Goal: Task Accomplishment & Management: Manage account settings

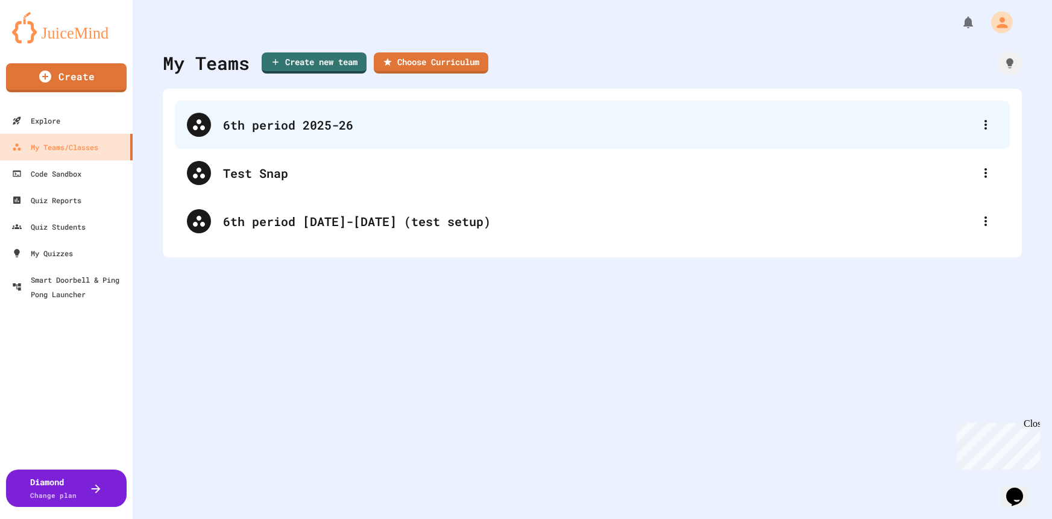
click at [346, 134] on div "6th period 2025-26" at bounding box center [592, 125] width 835 height 48
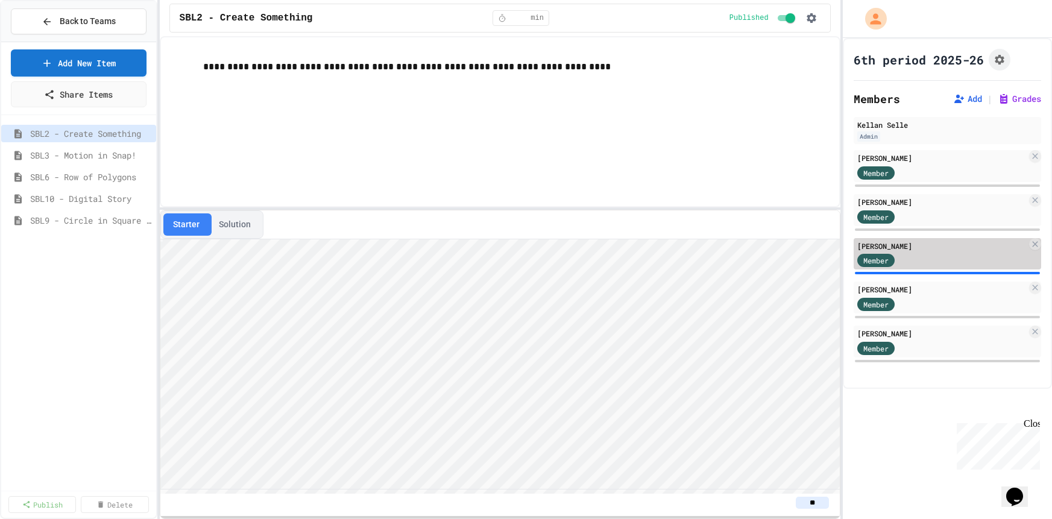
click at [876, 253] on div "Member" at bounding box center [887, 260] width 60 height 15
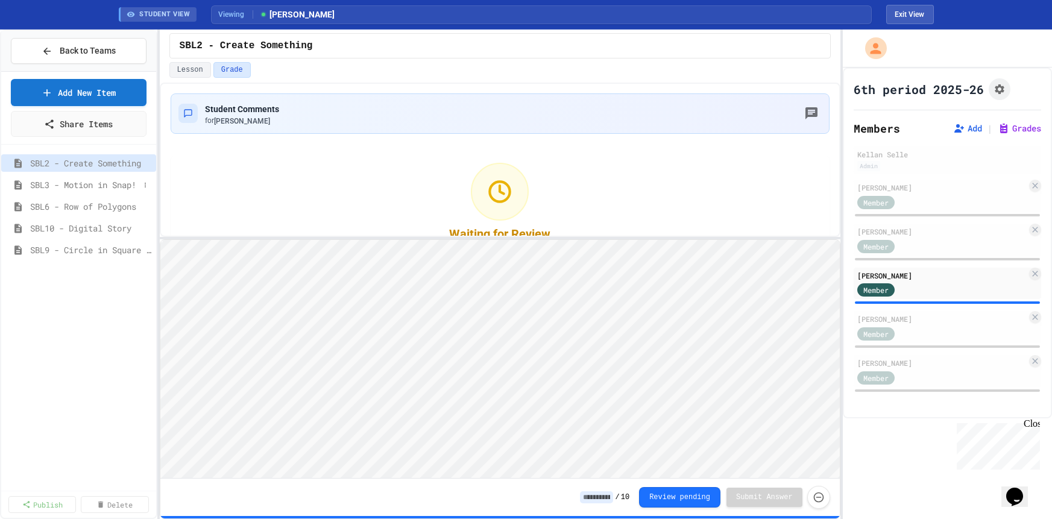
click at [110, 186] on span "SBL3 - Motion in Snap!" at bounding box center [84, 184] width 109 height 13
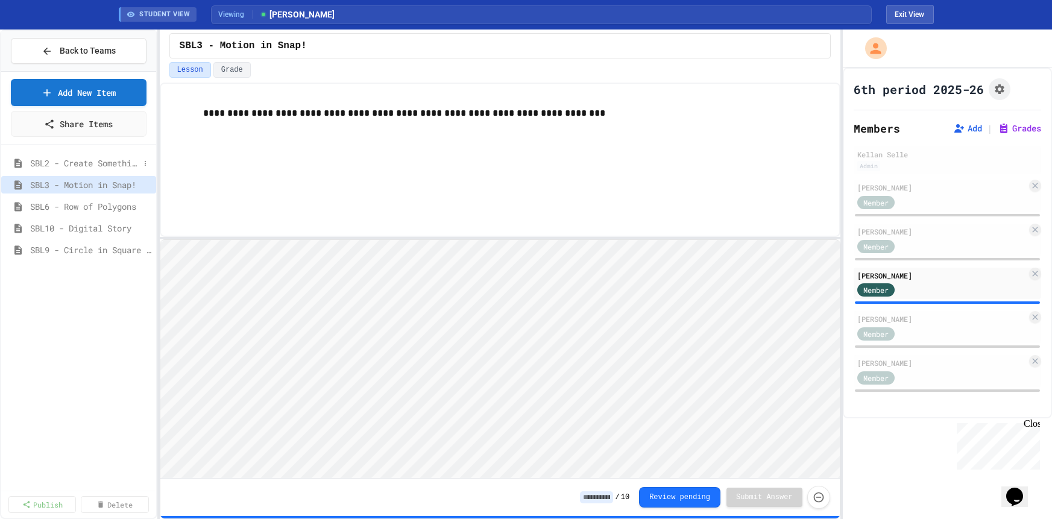
click at [105, 163] on span "SBL2 - Create Something" at bounding box center [84, 163] width 109 height 13
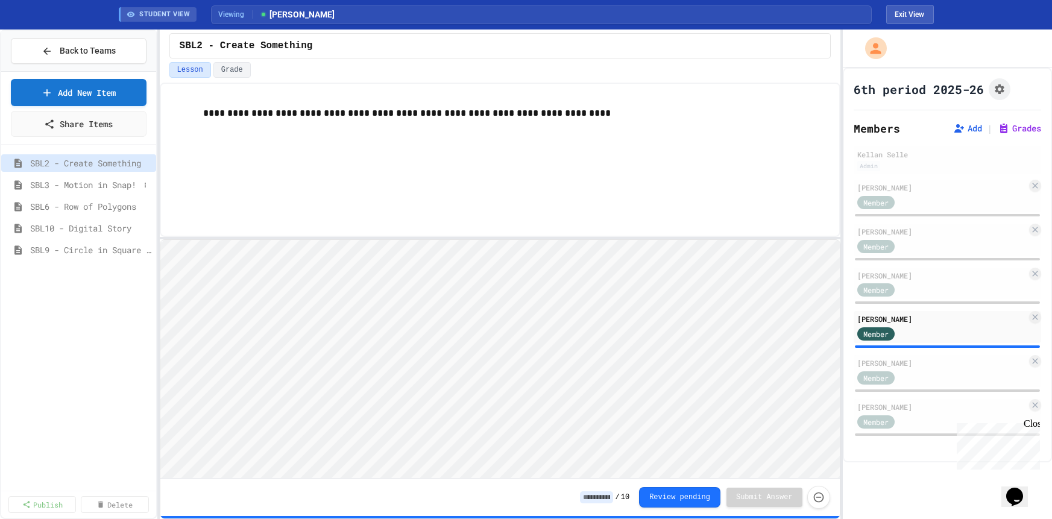
click at [111, 179] on span "SBL3 - Motion in Snap!" at bounding box center [84, 184] width 109 height 13
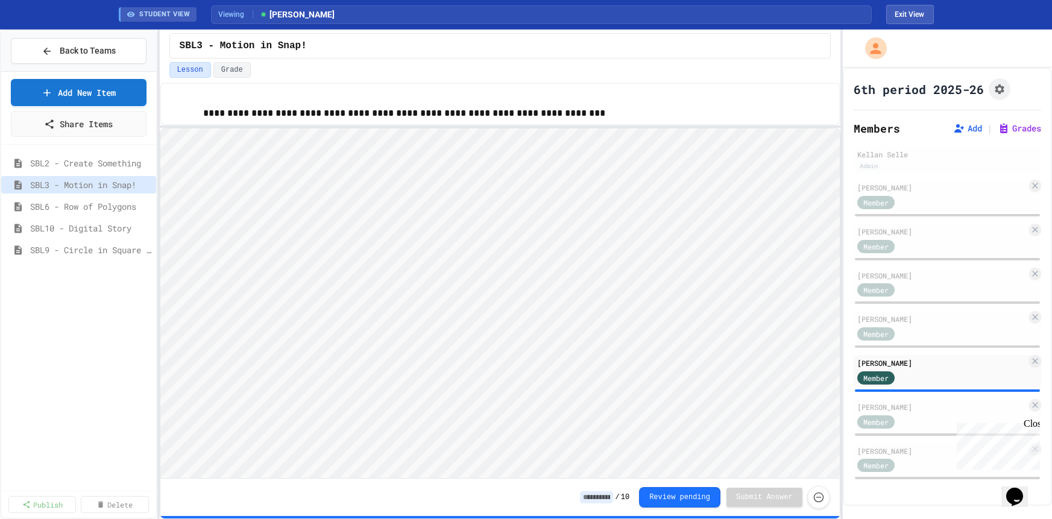
click at [443, 124] on div "**********" at bounding box center [500, 301] width 680 height 436
click at [92, 225] on span "SBL10 - Digital Story" at bounding box center [84, 228] width 109 height 13
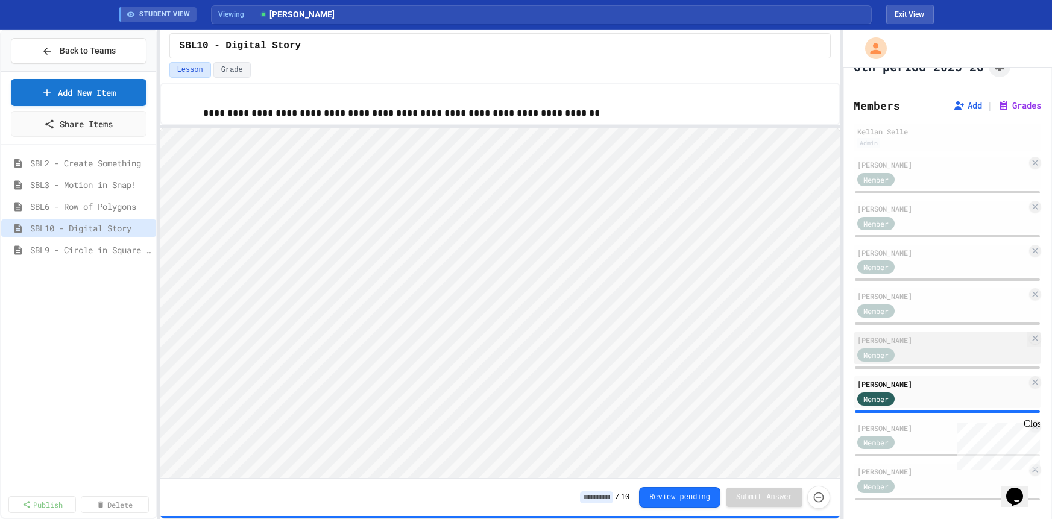
scroll to position [26, 0]
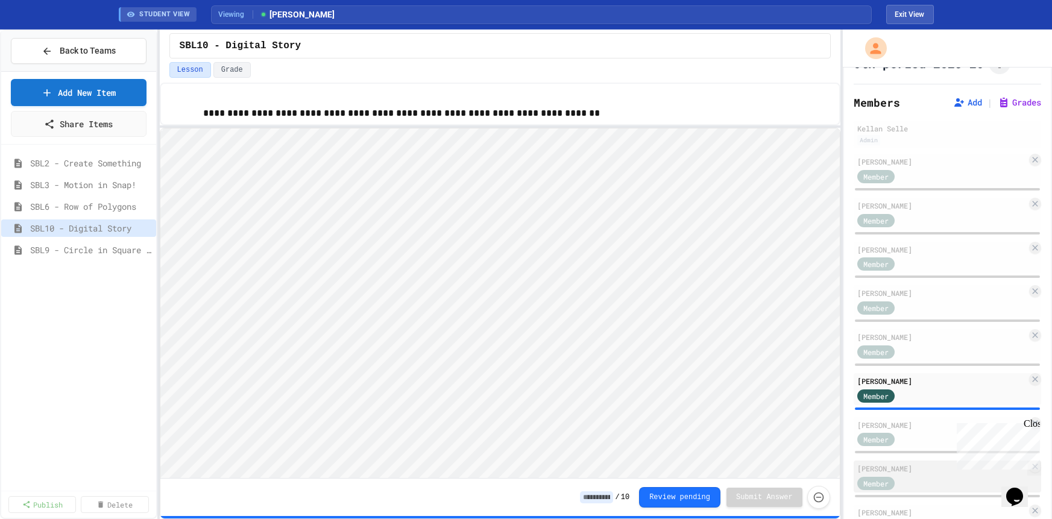
click at [902, 469] on div "[PERSON_NAME]" at bounding box center [941, 468] width 169 height 11
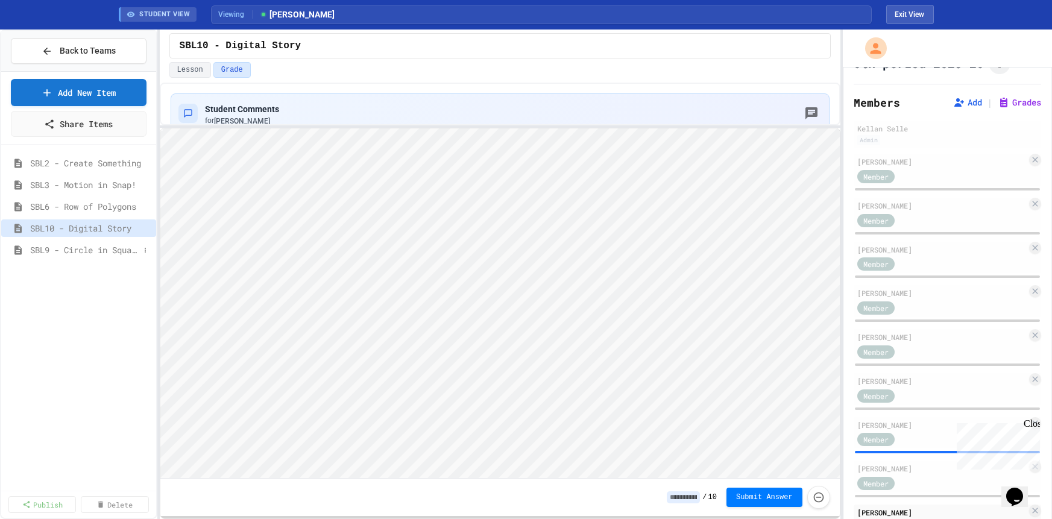
click at [90, 248] on span "SBL9 - Circle in Square Code" at bounding box center [84, 250] width 109 height 13
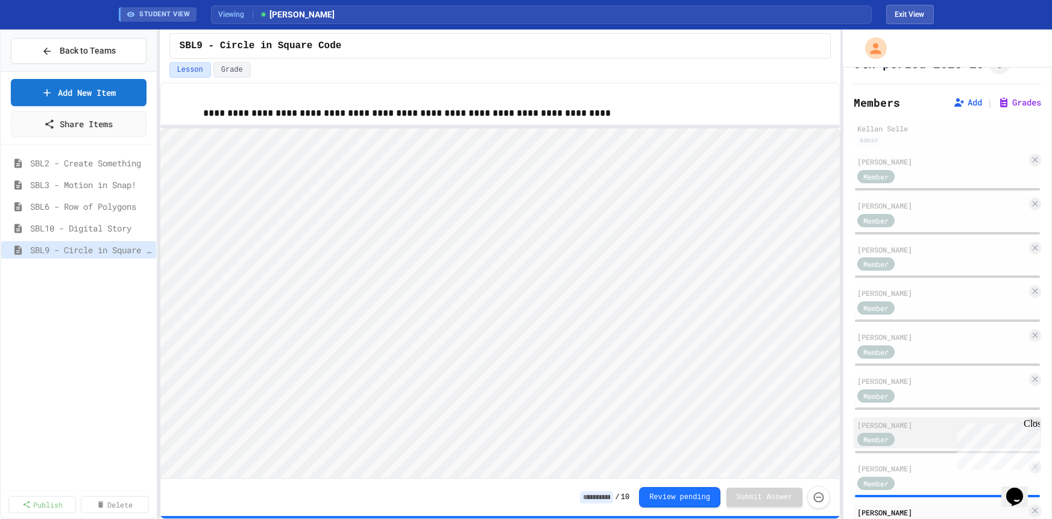
click at [916, 423] on div "[PERSON_NAME]" at bounding box center [941, 424] width 169 height 11
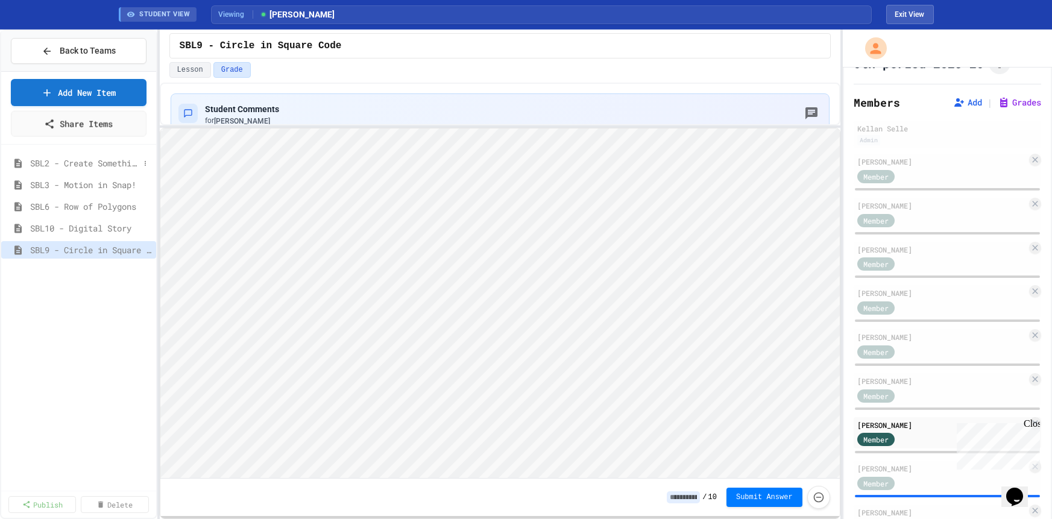
click at [84, 162] on span "SBL2 - Create Something" at bounding box center [84, 163] width 109 height 13
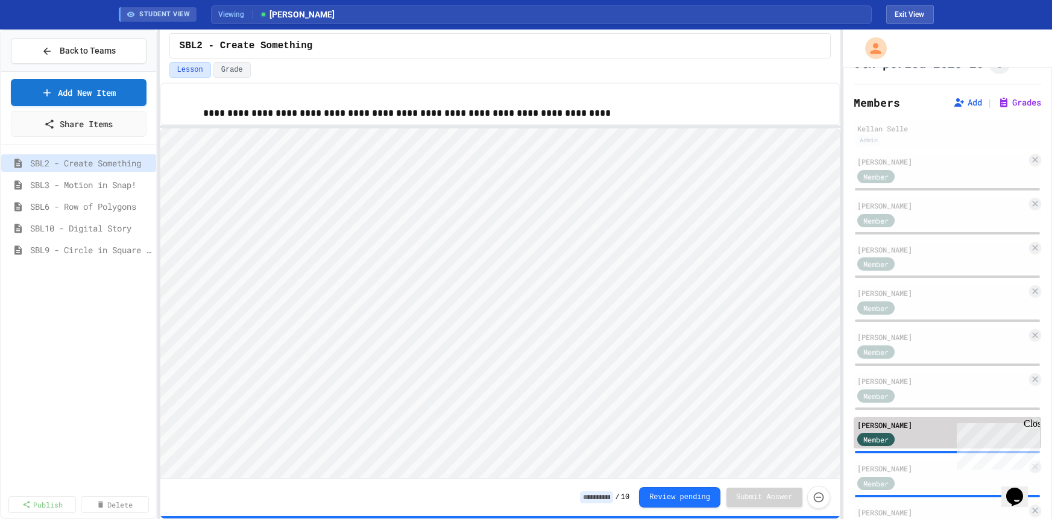
click at [888, 422] on div "[PERSON_NAME]" at bounding box center [941, 424] width 169 height 11
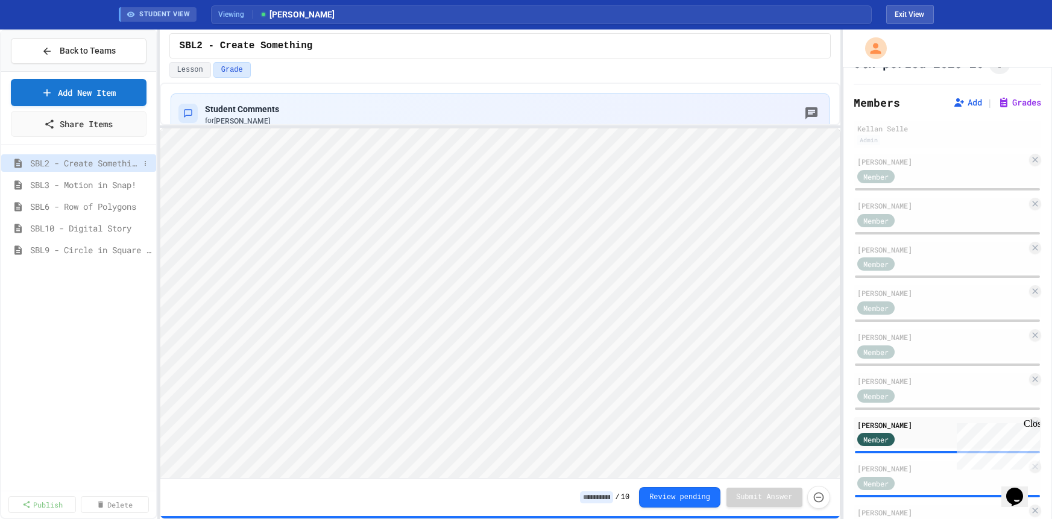
click at [84, 166] on span "SBL2 - Create Something" at bounding box center [84, 163] width 109 height 13
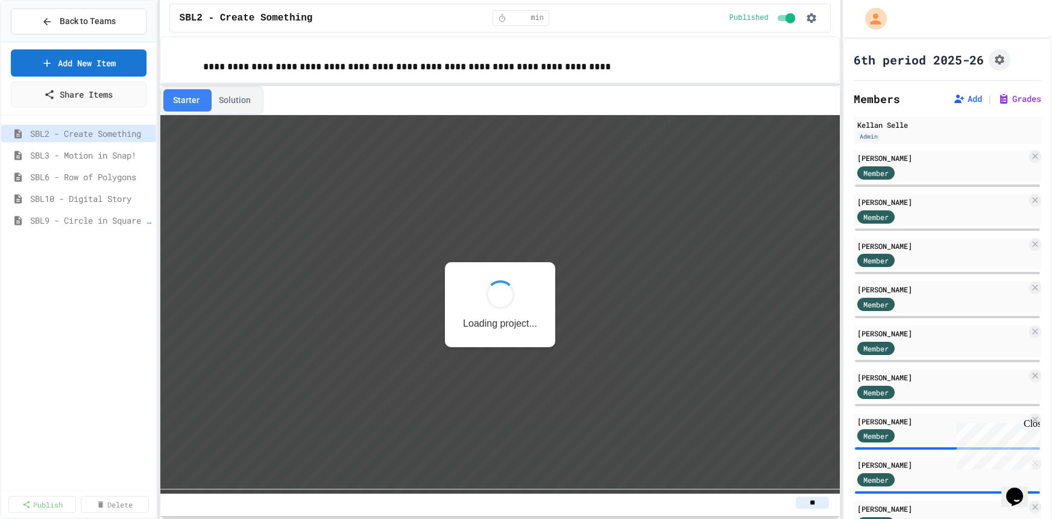
scroll to position [1, 0]
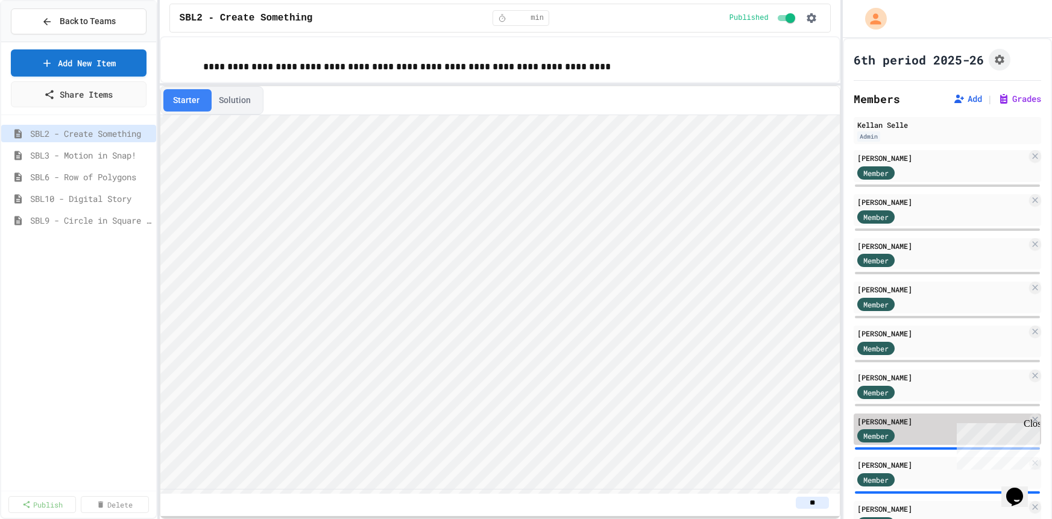
click at [881, 422] on div "[PERSON_NAME]" at bounding box center [941, 421] width 169 height 11
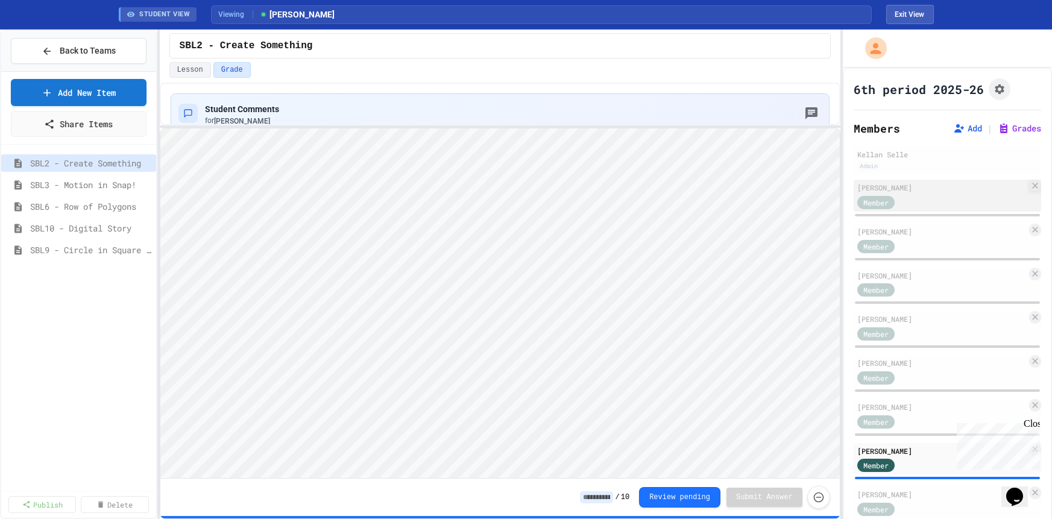
click at [893, 194] on div "Member" at bounding box center [887, 201] width 60 height 15
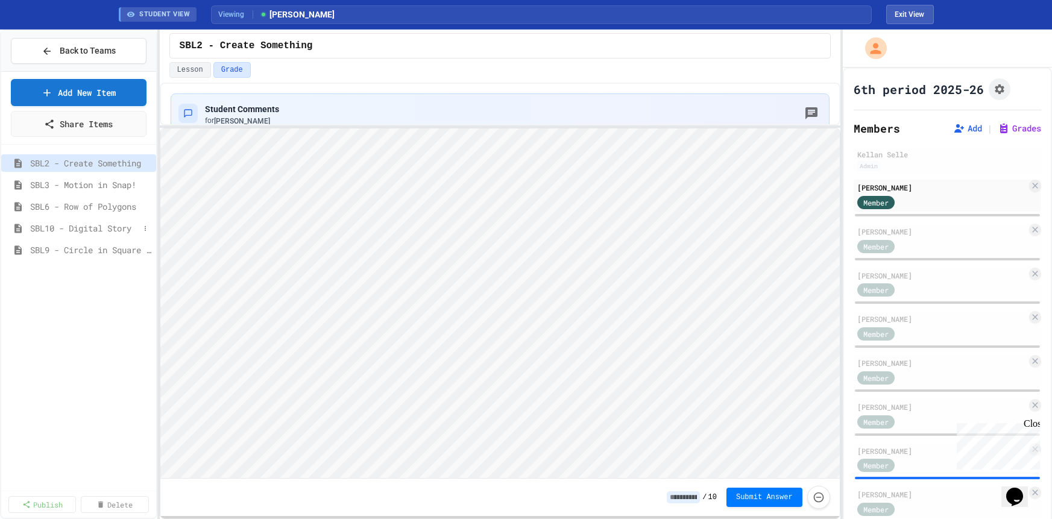
click at [114, 230] on span "SBL10 - Digital Story" at bounding box center [84, 228] width 109 height 13
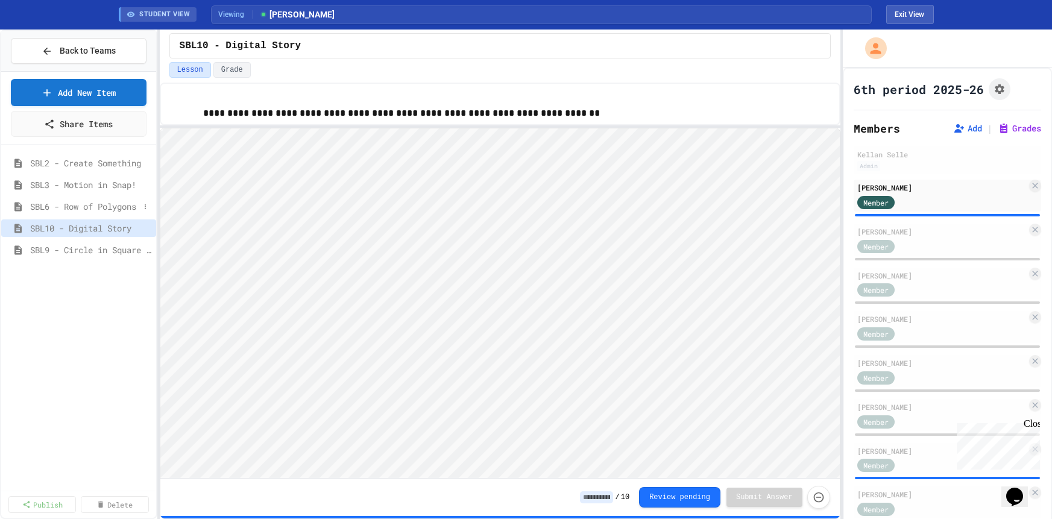
click at [109, 210] on span "SBL6 - Row of Polygons" at bounding box center [84, 206] width 109 height 13
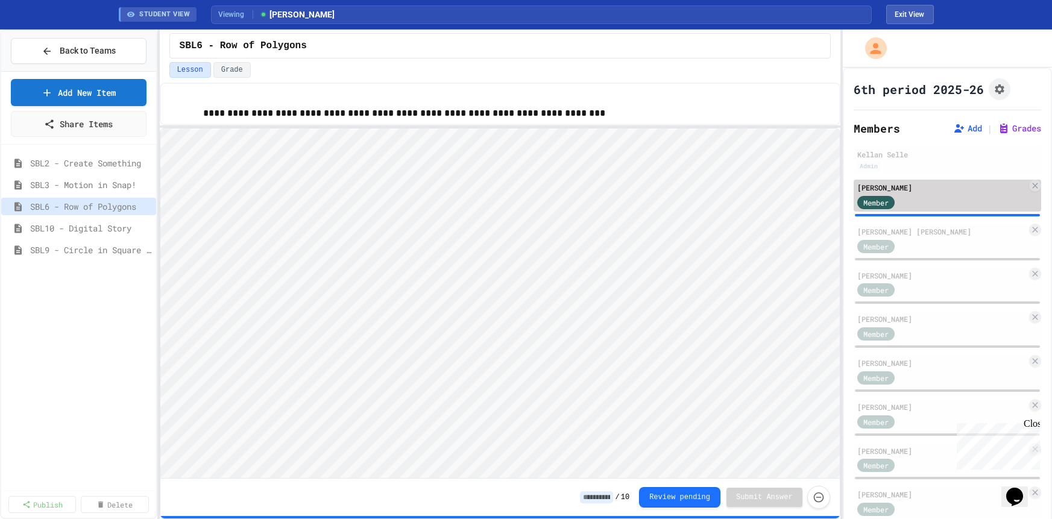
click at [897, 196] on div "Member" at bounding box center [887, 201] width 60 height 15
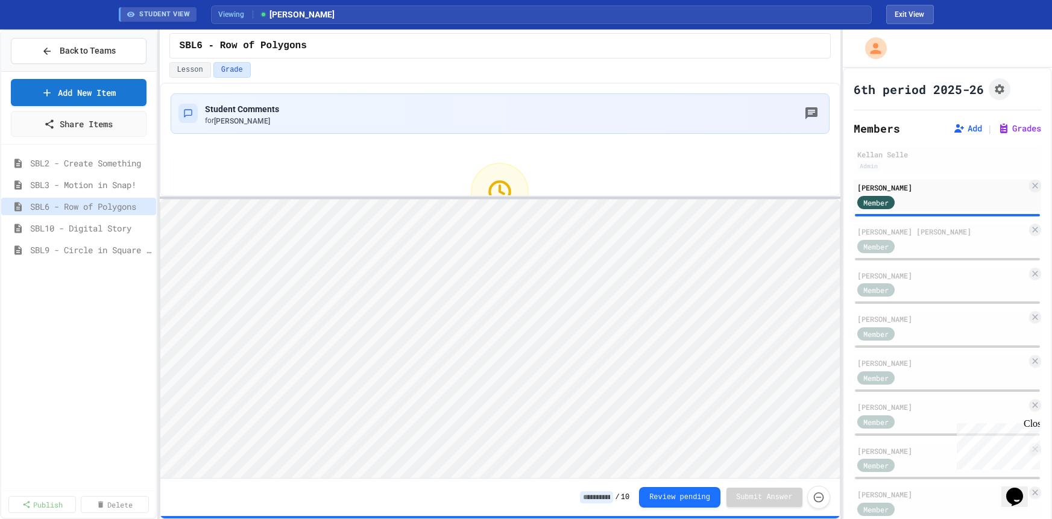
click at [684, 196] on div at bounding box center [500, 197] width 680 height 2
click at [652, 119] on div "Student Comments for Carson Ballagas" at bounding box center [499, 113] width 643 height 25
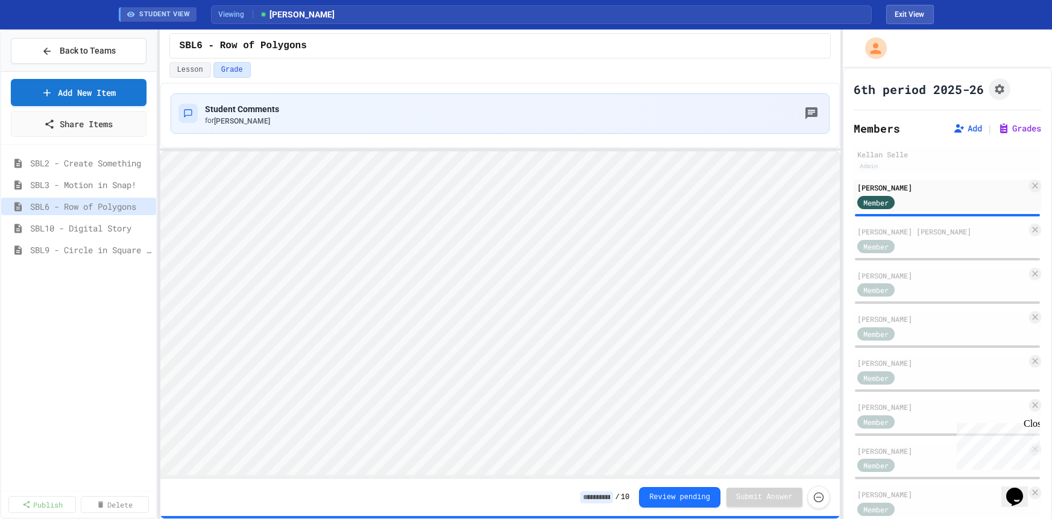
click at [466, 147] on div "Student Comments for Carson Ballagas Waiting for Review Your submission has bee…" at bounding box center [500, 301] width 680 height 436
click at [286, 140] on div "Student Comments for Carson Ballagas Waiting for Review Your submission has bee…" at bounding box center [500, 184] width 659 height 183
click at [111, 204] on span "SBL6 - Row of Polygons" at bounding box center [84, 206] width 109 height 13
click at [597, 136] on div "Student Comments for Carson Ballagas Waiting for Review Your submission has bee…" at bounding box center [500, 184] width 659 height 183
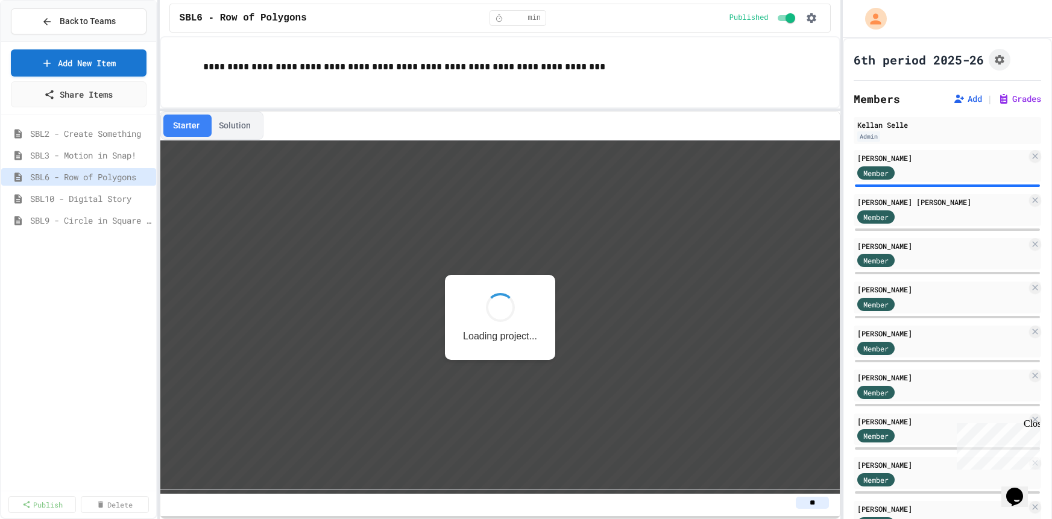
scroll to position [1, 0]
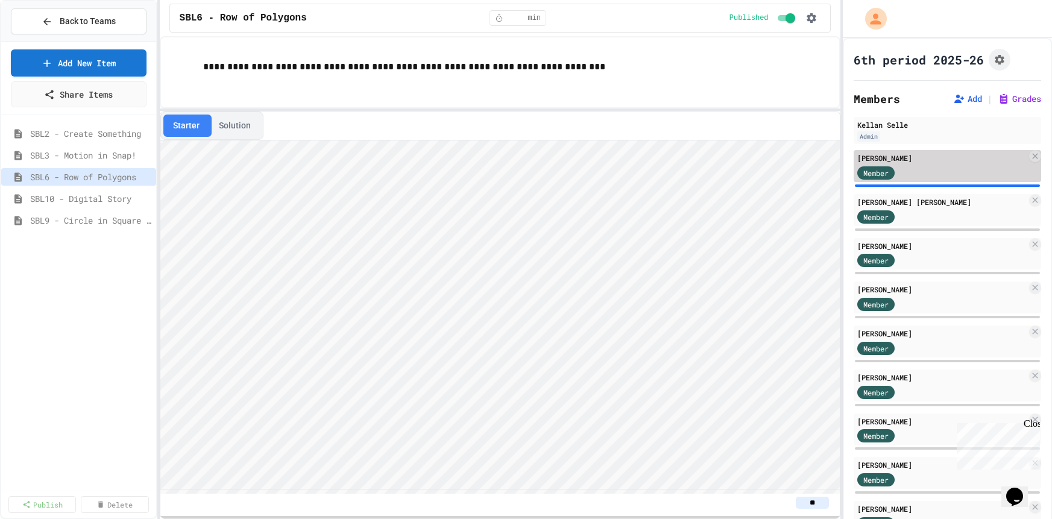
click at [927, 159] on div "[PERSON_NAME]" at bounding box center [941, 157] width 169 height 11
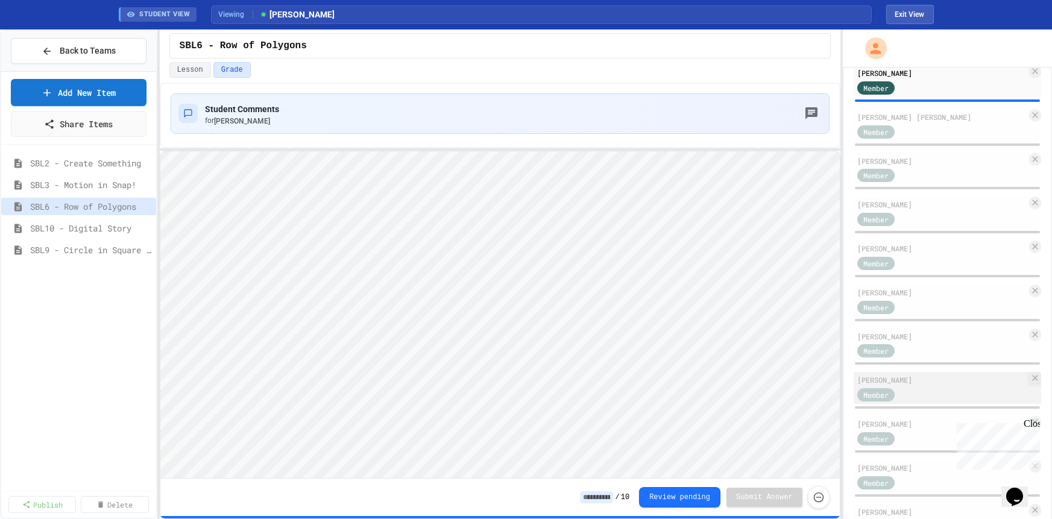
scroll to position [122, 0]
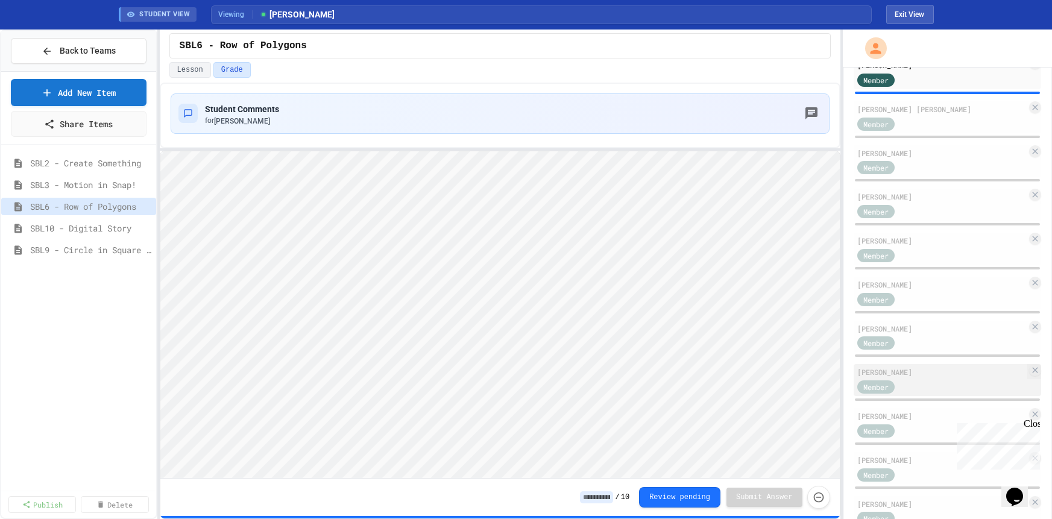
click at [920, 379] on div "Member" at bounding box center [941, 386] width 169 height 15
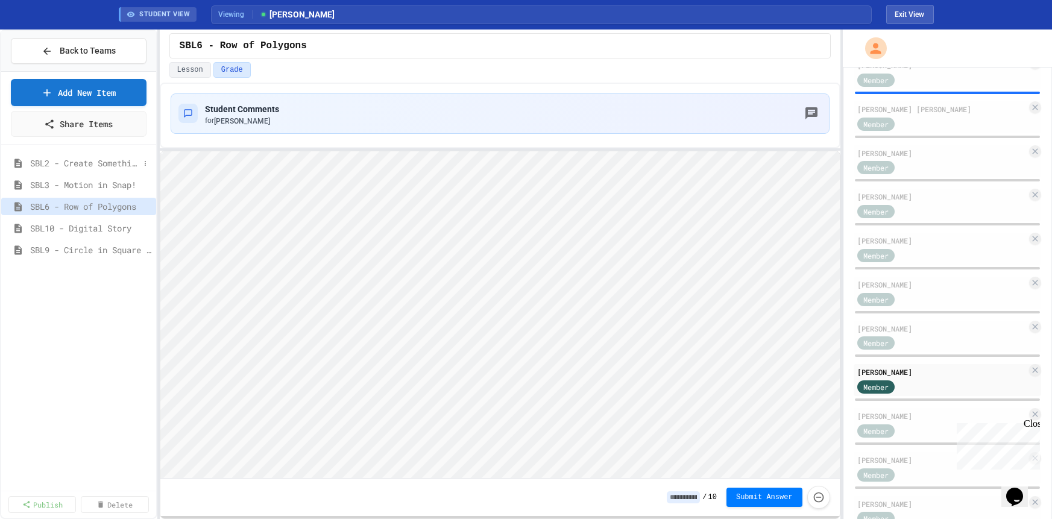
click at [110, 160] on span "SBL2 - Create Something" at bounding box center [84, 163] width 109 height 13
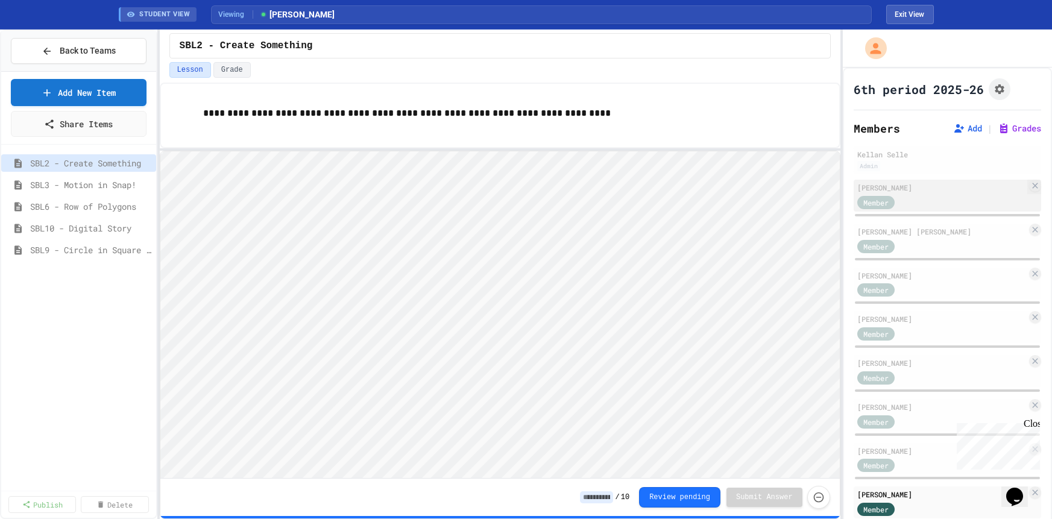
click at [921, 197] on div "Member" at bounding box center [941, 201] width 169 height 15
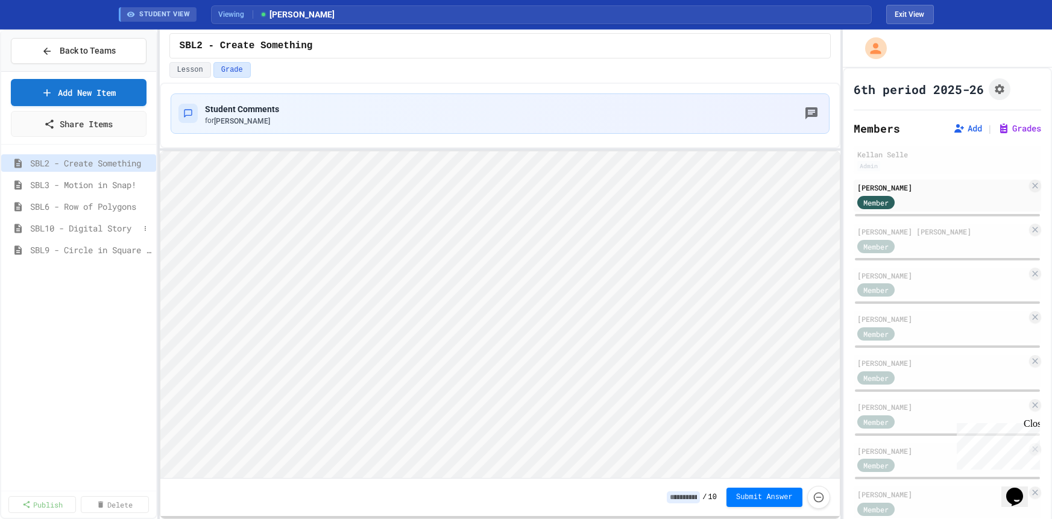
click at [92, 231] on span "SBL10 - Digital Story" at bounding box center [84, 228] width 109 height 13
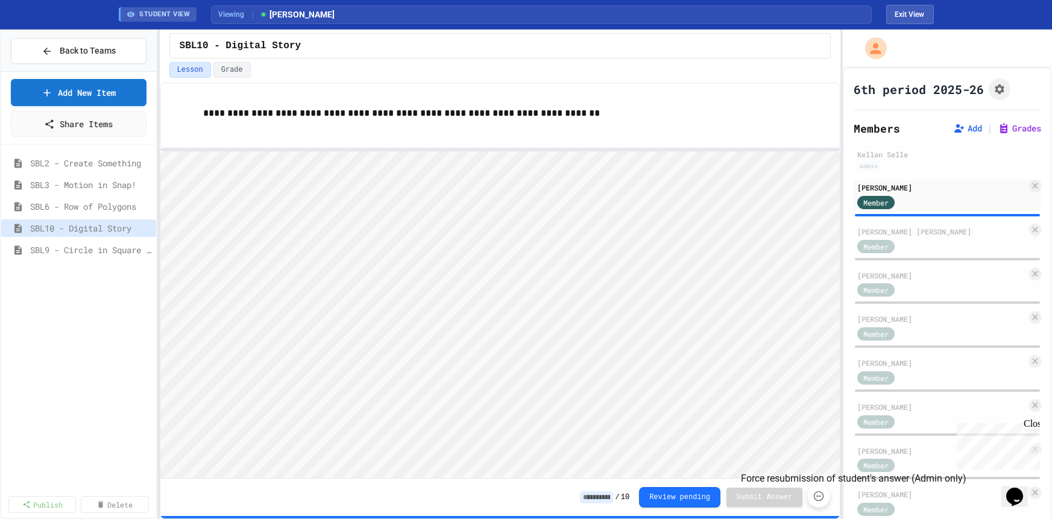
click at [822, 498] on icon "Force resubmission of student's answer (Admin only)" at bounding box center [818, 496] width 10 height 10
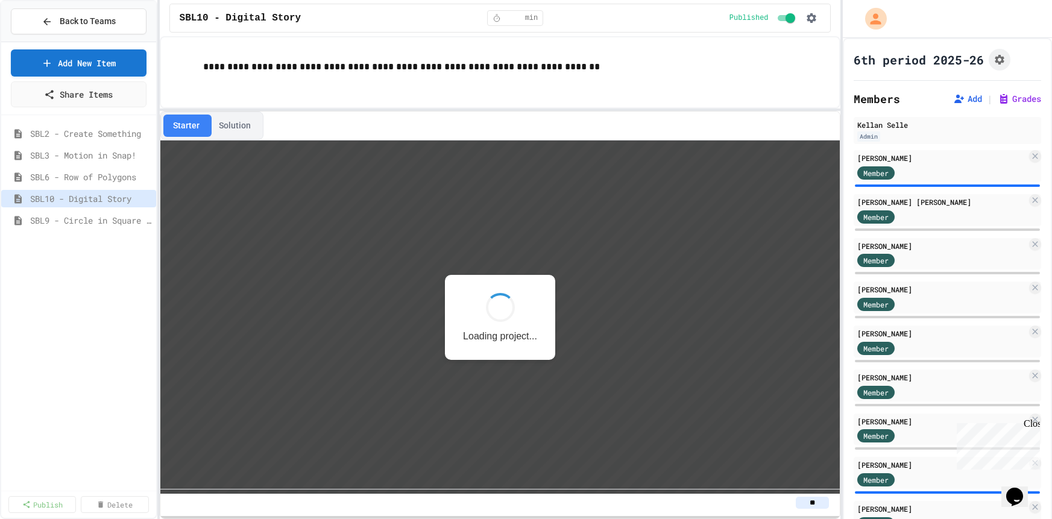
scroll to position [1, 0]
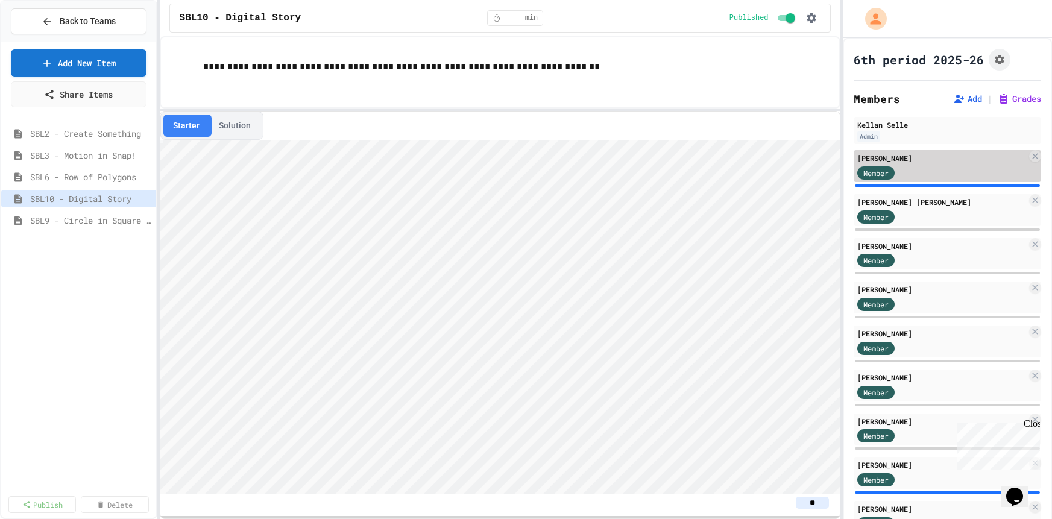
click at [897, 174] on div "Member" at bounding box center [887, 172] width 60 height 15
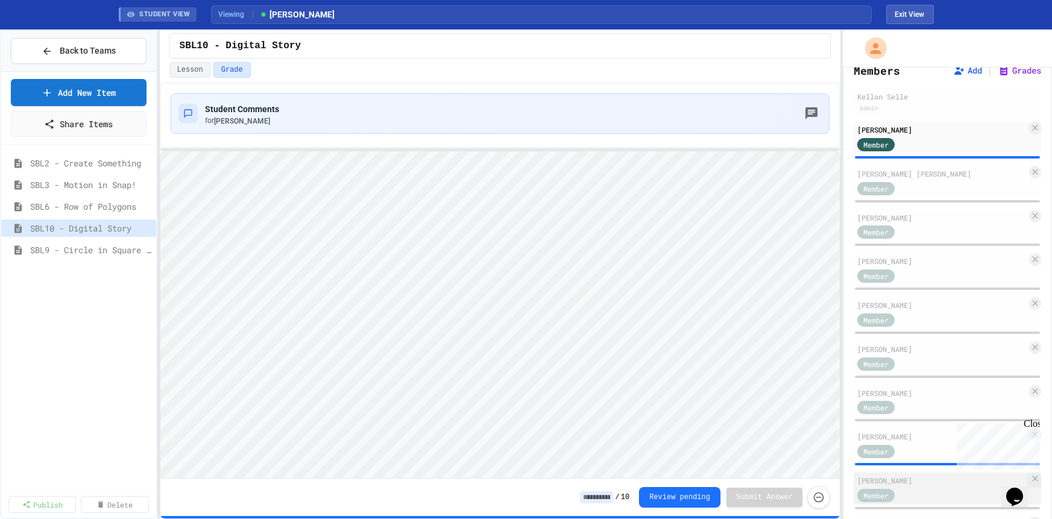
scroll to position [118, 0]
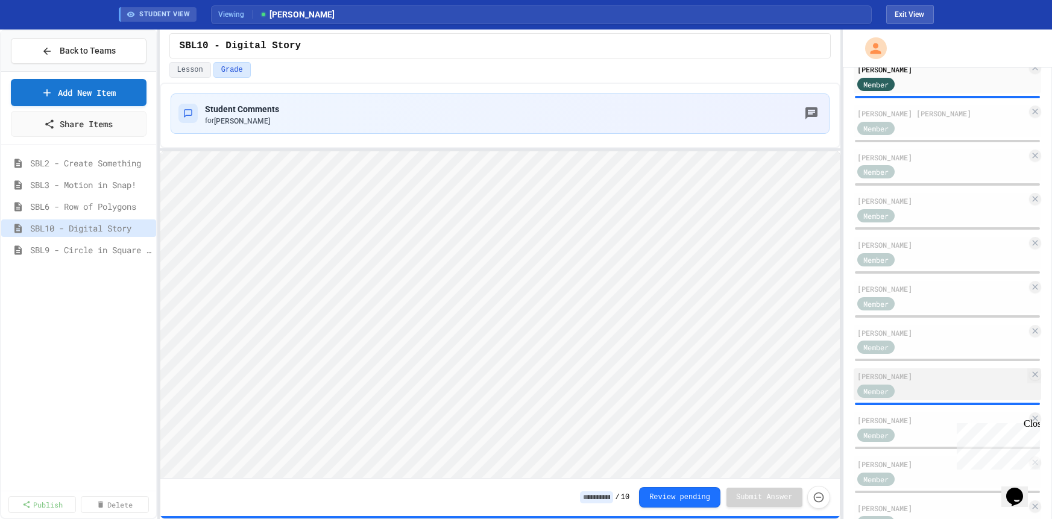
click at [902, 373] on div "[PERSON_NAME]" at bounding box center [941, 376] width 169 height 11
click at [78, 161] on span "SBL2 - Create Something" at bounding box center [84, 163] width 109 height 13
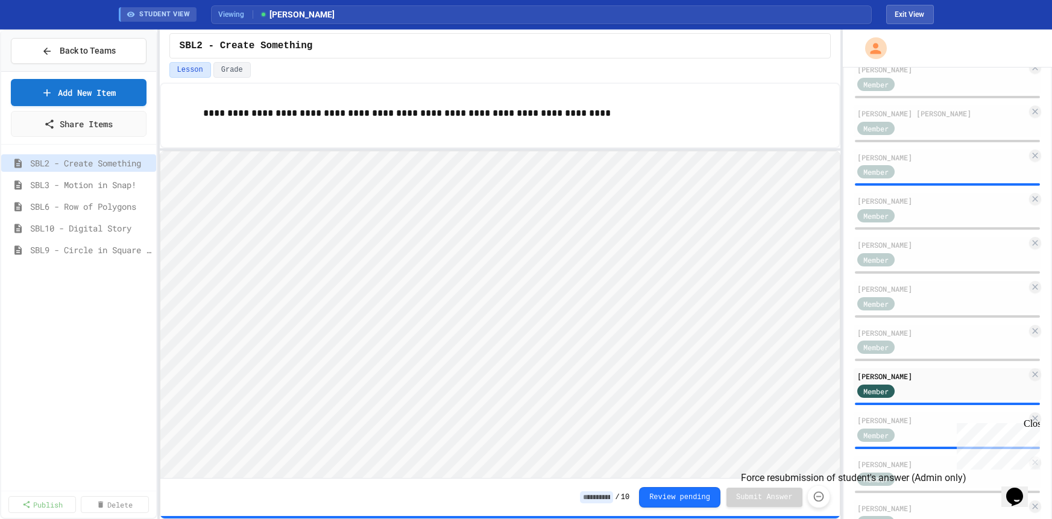
click at [819, 500] on icon "Force resubmission of student's answer (Admin only)" at bounding box center [818, 497] width 12 height 12
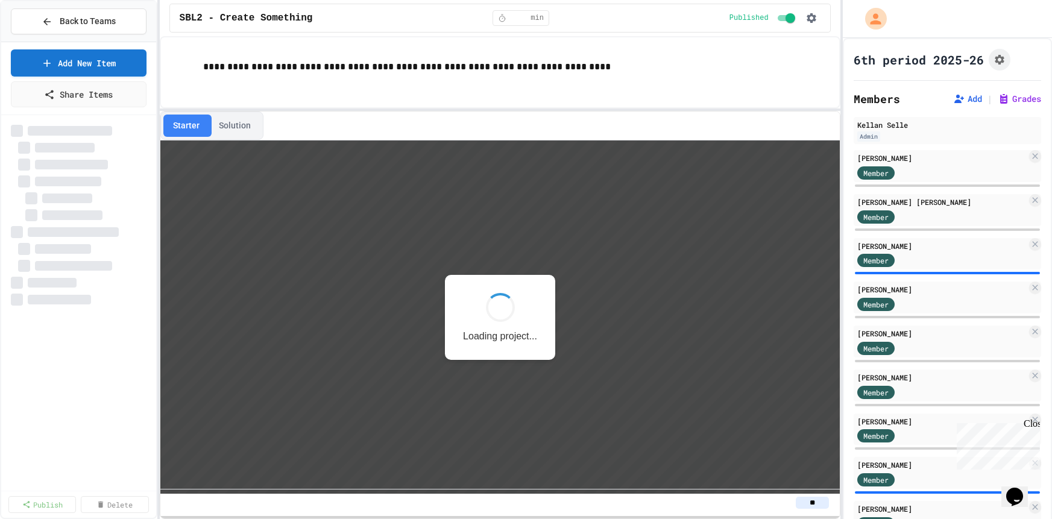
scroll to position [1, 0]
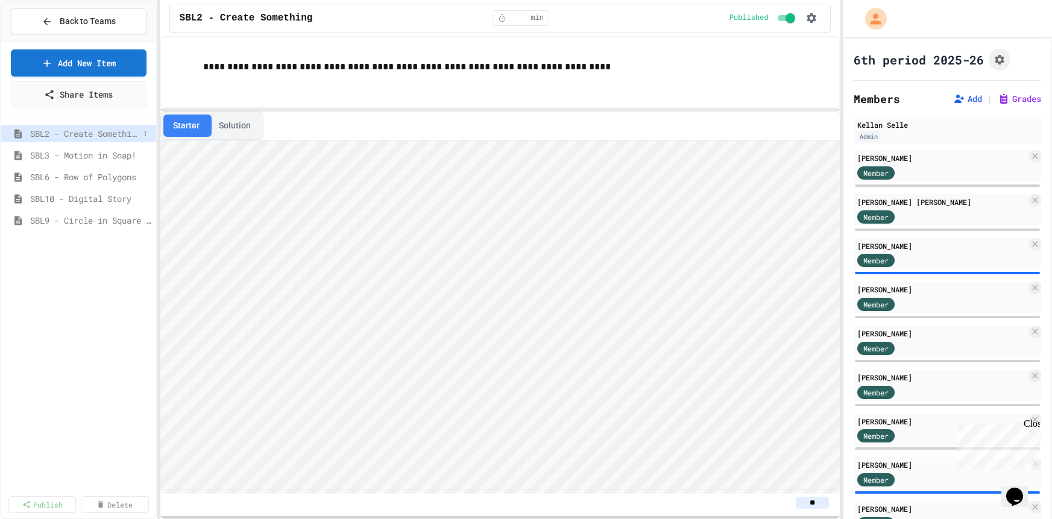
click at [124, 137] on span "SBL2 - Create Something" at bounding box center [84, 133] width 109 height 13
click at [905, 471] on div "Member" at bounding box center [887, 478] width 60 height 15
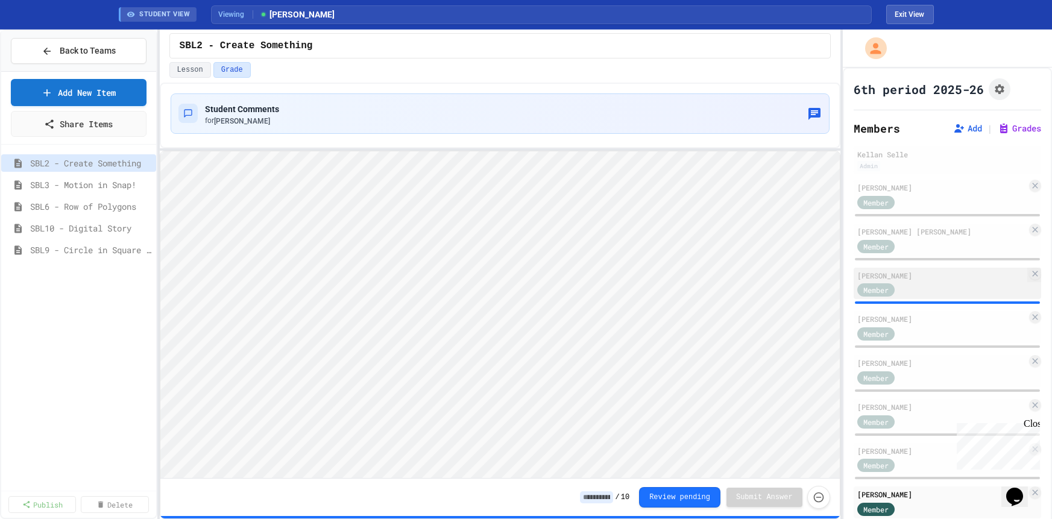
click at [916, 289] on div "Member" at bounding box center [887, 289] width 60 height 15
click at [681, 499] on button "Review pending" at bounding box center [679, 496] width 81 height 20
click at [655, 497] on button "Review pending" at bounding box center [679, 496] width 81 height 20
click at [527, 111] on div "Student Comments for Emmy Billings" at bounding box center [499, 113] width 643 height 25
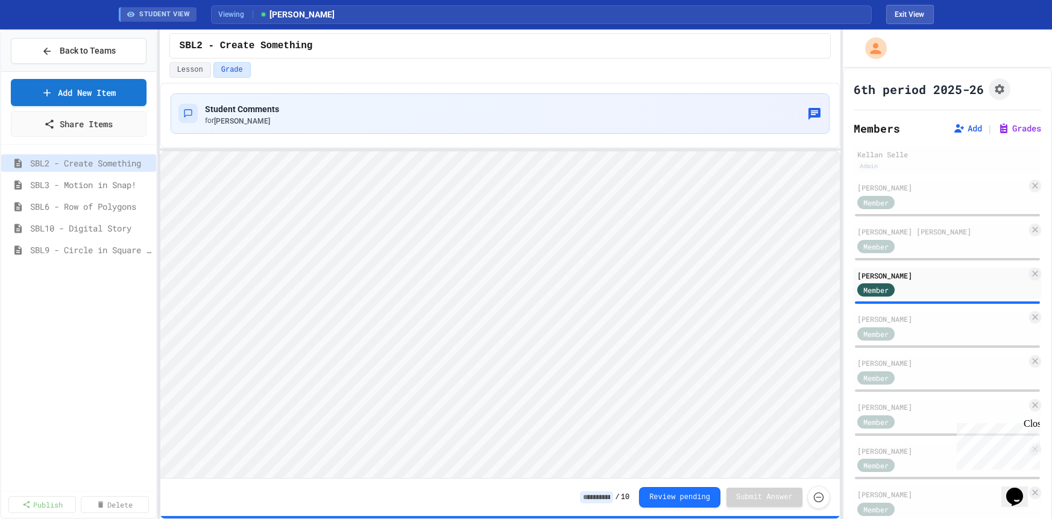
click at [819, 497] on icon "Force resubmission of student's answer (Admin only)" at bounding box center [818, 496] width 12 height 12
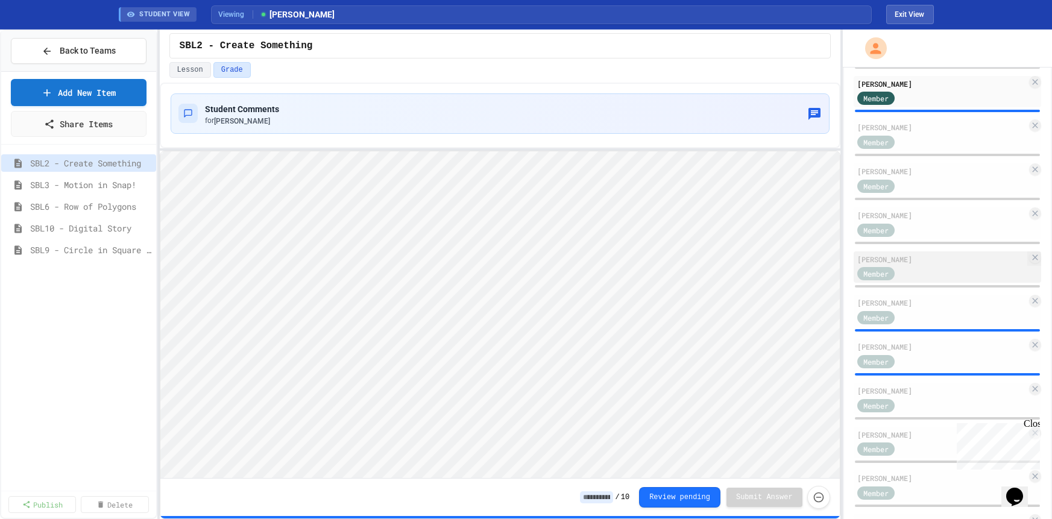
scroll to position [286, 0]
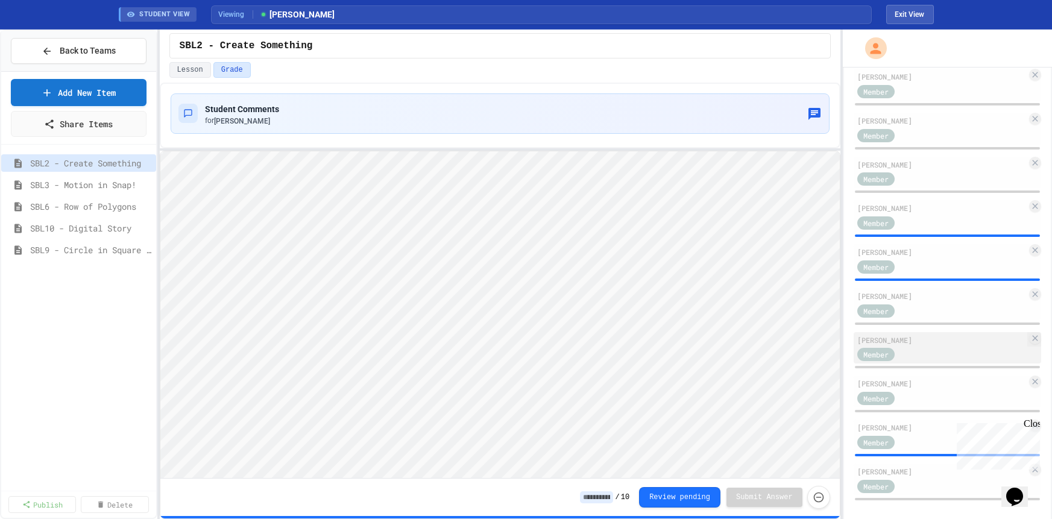
click at [954, 338] on div "[PERSON_NAME]" at bounding box center [941, 340] width 169 height 11
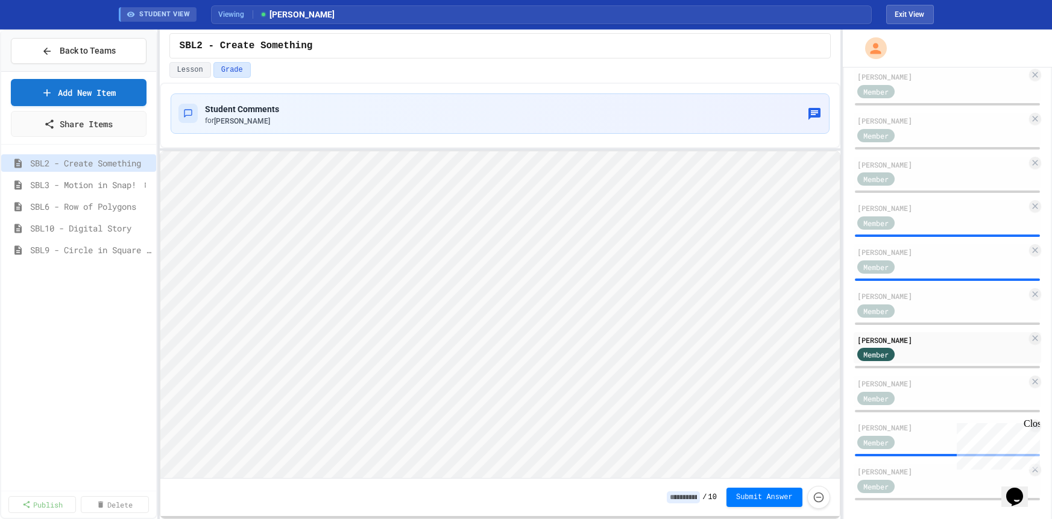
click at [68, 184] on span "SBL3 - Motion in Snap!" at bounding box center [84, 184] width 109 height 13
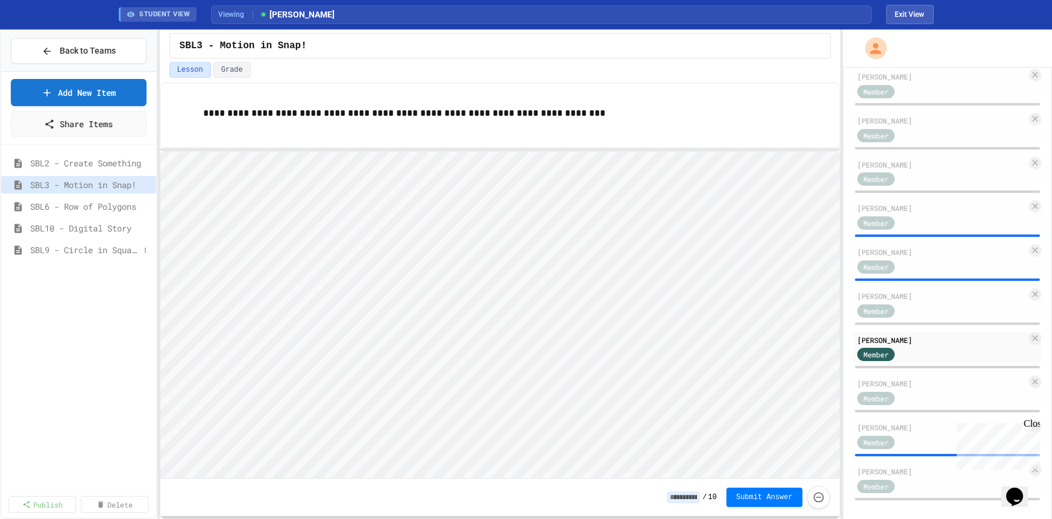
click at [69, 244] on span "SBL9 - Circle in Square Code" at bounding box center [84, 250] width 109 height 13
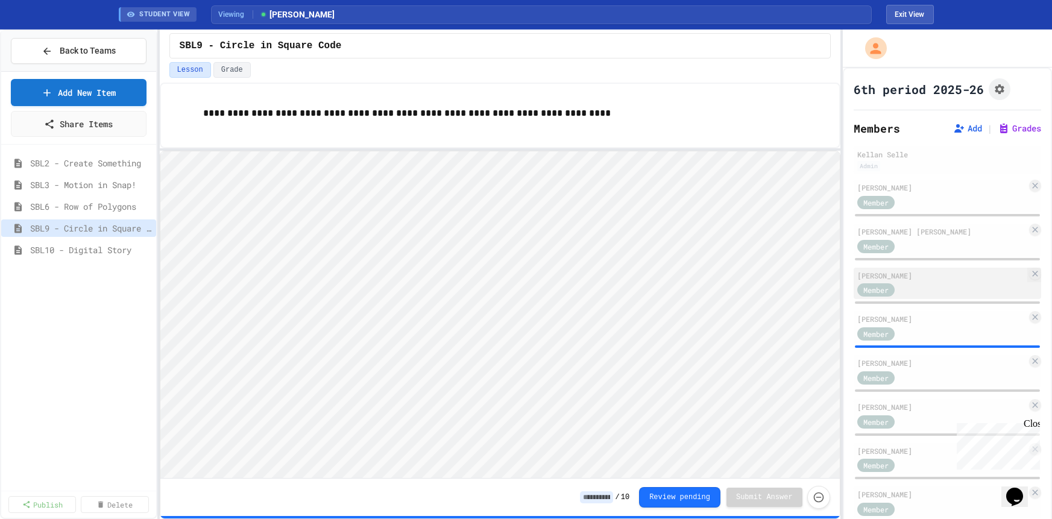
click at [952, 292] on div "Member" at bounding box center [941, 289] width 169 height 15
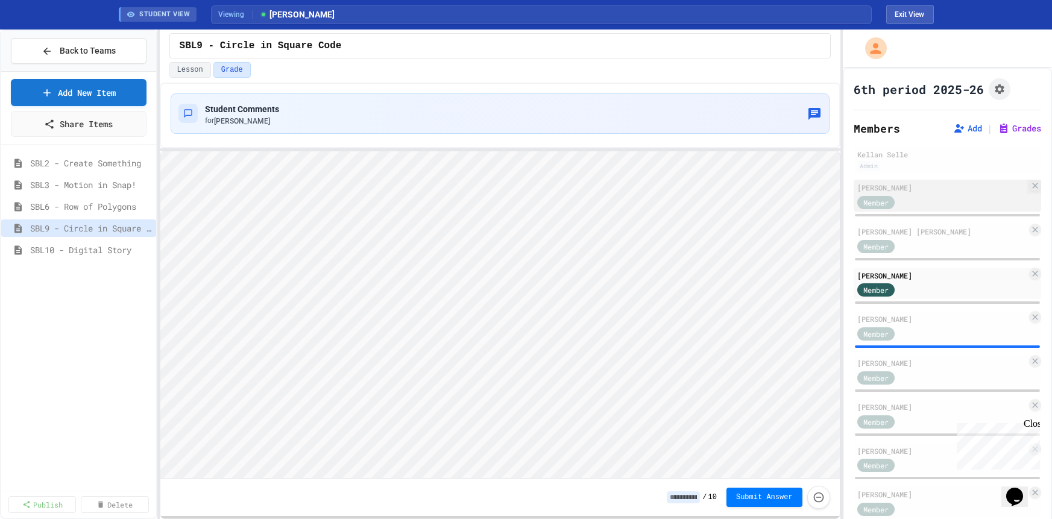
click at [880, 192] on div "[PERSON_NAME]" at bounding box center [941, 187] width 169 height 11
click at [131, 210] on span "SBL6 - Row of Polygons" at bounding box center [84, 206] width 109 height 13
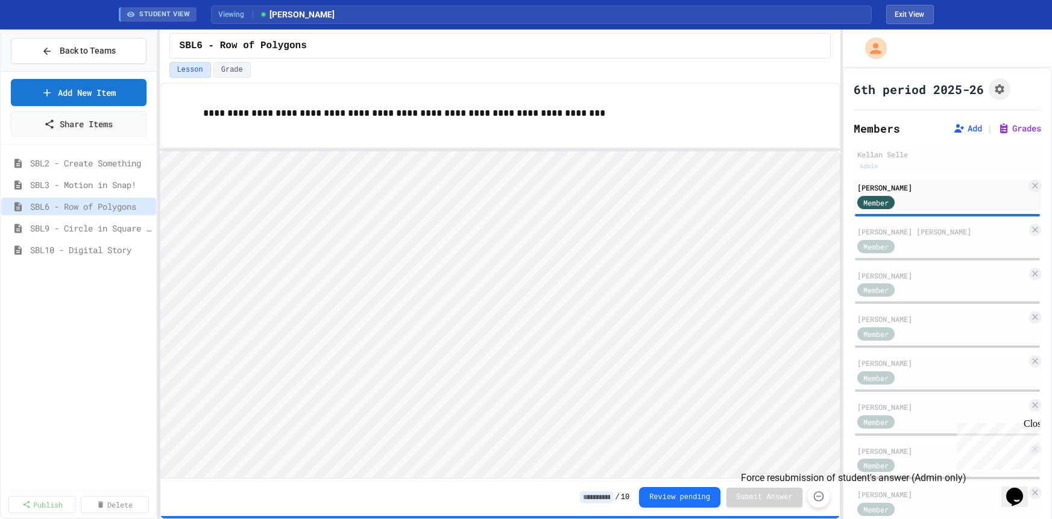
click at [819, 495] on icon "Force resubmission of student's answer (Admin only)" at bounding box center [818, 496] width 12 height 12
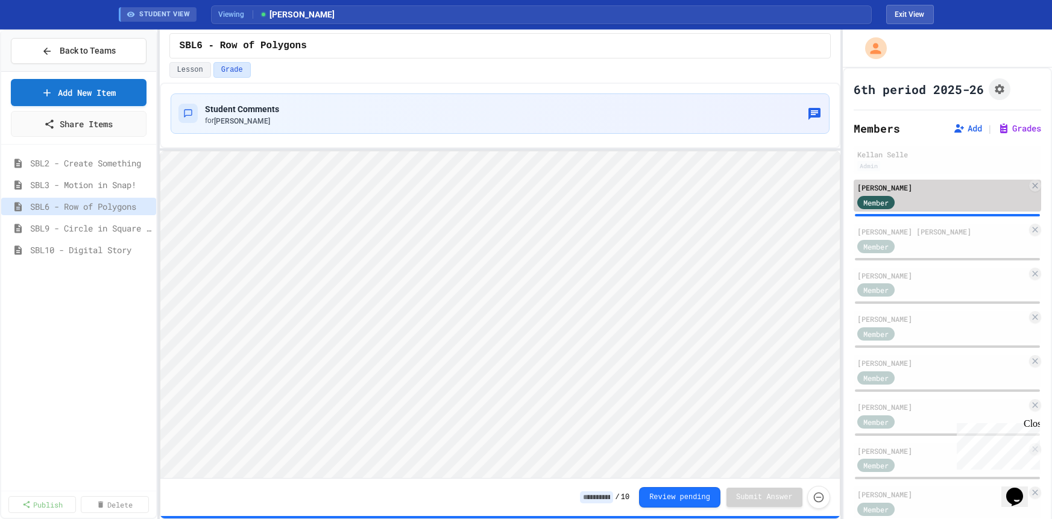
click at [934, 199] on div "Member" at bounding box center [941, 201] width 169 height 15
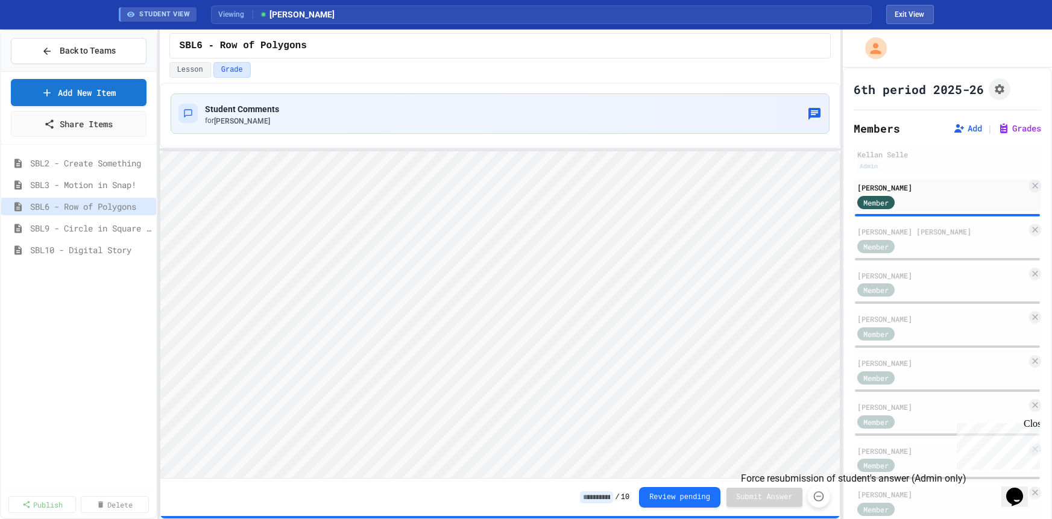
click at [819, 496] on icon "Force resubmission of student's answer (Admin only)" at bounding box center [818, 496] width 12 height 12
click at [902, 248] on div "Member" at bounding box center [887, 245] width 60 height 15
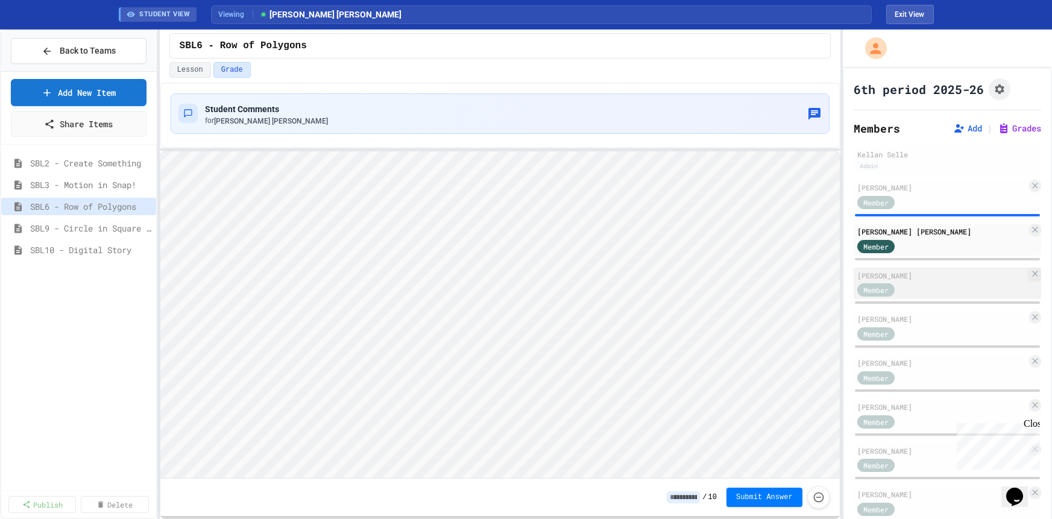
click at [907, 289] on div "Member" at bounding box center [887, 289] width 60 height 15
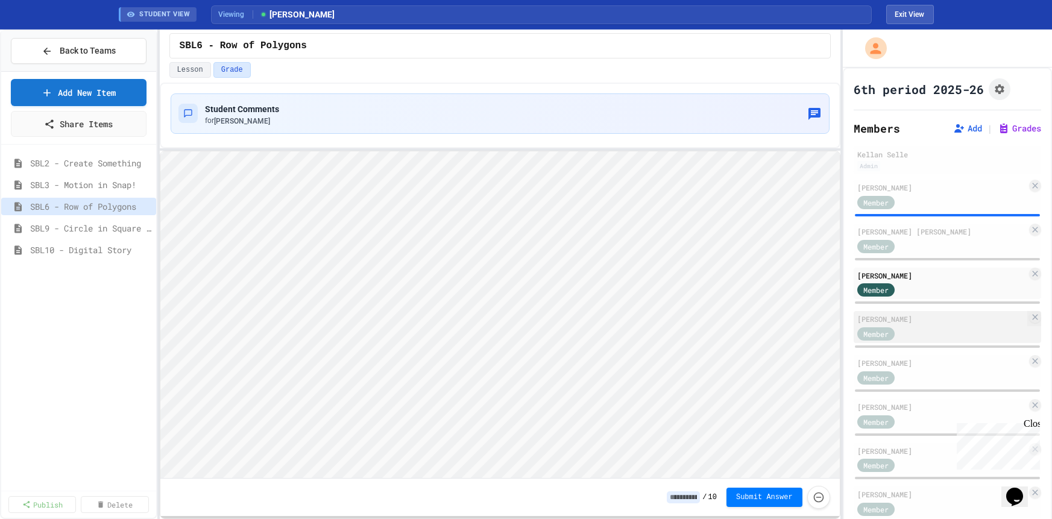
click at [907, 326] on div "Member" at bounding box center [887, 332] width 60 height 15
click at [916, 282] on div "Member" at bounding box center [887, 289] width 60 height 15
click at [108, 159] on span "SBL2 - Create Something" at bounding box center [84, 163] width 109 height 13
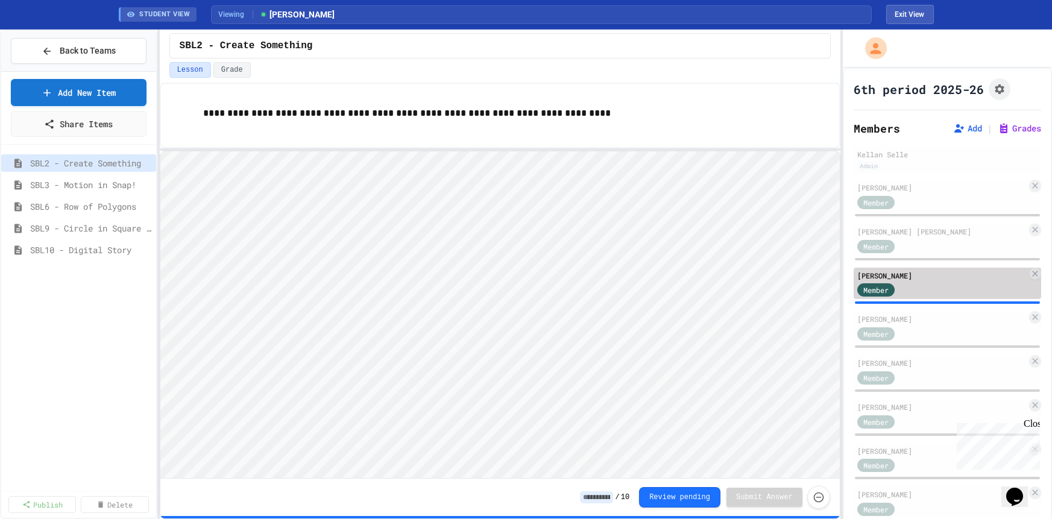
click at [896, 290] on div "Member" at bounding box center [887, 289] width 60 height 15
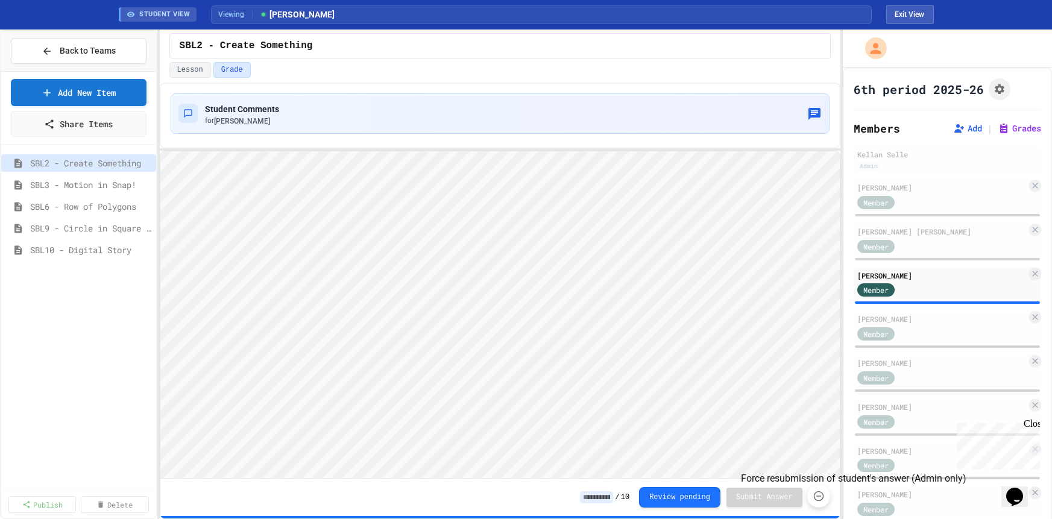
click at [820, 495] on icon "Force resubmission of student's answer (Admin only)" at bounding box center [818, 496] width 12 height 12
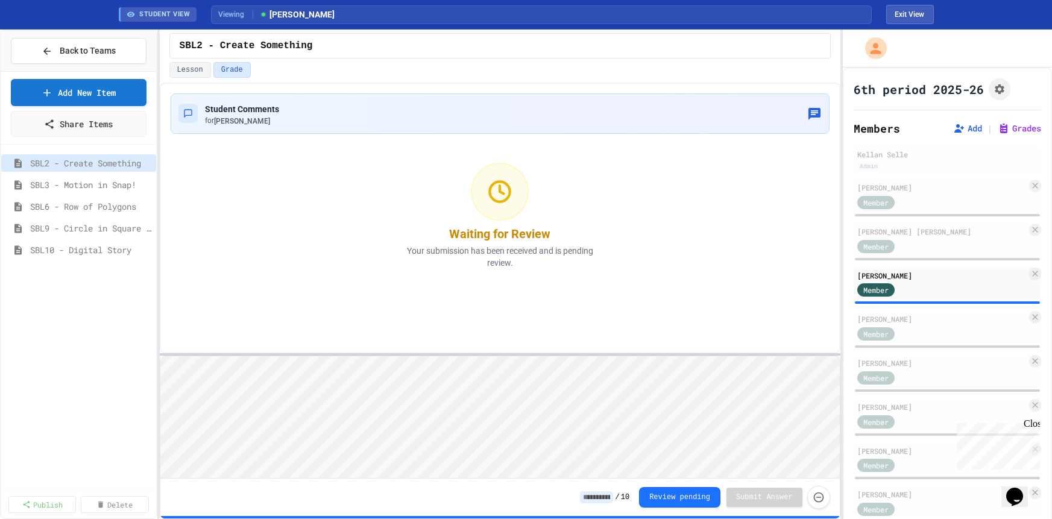
click at [454, 356] on div "Student Comments for Emmy Billings Waiting for Review Your submission has been …" at bounding box center [500, 301] width 680 height 436
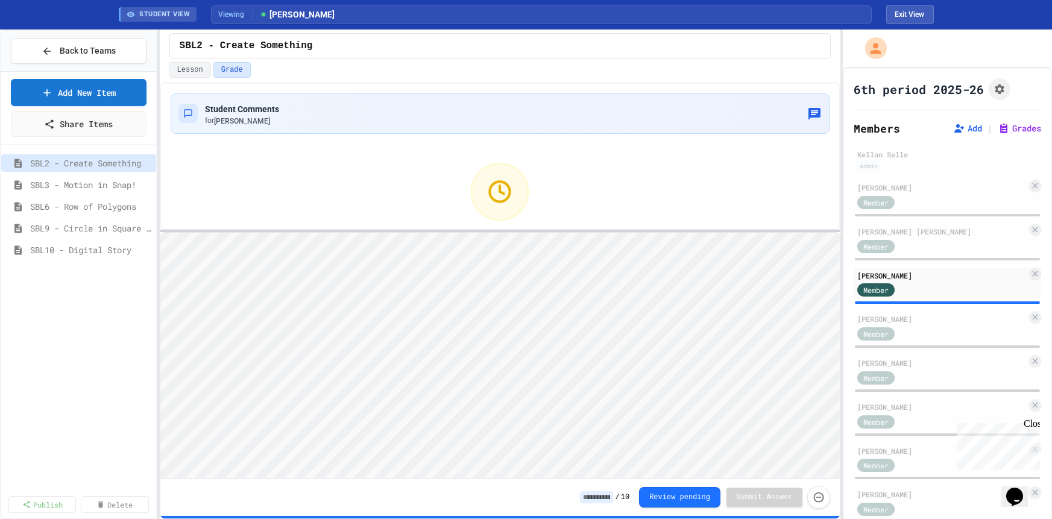
click at [524, 230] on div at bounding box center [500, 231] width 680 height 2
click at [976, 127] on button "Add" at bounding box center [967, 128] width 29 height 12
click at [1023, 127] on button "Grades" at bounding box center [1019, 128] width 43 height 12
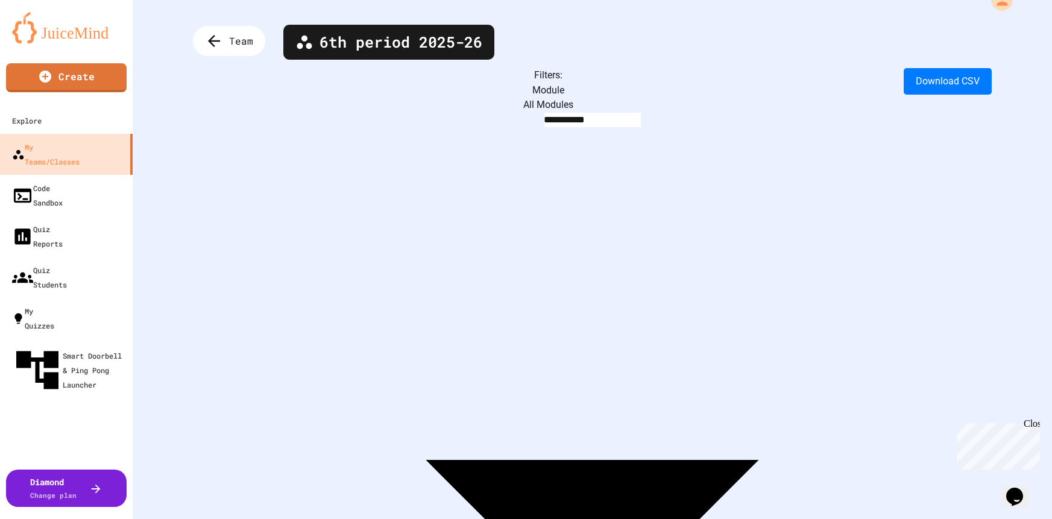
scroll to position [29, 0]
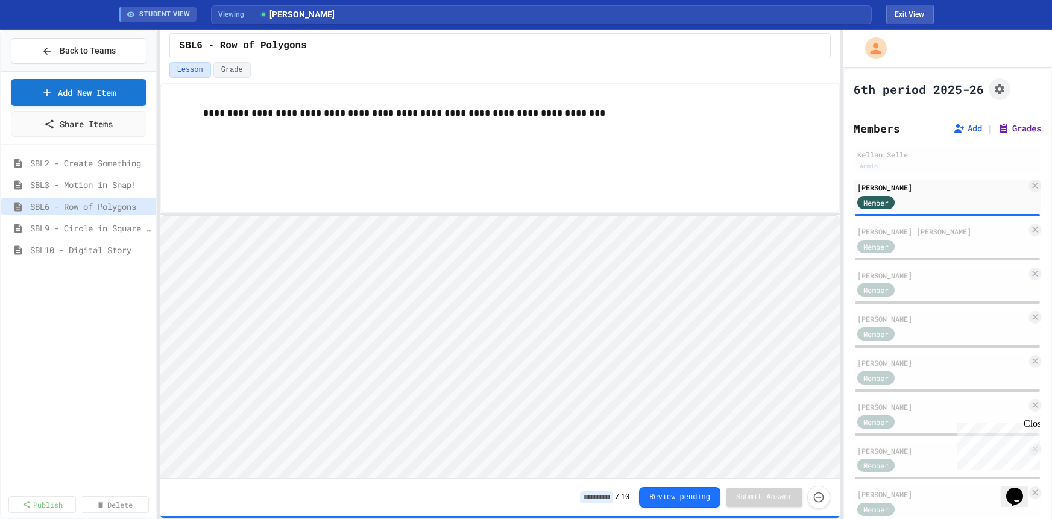
click at [1031, 132] on button "Grades" at bounding box center [1019, 128] width 43 height 12
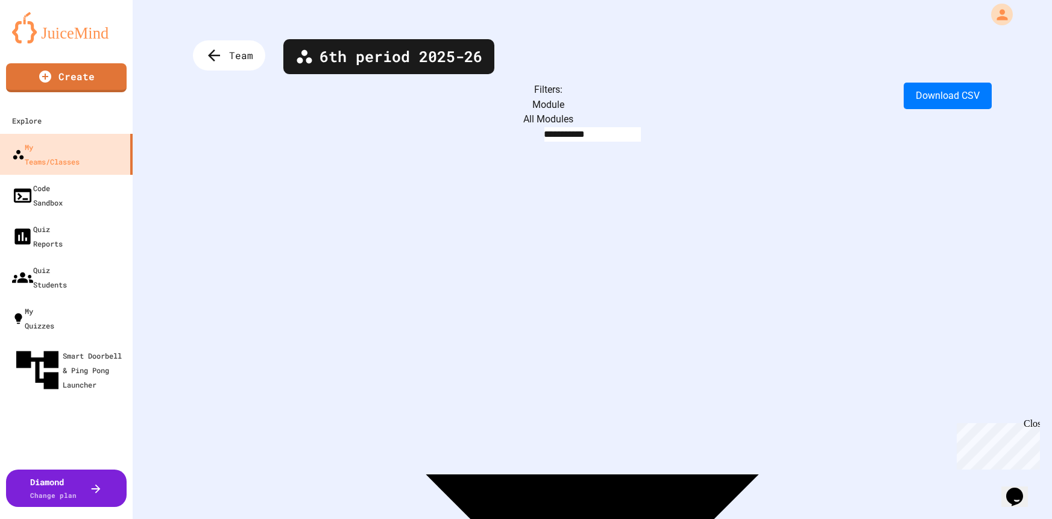
scroll to position [11, 0]
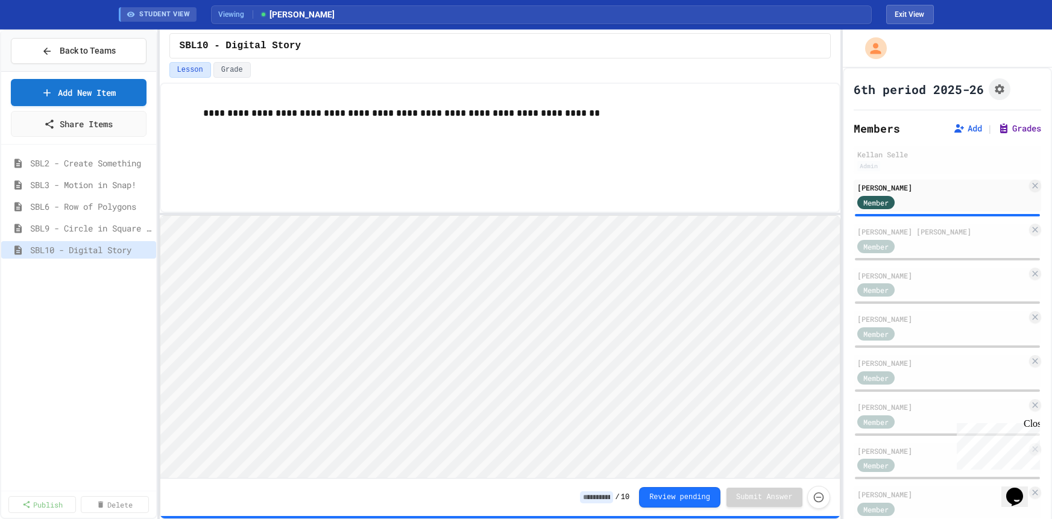
click at [1031, 125] on button "Grades" at bounding box center [1019, 128] width 43 height 12
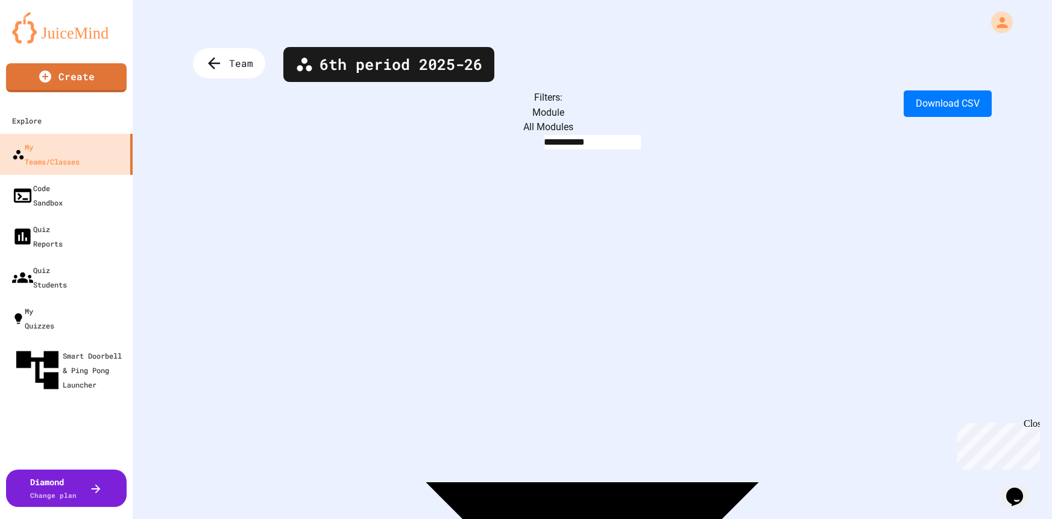
click at [350, 113] on body "**********" at bounding box center [526, 259] width 1052 height 519
click at [350, 518] on div at bounding box center [526, 520] width 1052 height 0
click at [469, 108] on body "**********" at bounding box center [526, 259] width 1052 height 519
click at [485, 110] on body "**********" at bounding box center [526, 259] width 1052 height 519
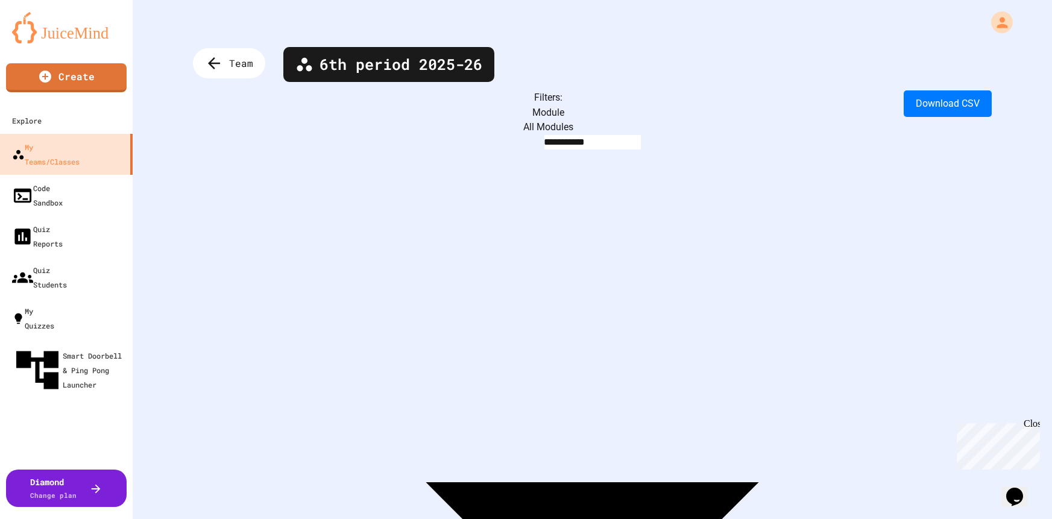
click at [477, 110] on body "**********" at bounding box center [526, 259] width 1052 height 519
type input "***"
click at [234, 65] on span "Team" at bounding box center [242, 63] width 27 height 16
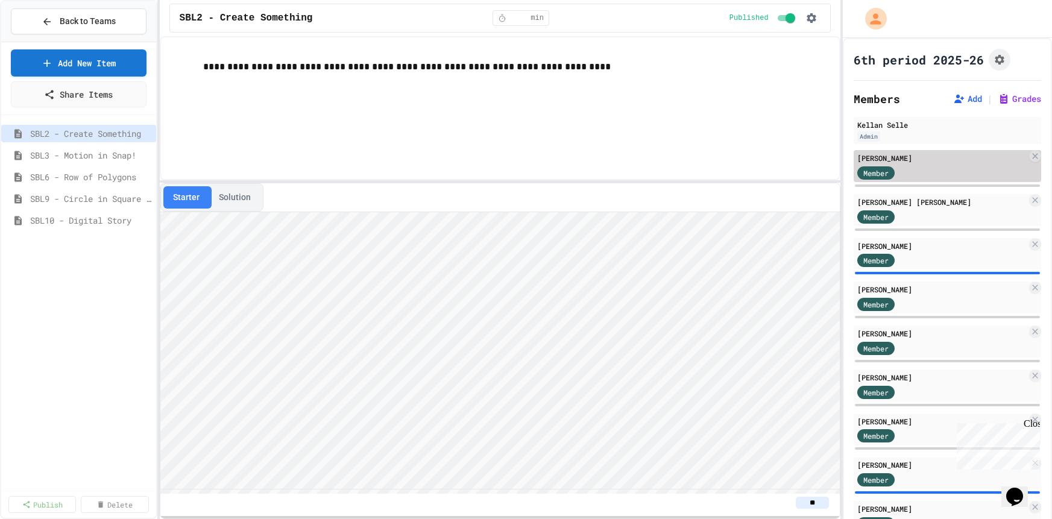
click at [900, 161] on div "[PERSON_NAME]" at bounding box center [941, 157] width 169 height 11
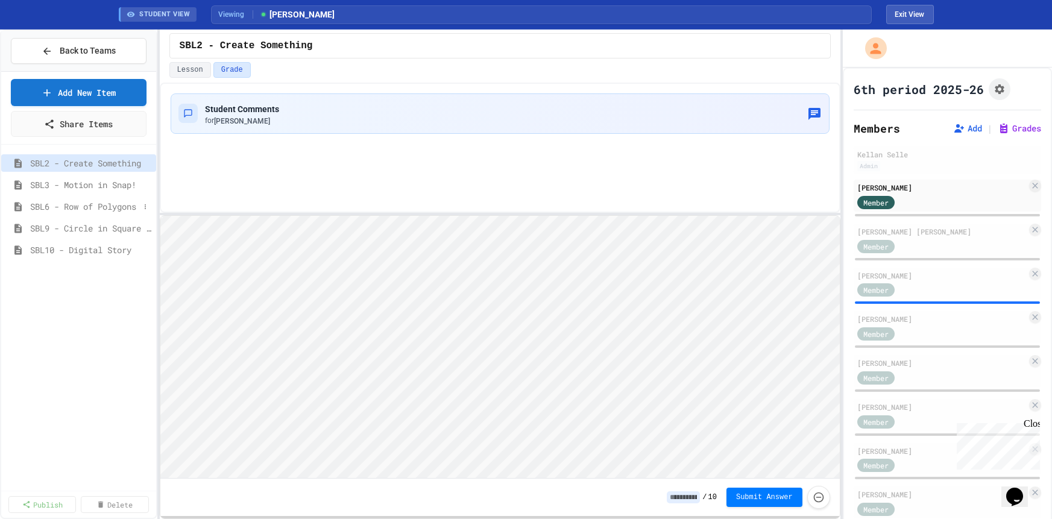
click at [81, 210] on span "SBL6 - Row of Polygons" at bounding box center [84, 206] width 109 height 13
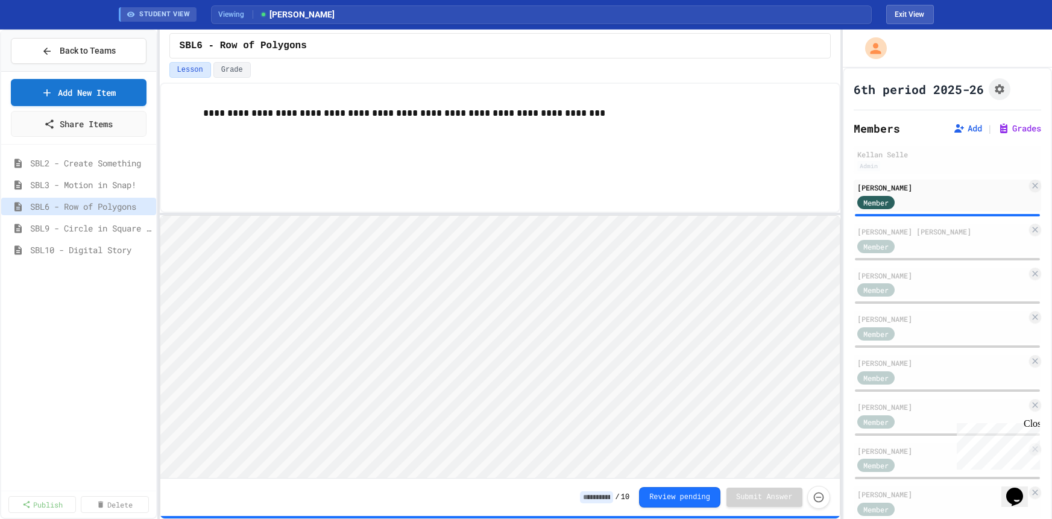
click at [1020, 488] on icon "Chat widget" at bounding box center [1014, 497] width 17 height 18
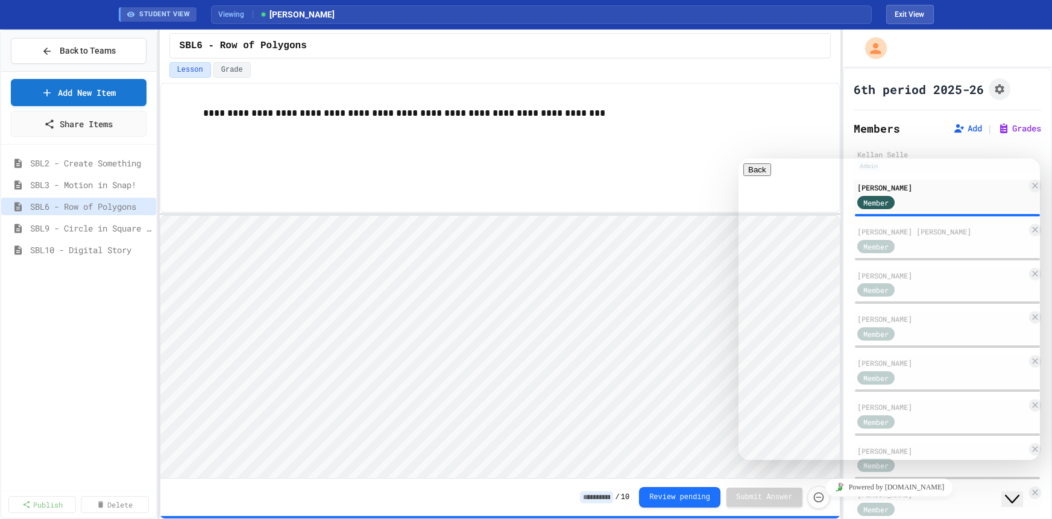
click at [1013, 495] on icon "Chat widget" at bounding box center [1012, 499] width 14 height 8
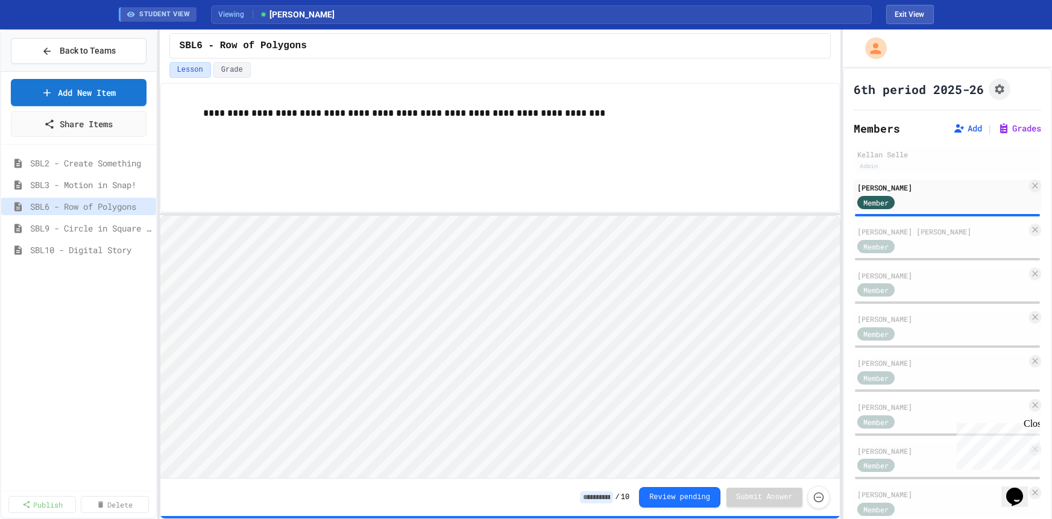
click at [1034, 427] on div "Close" at bounding box center [1030, 425] width 15 height 15
click at [1021, 490] on icon "Chat widget" at bounding box center [1014, 497] width 17 height 18
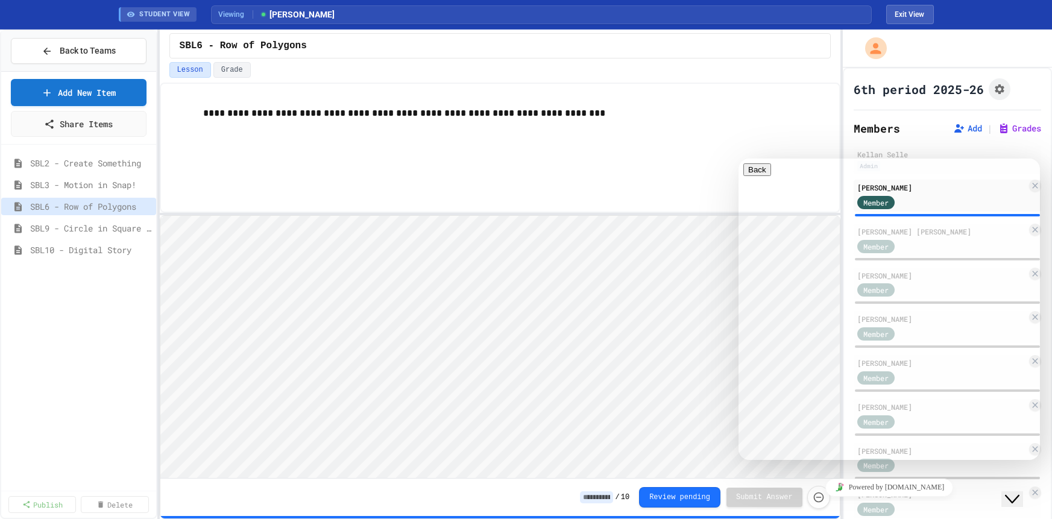
click at [1019, 492] on icon "Close Chat This icon closes the chat window." at bounding box center [1012, 499] width 14 height 14
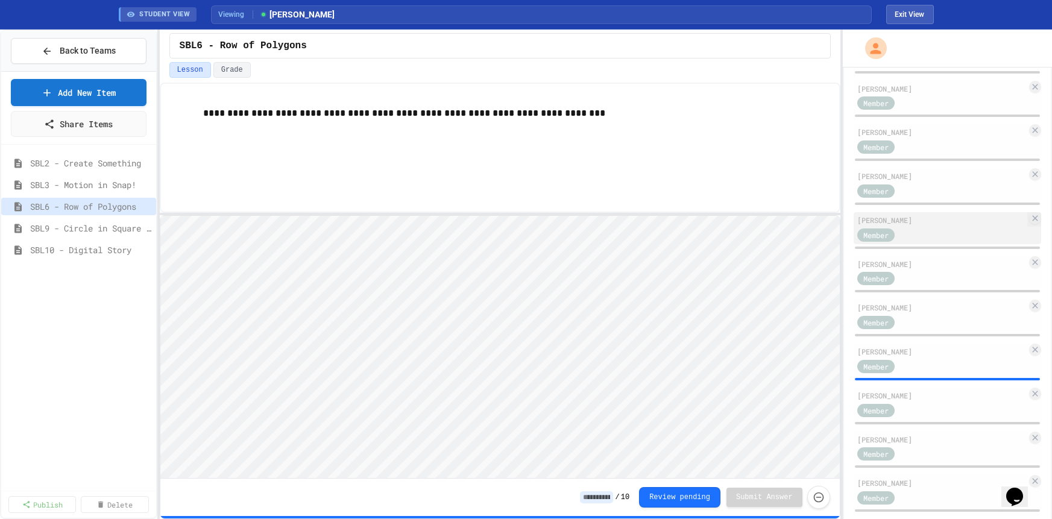
scroll to position [186, 0]
click at [911, 178] on div "[PERSON_NAME]" at bounding box center [941, 176] width 169 height 11
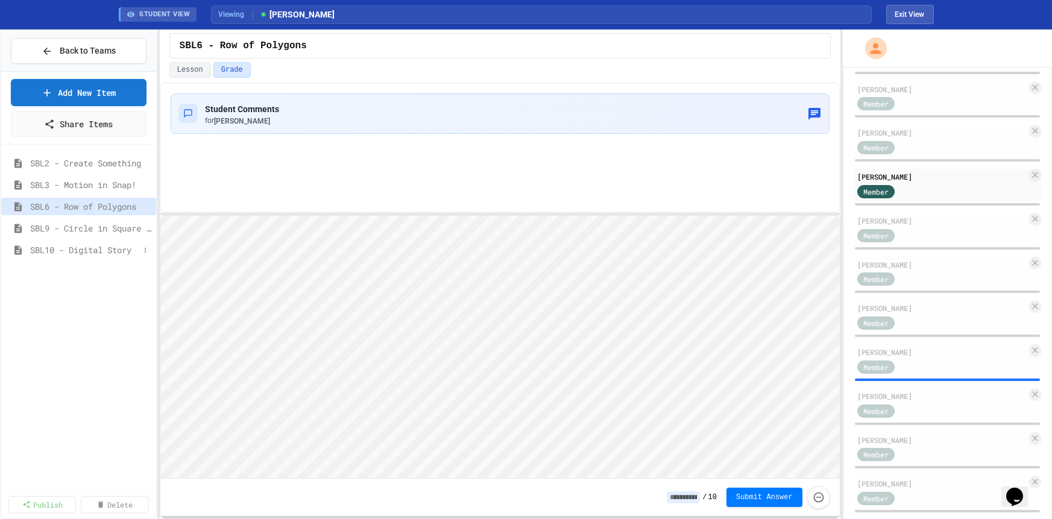
click at [113, 251] on span "SBL10 - Digital Story" at bounding box center [84, 250] width 109 height 13
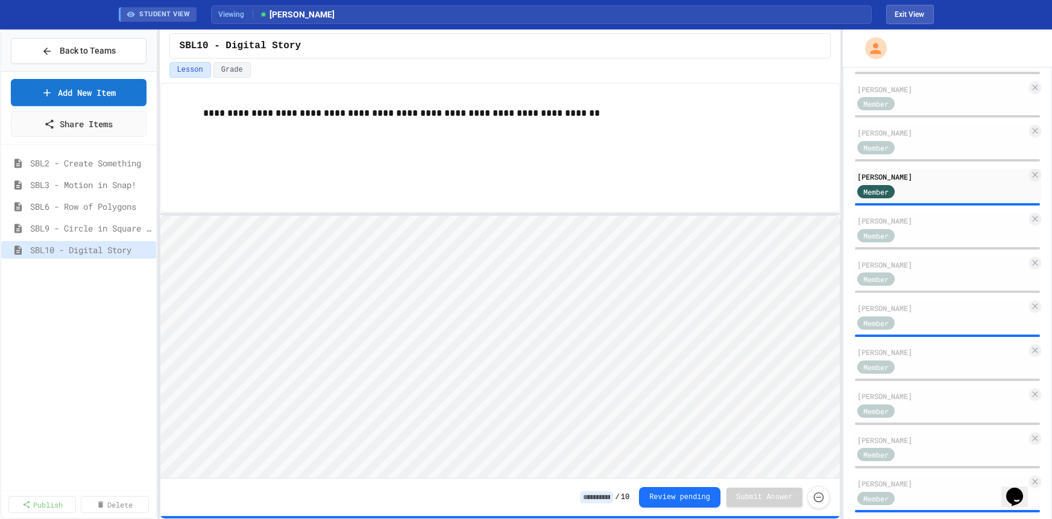
scroll to position [1, 0]
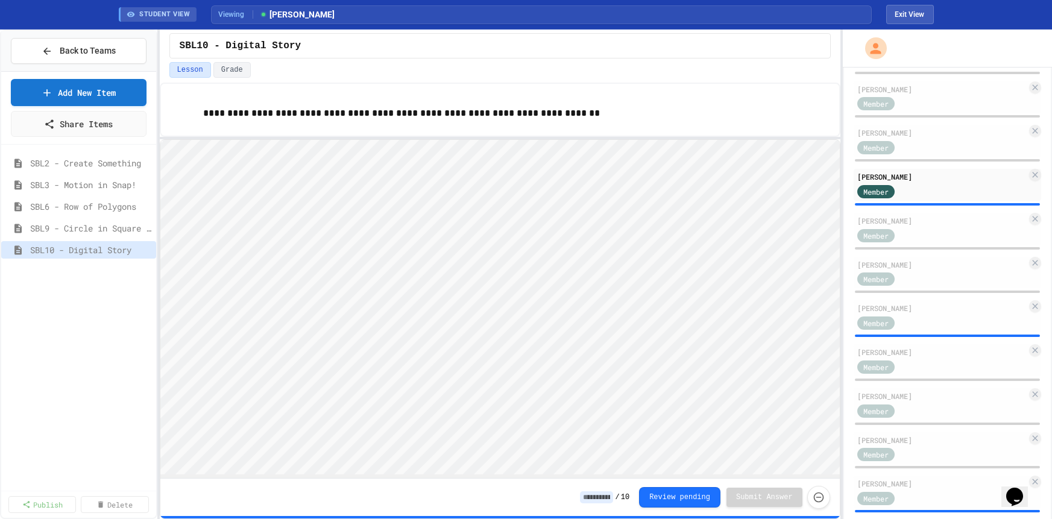
click at [531, 138] on div "**********" at bounding box center [500, 301] width 680 height 436
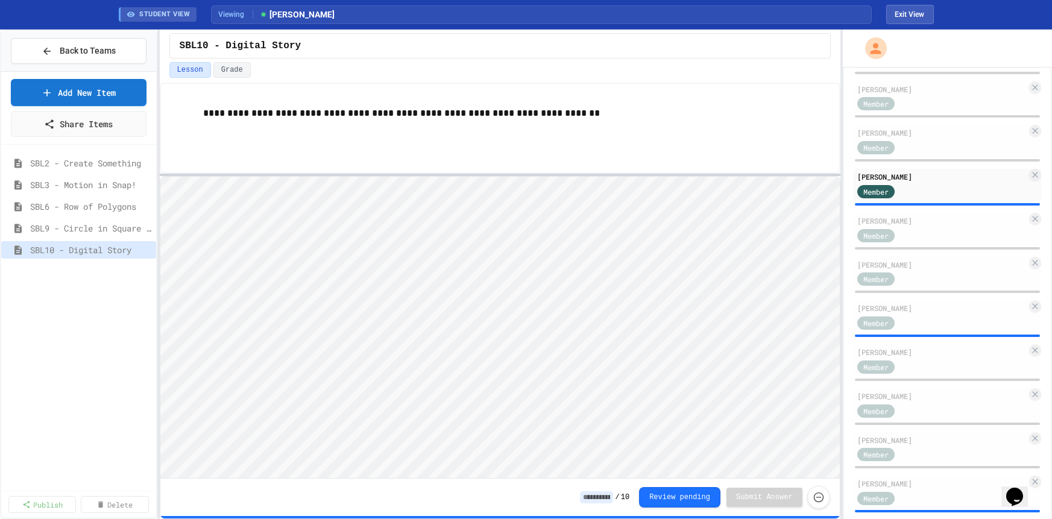
click at [512, 175] on div at bounding box center [500, 175] width 680 height 2
click at [908, 394] on div "[PERSON_NAME]" at bounding box center [941, 396] width 169 height 11
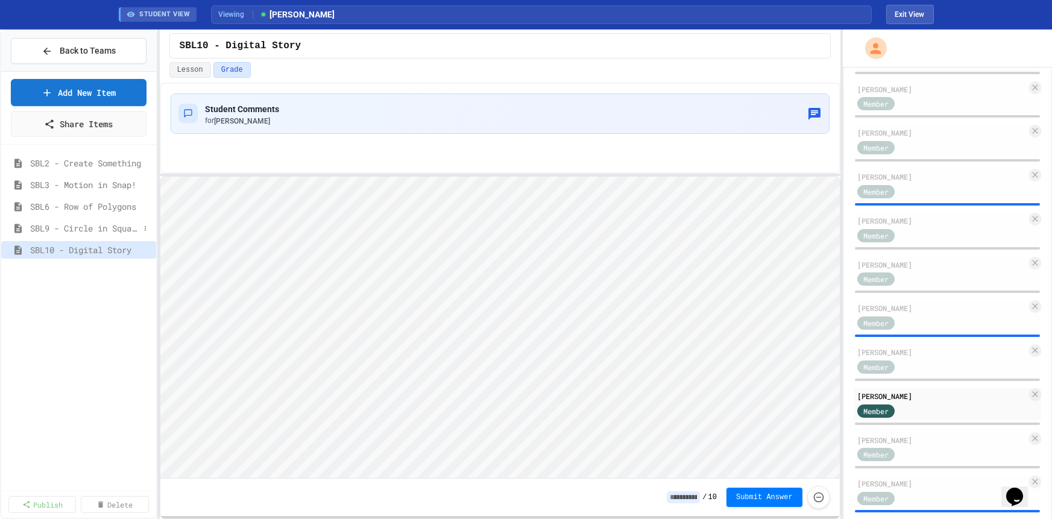
click at [93, 227] on span "SBL9 - Circle in Square Code" at bounding box center [84, 228] width 109 height 13
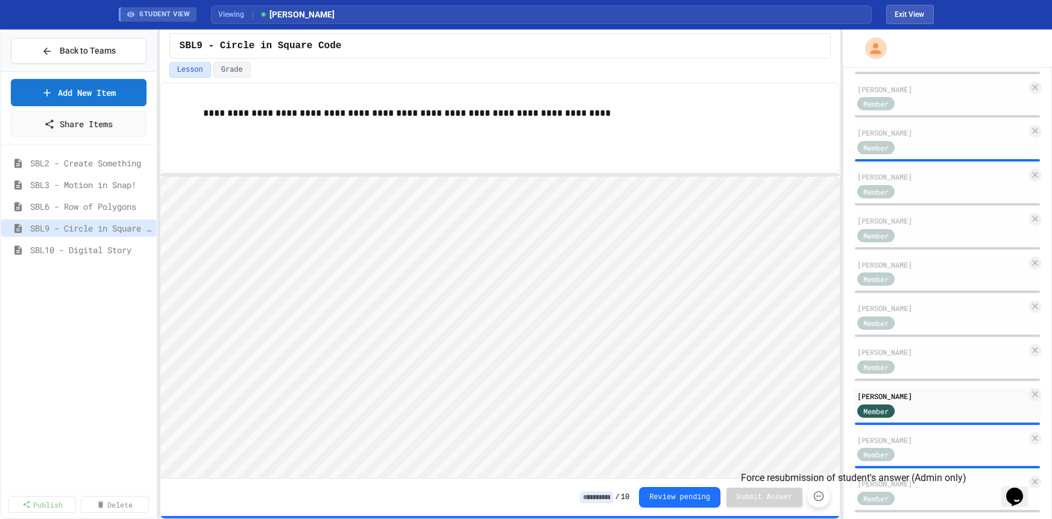
click at [819, 494] on icon "Force resubmission of student's answer (Admin only)" at bounding box center [818, 496] width 12 height 12
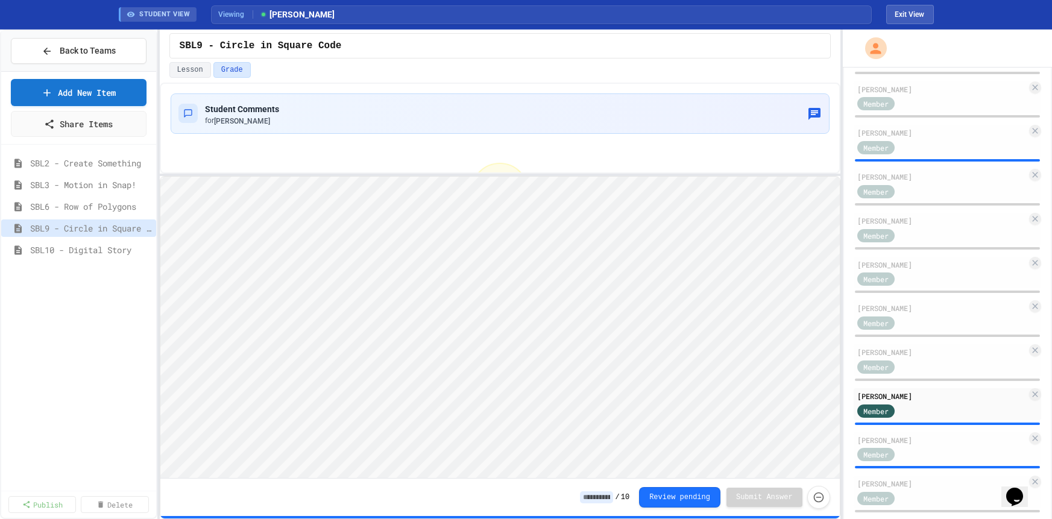
click at [240, 14] on span "Viewing" at bounding box center [236, 14] width 34 height 11
click at [152, 14] on span "STUDENT VIEW" at bounding box center [165, 15] width 51 height 10
click at [125, 12] on div "STUDENT VIEW" at bounding box center [158, 14] width 78 height 15
click at [306, 16] on span "[PERSON_NAME]" at bounding box center [297, 14] width 76 height 13
click at [234, 17] on span "Viewing" at bounding box center [236, 14] width 34 height 11
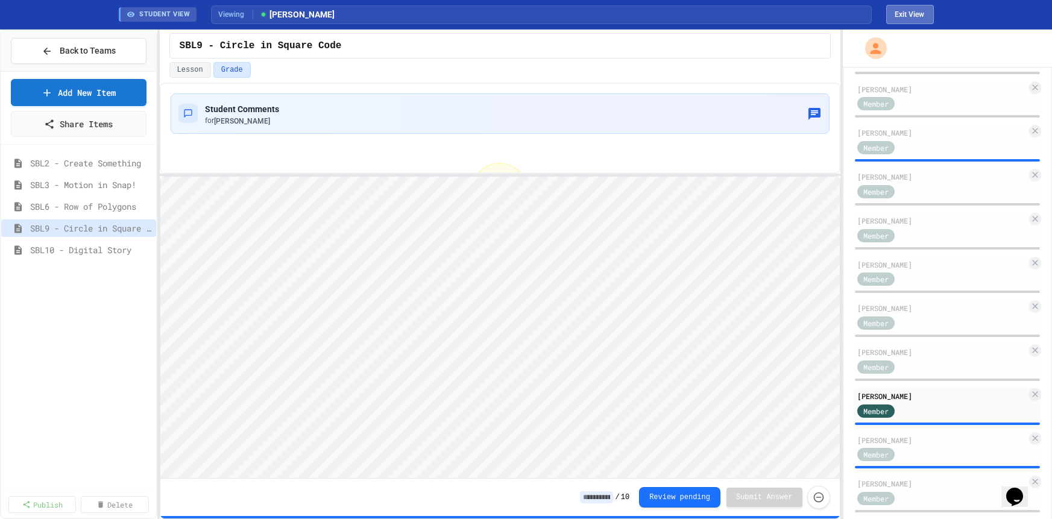
click at [923, 19] on button "Exit View" at bounding box center [910, 14] width 48 height 19
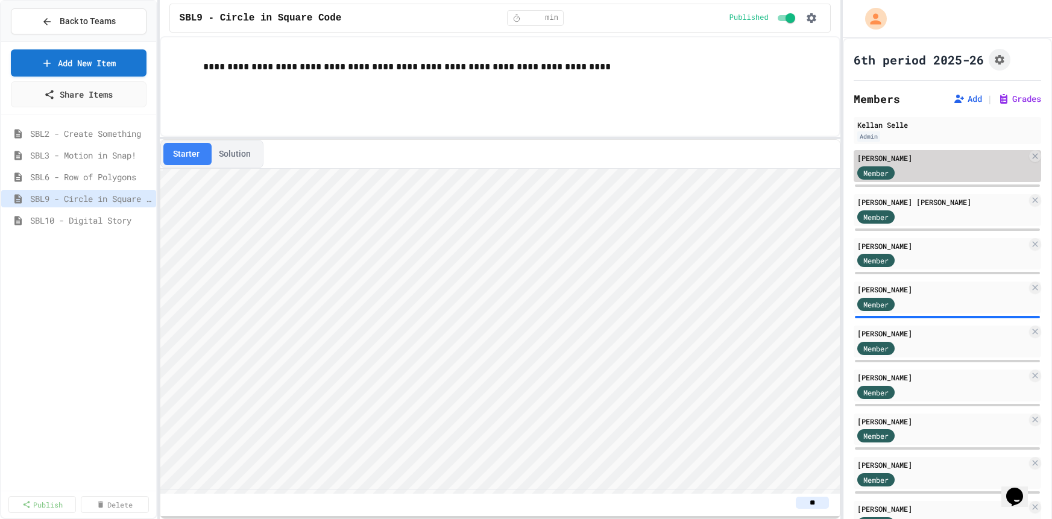
click at [912, 170] on div "Member" at bounding box center [887, 172] width 60 height 15
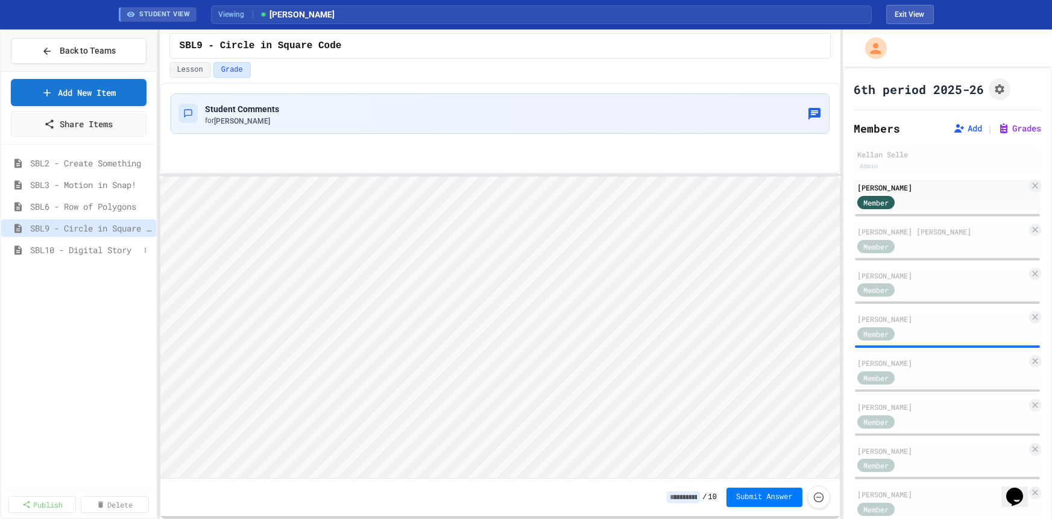
click at [104, 248] on span "SBL10 - Digital Story" at bounding box center [84, 250] width 109 height 13
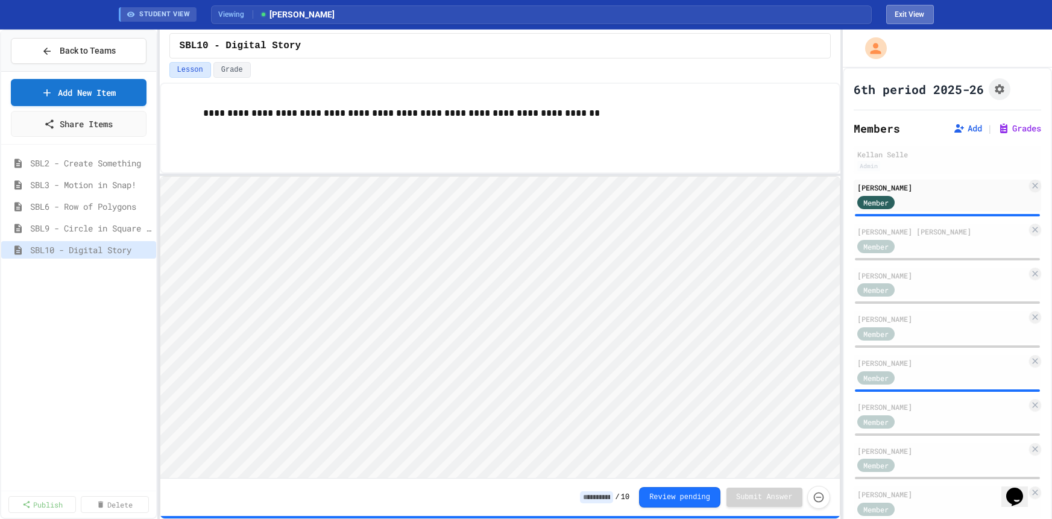
click at [926, 12] on button "Exit View" at bounding box center [910, 14] width 48 height 19
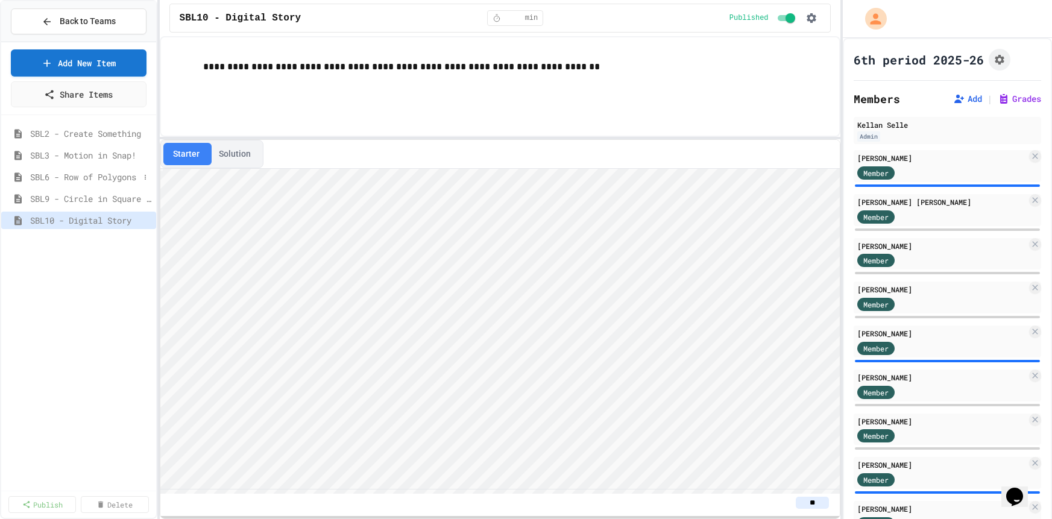
click at [121, 171] on span "SBL6 - Row of Polygons" at bounding box center [84, 177] width 109 height 13
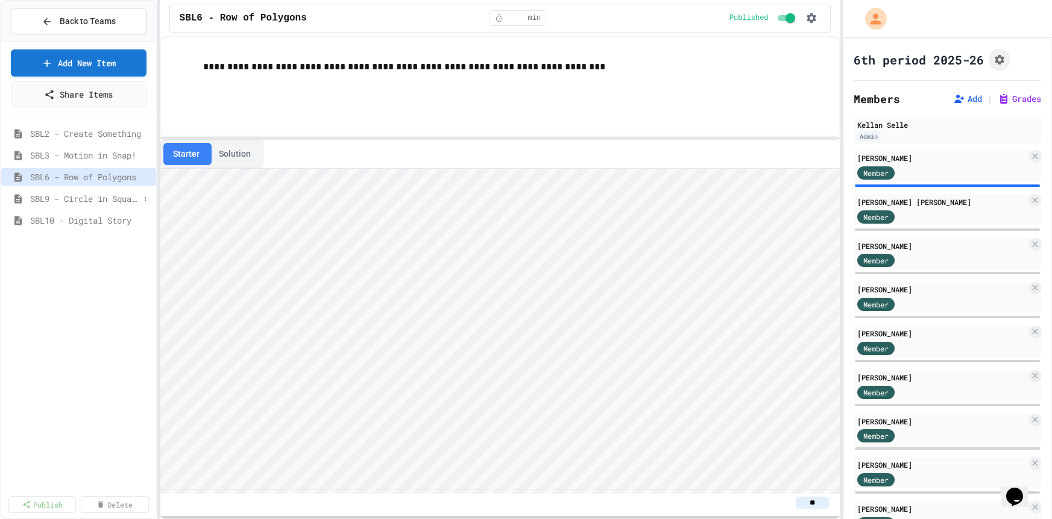
click at [97, 198] on span "SBL9 - Circle in Square Code" at bounding box center [84, 198] width 109 height 13
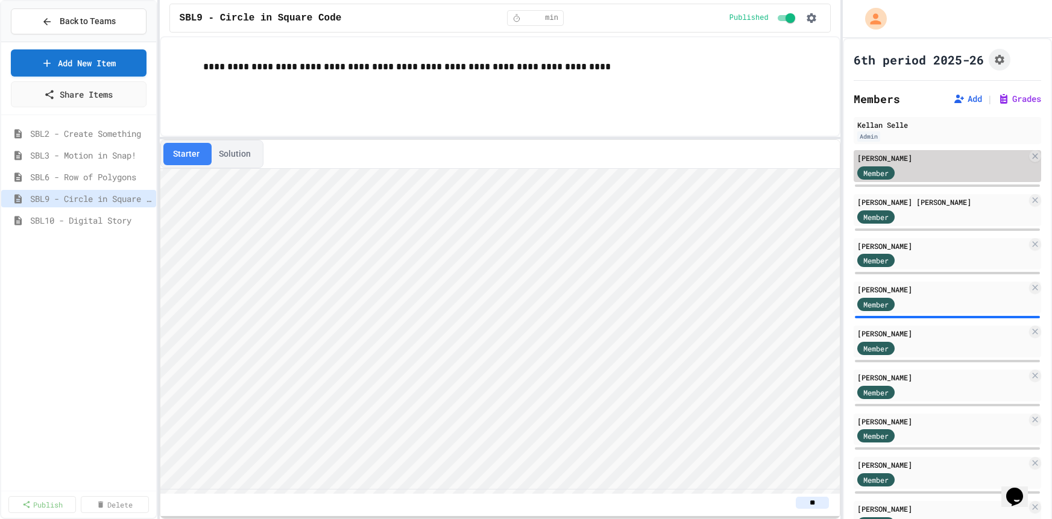
click at [897, 175] on div "Member" at bounding box center [887, 172] width 60 height 15
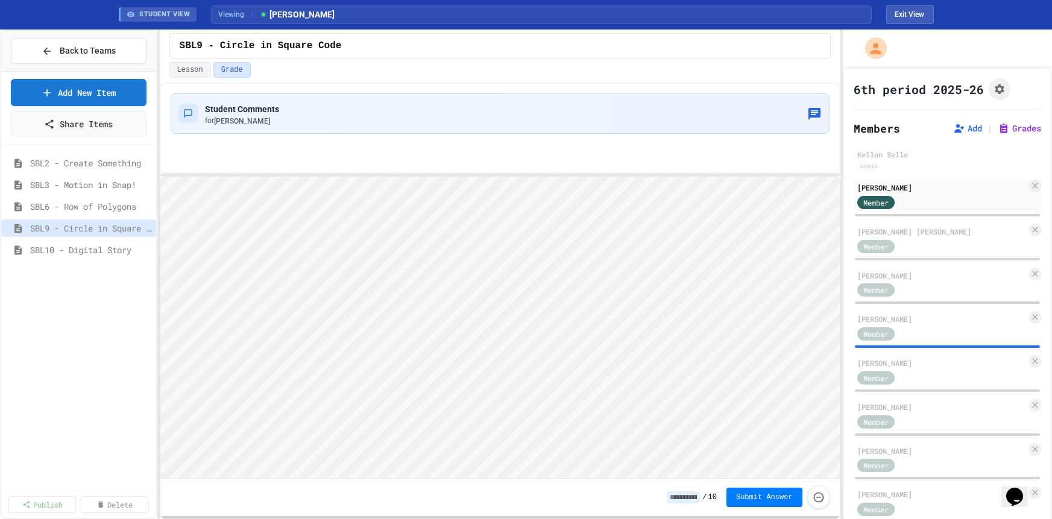
click at [718, 158] on div "Student Comments for Carson Ballagas" at bounding box center [500, 128] width 680 height 91
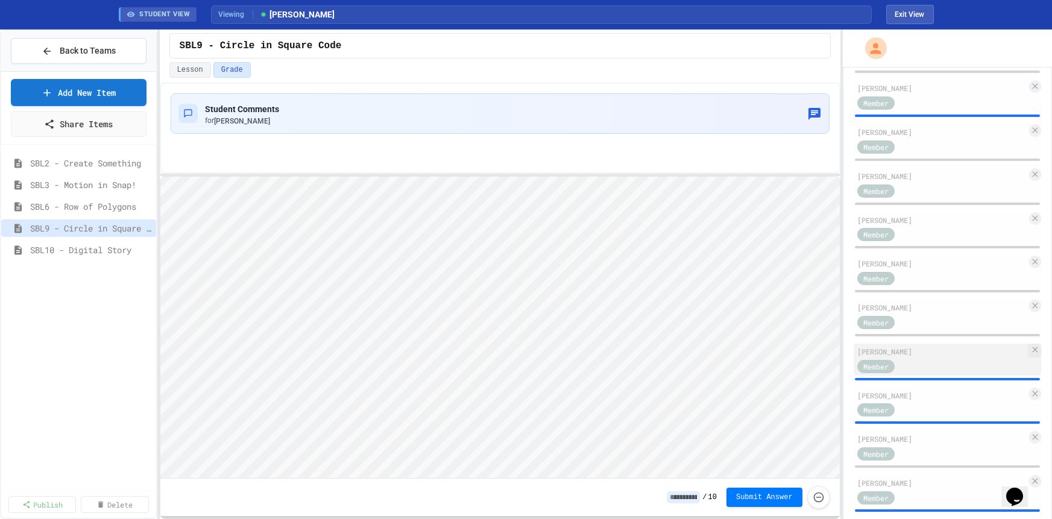
scroll to position [286, 0]
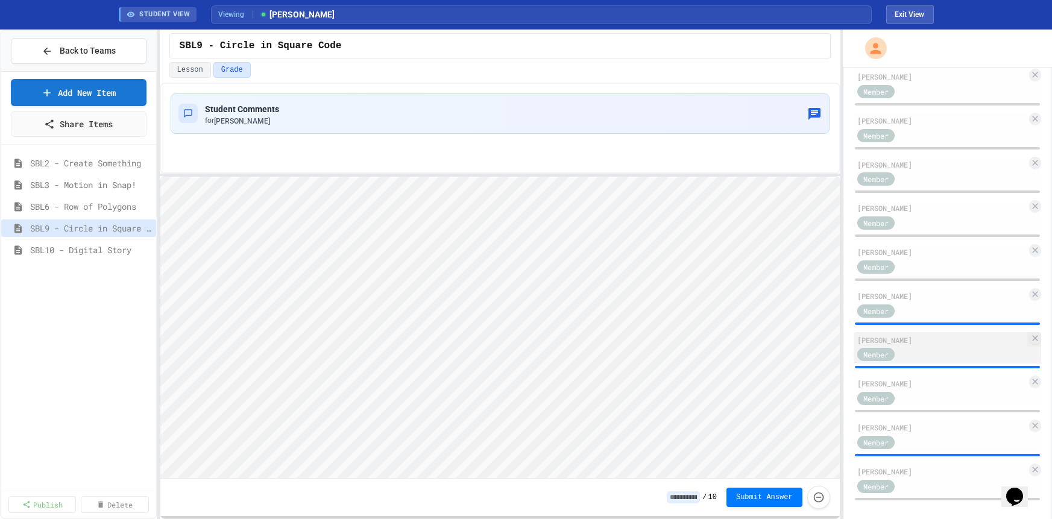
click at [894, 347] on div "Member" at bounding box center [887, 354] width 60 height 15
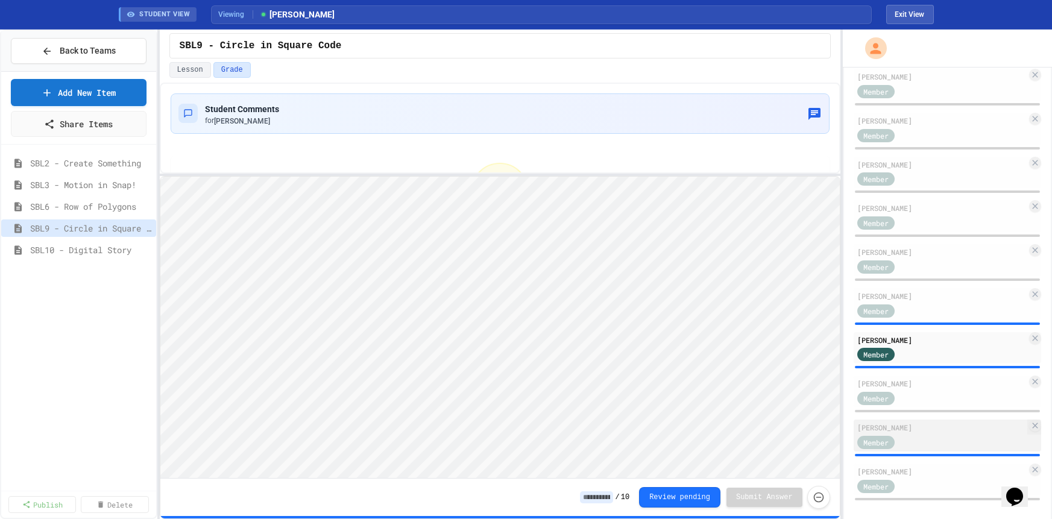
click at [911, 434] on div "Member" at bounding box center [887, 441] width 60 height 15
click at [108, 158] on span "SBL2 - Create Something" at bounding box center [84, 163] width 109 height 13
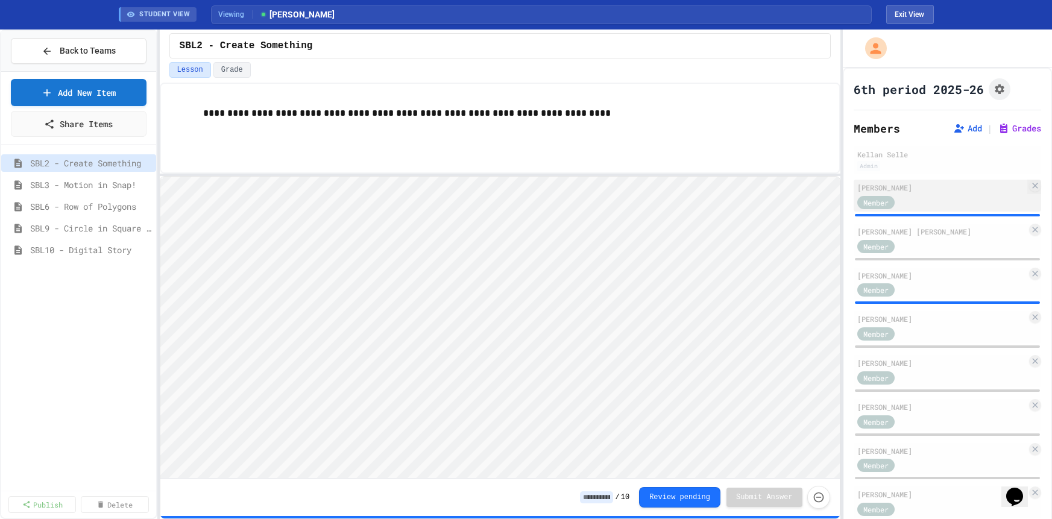
click at [907, 204] on div "Member" at bounding box center [887, 201] width 60 height 15
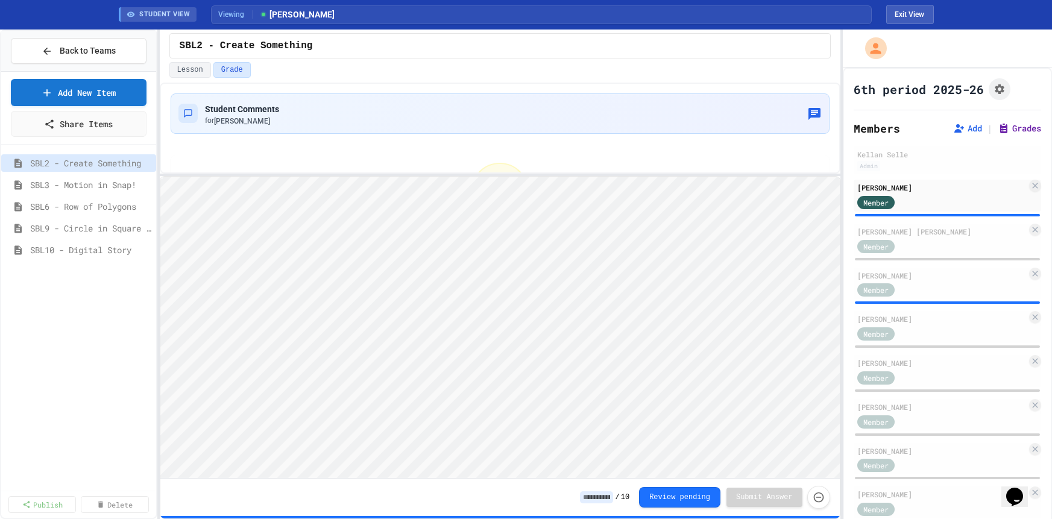
click at [1019, 131] on button "Grades" at bounding box center [1019, 128] width 43 height 12
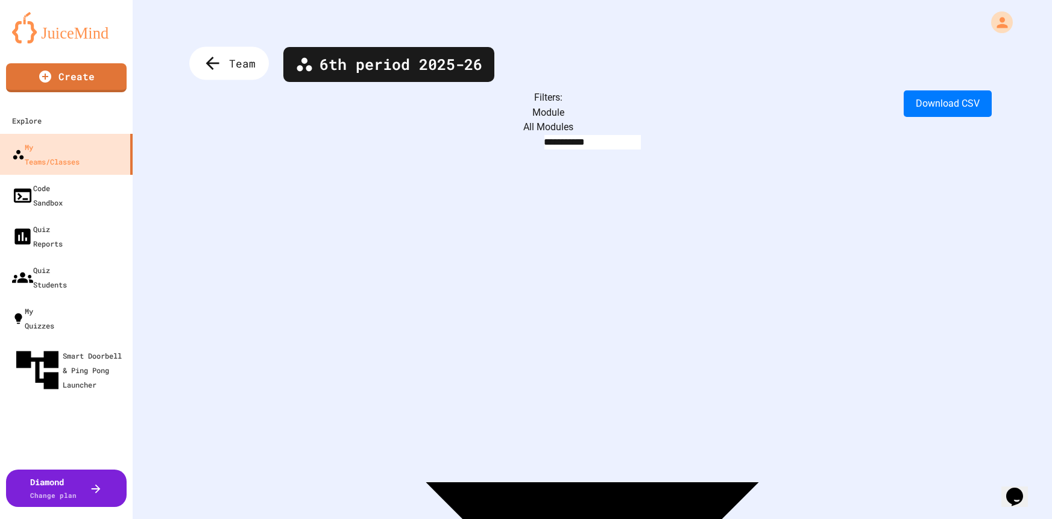
click at [242, 61] on span "Team" at bounding box center [242, 63] width 27 height 16
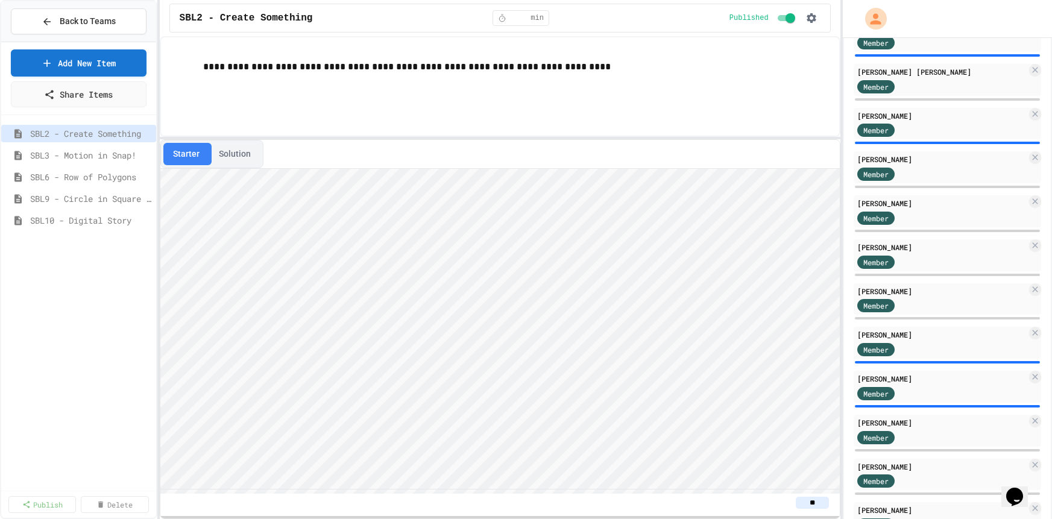
scroll to position [151, 0]
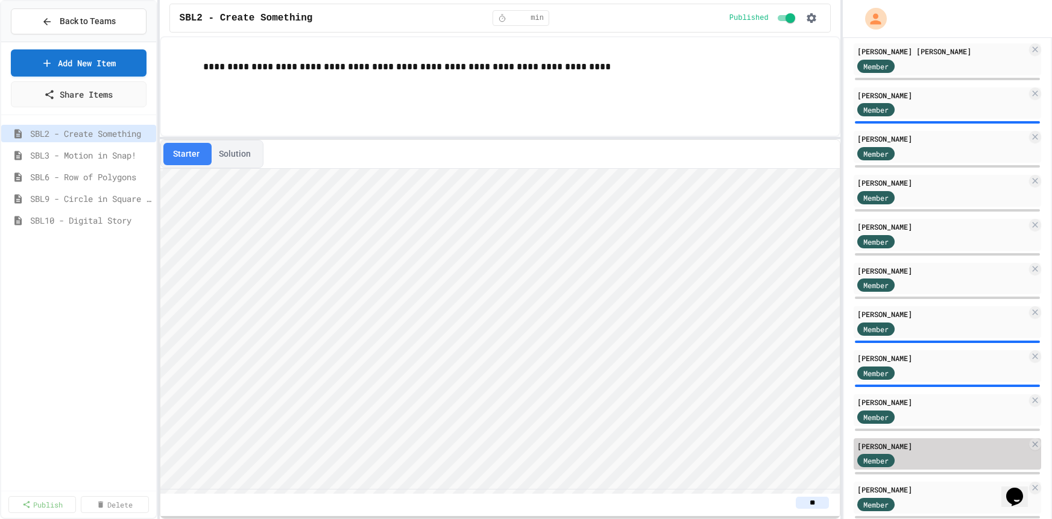
click at [910, 445] on div "Jordan Phillips Member" at bounding box center [946, 454] width 187 height 32
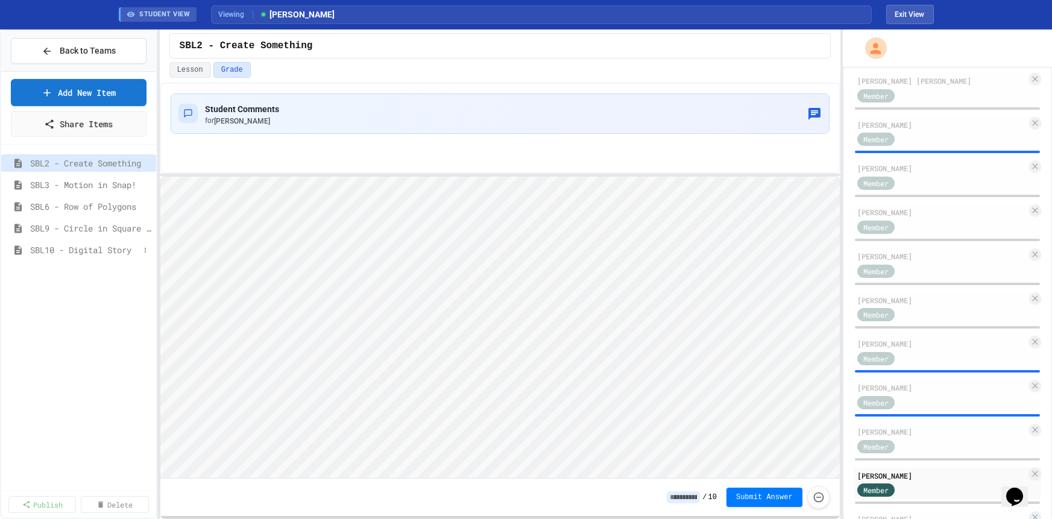
click at [92, 251] on span "SBL10 - Digital Story" at bounding box center [84, 250] width 109 height 13
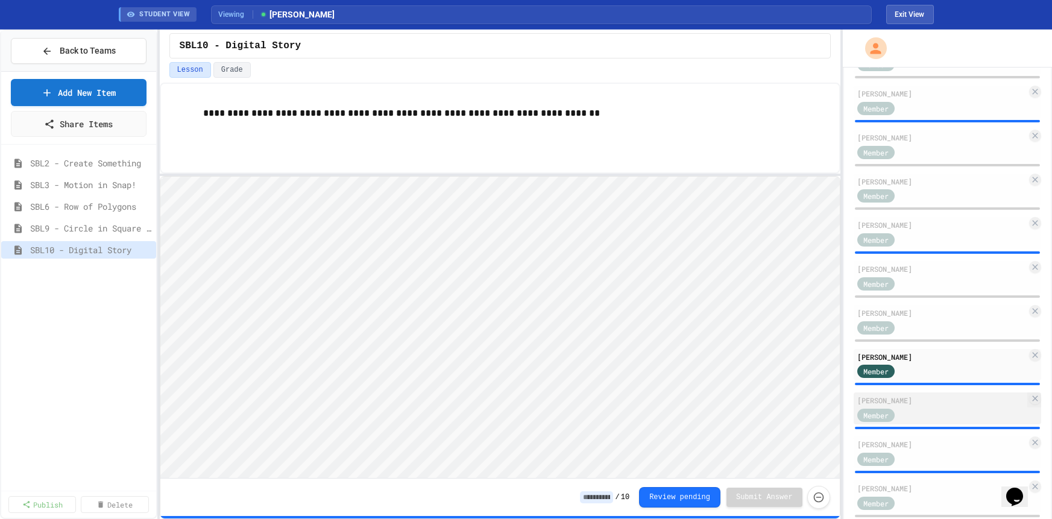
scroll to position [276, 0]
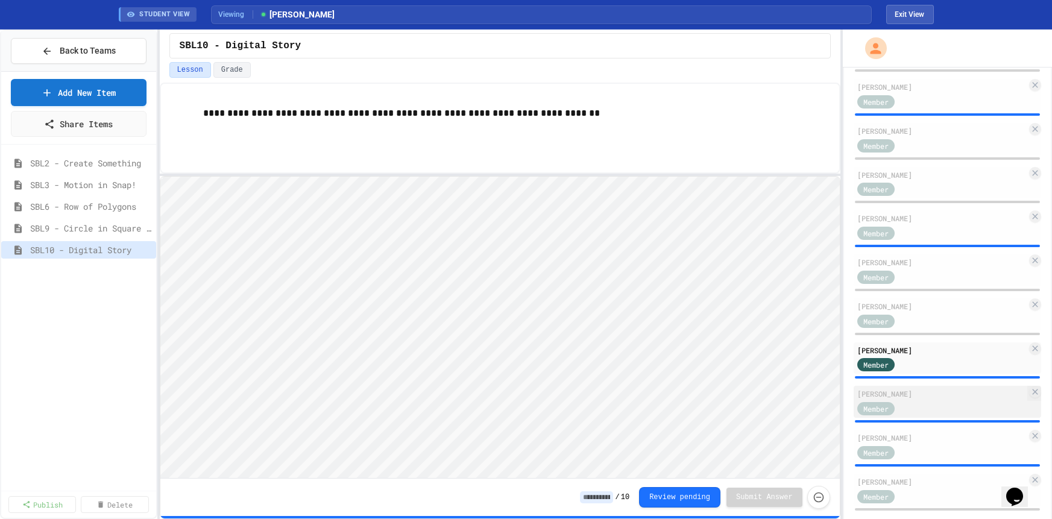
click at [976, 403] on div "Member" at bounding box center [941, 407] width 169 height 15
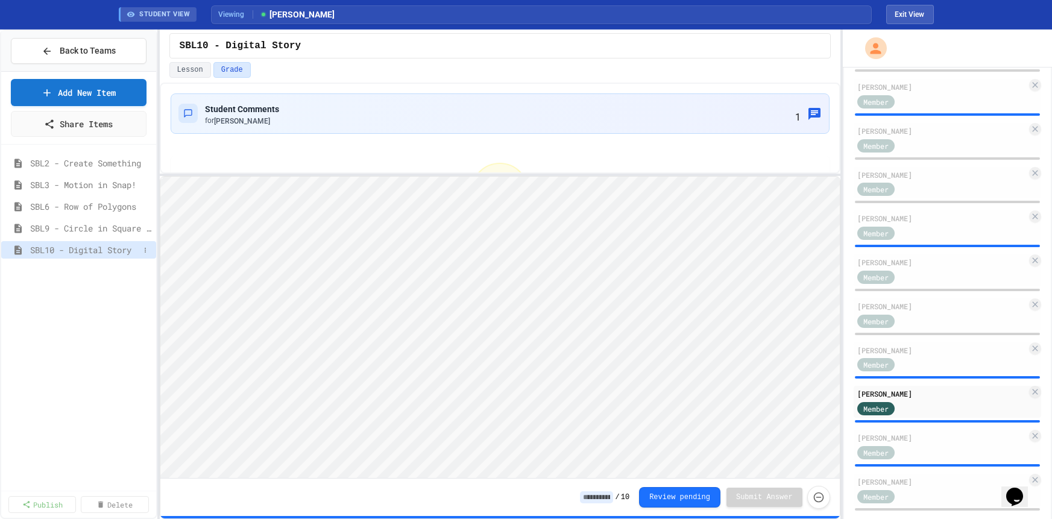
click at [79, 248] on span "SBL10 - Digital Story" at bounding box center [84, 250] width 109 height 13
click at [796, 112] on span "1" at bounding box center [797, 117] width 5 height 11
click at [145, 253] on button at bounding box center [145, 250] width 12 height 12
click at [84, 372] on div at bounding box center [526, 259] width 1052 height 519
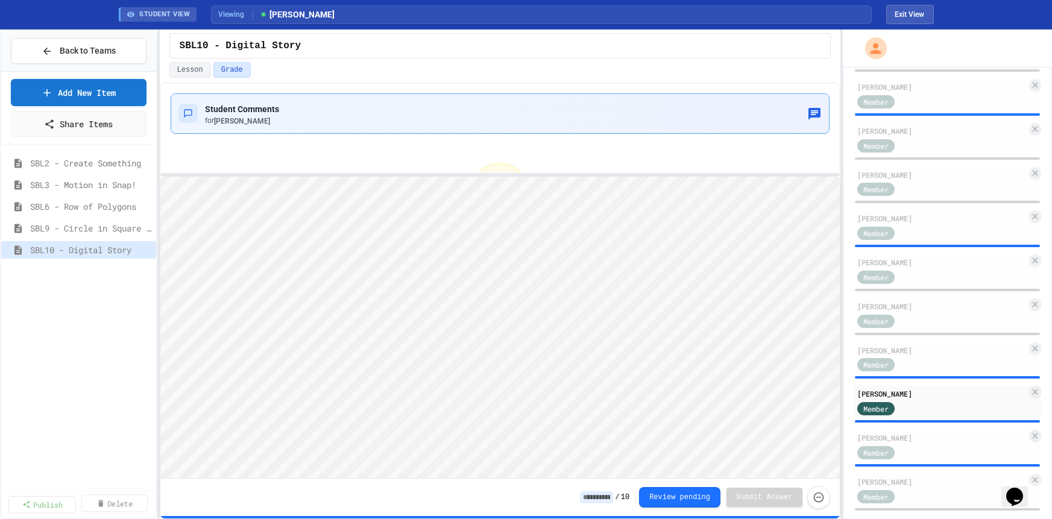
click at [107, 503] on link "Delete" at bounding box center [114, 502] width 67 height 17
click at [113, 424] on div "SBL2 - Create Something SBL3 - Motion in Snap! SBL6 - Row of Polygons SBL9 - Ci…" at bounding box center [78, 317] width 155 height 337
click at [43, 501] on link "Cancel" at bounding box center [42, 502] width 66 height 17
click at [72, 163] on span "SBL2 - Create Something" at bounding box center [84, 163] width 109 height 13
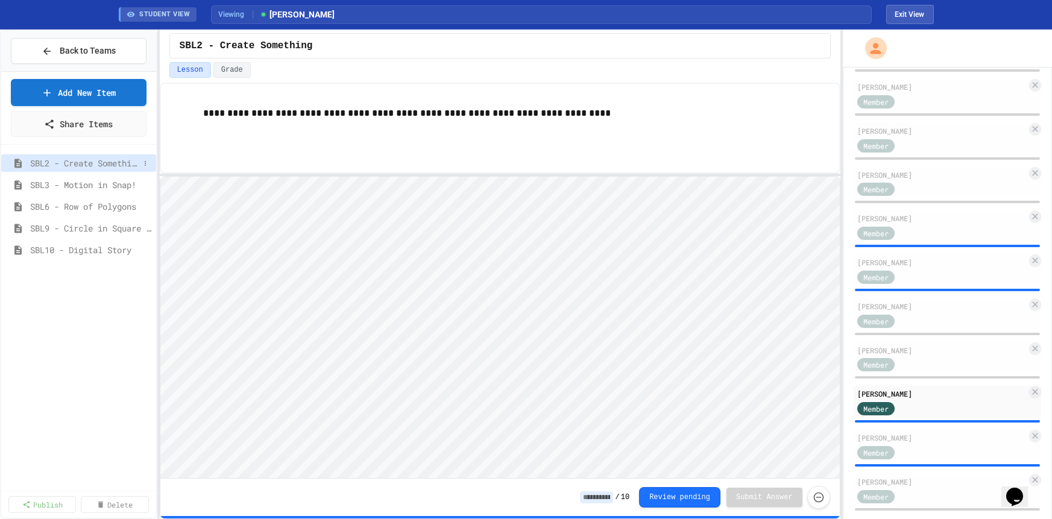
click at [75, 166] on span "SBL2 - Create Something" at bounding box center [84, 163] width 109 height 13
click at [949, 391] on div "[PERSON_NAME]" at bounding box center [941, 393] width 169 height 11
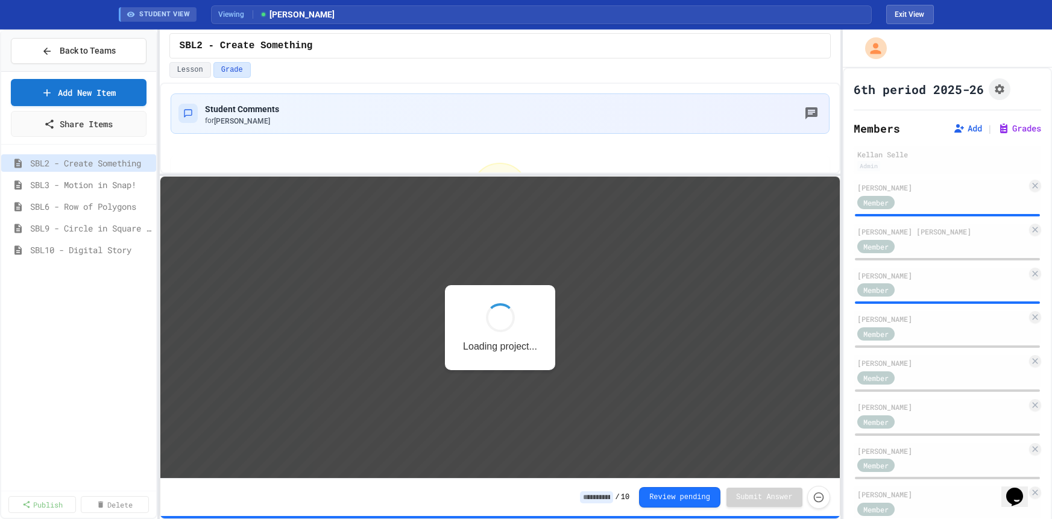
scroll to position [1, 0]
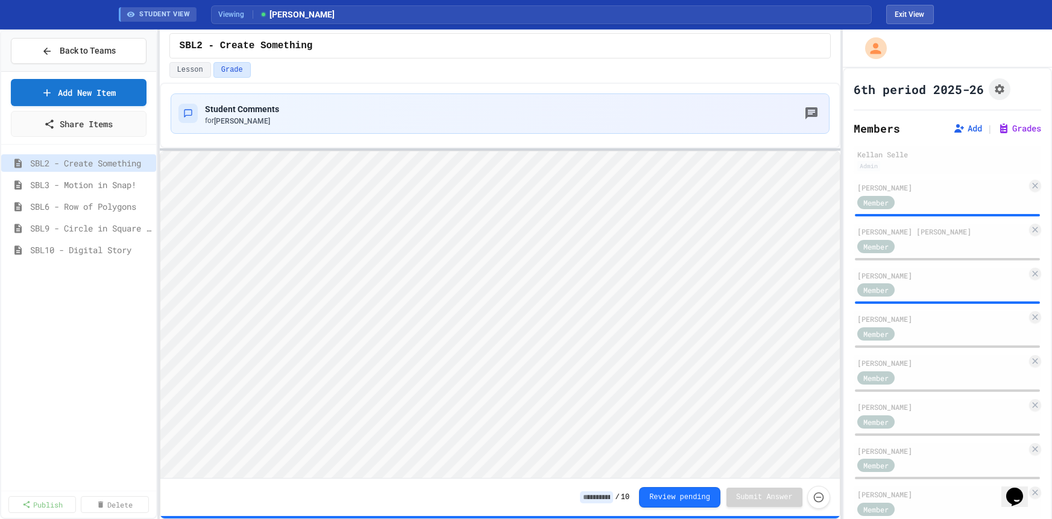
click at [415, 149] on div at bounding box center [500, 149] width 680 height 2
click at [112, 160] on span "SBL2 - Create Something" at bounding box center [84, 163] width 109 height 13
click at [112, 160] on span "SBL2 - Create Something" at bounding box center [90, 163] width 121 height 13
click at [145, 163] on icon at bounding box center [145, 163] width 1 height 5
click at [125, 323] on div at bounding box center [526, 259] width 1052 height 519
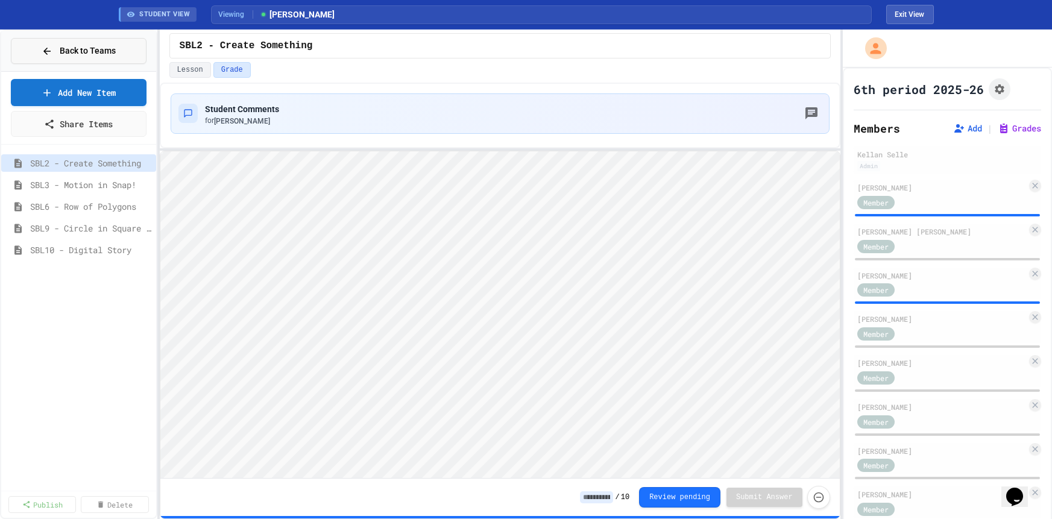
click at [68, 46] on span "Back to Teams" at bounding box center [88, 51] width 56 height 13
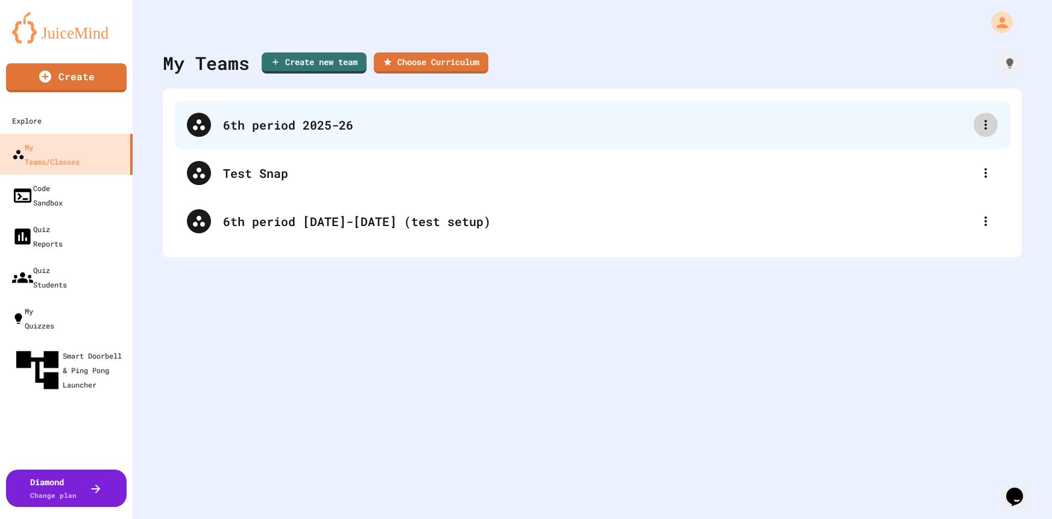
click at [984, 124] on icon at bounding box center [985, 125] width 14 height 14
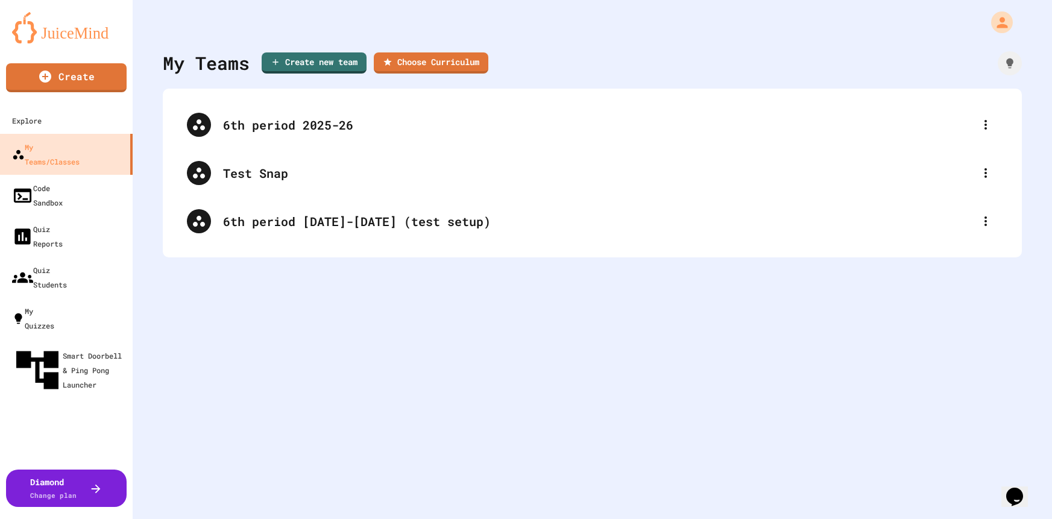
click at [351, 518] on div at bounding box center [526, 520] width 1052 height 0
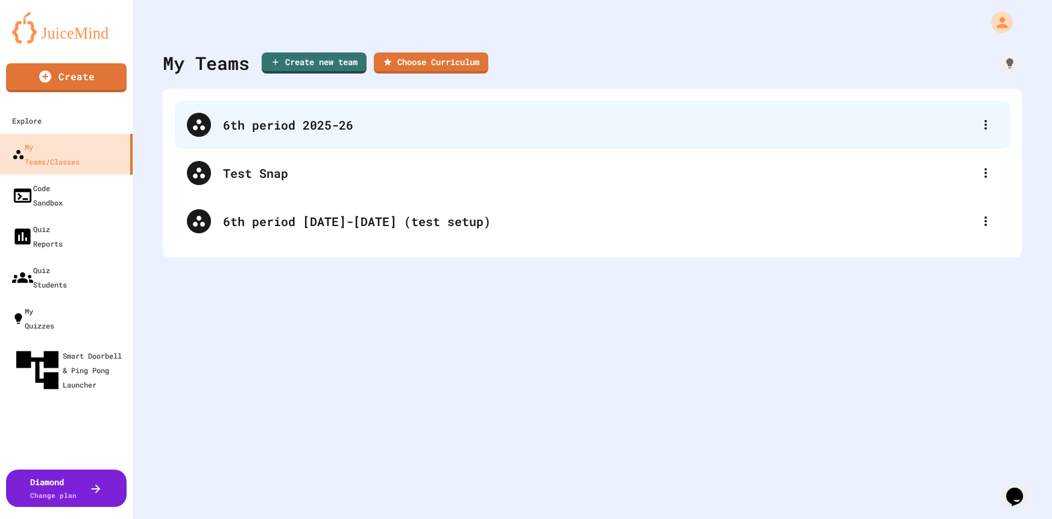
click at [325, 127] on div "6th period 2025-26" at bounding box center [598, 125] width 750 height 18
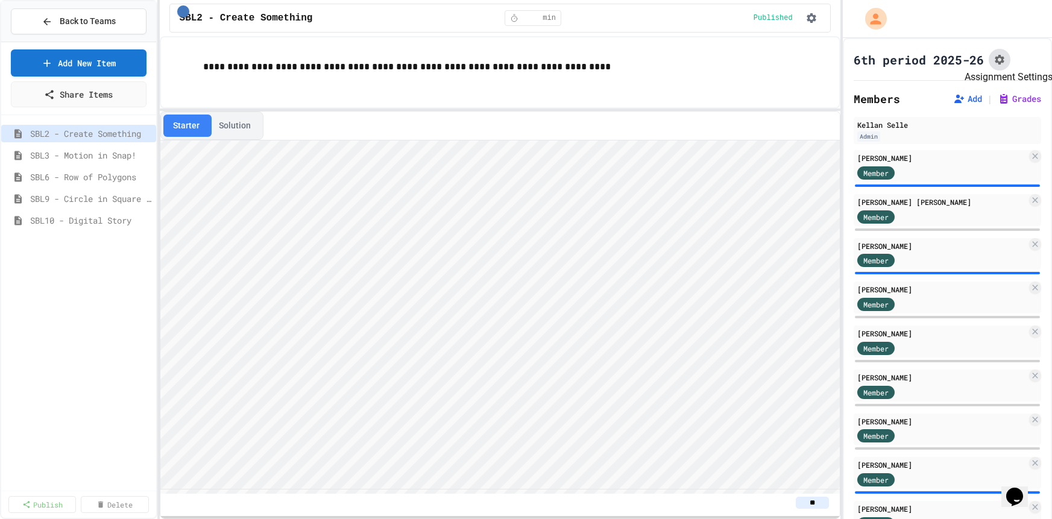
click at [1001, 58] on icon "Assignment Settings" at bounding box center [999, 60] width 10 height 10
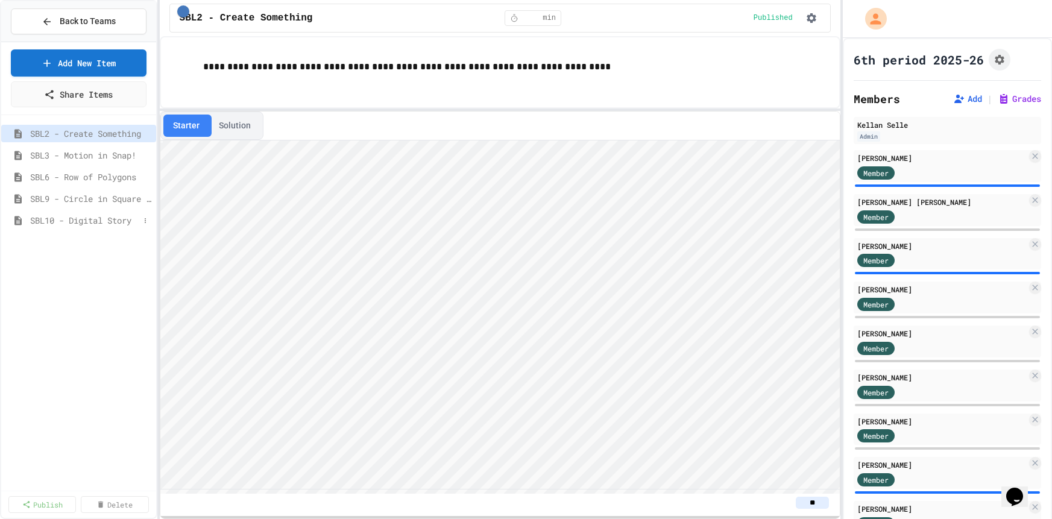
click at [88, 216] on span "SBL10 - Digital Story" at bounding box center [84, 220] width 109 height 13
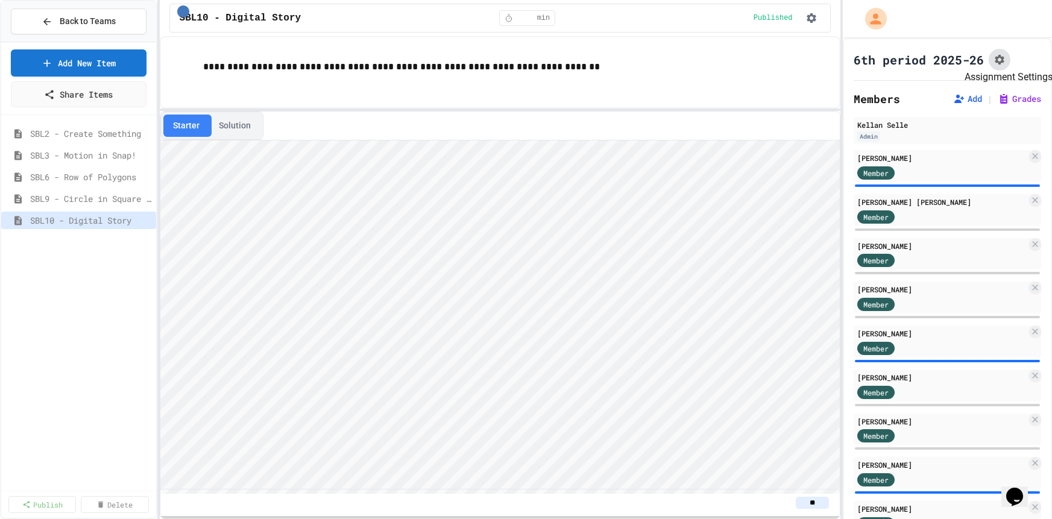
click at [1003, 58] on icon "Assignment Settings" at bounding box center [999, 60] width 10 height 10
click at [114, 204] on span "SBL9 - Circle in Square Code" at bounding box center [84, 198] width 109 height 13
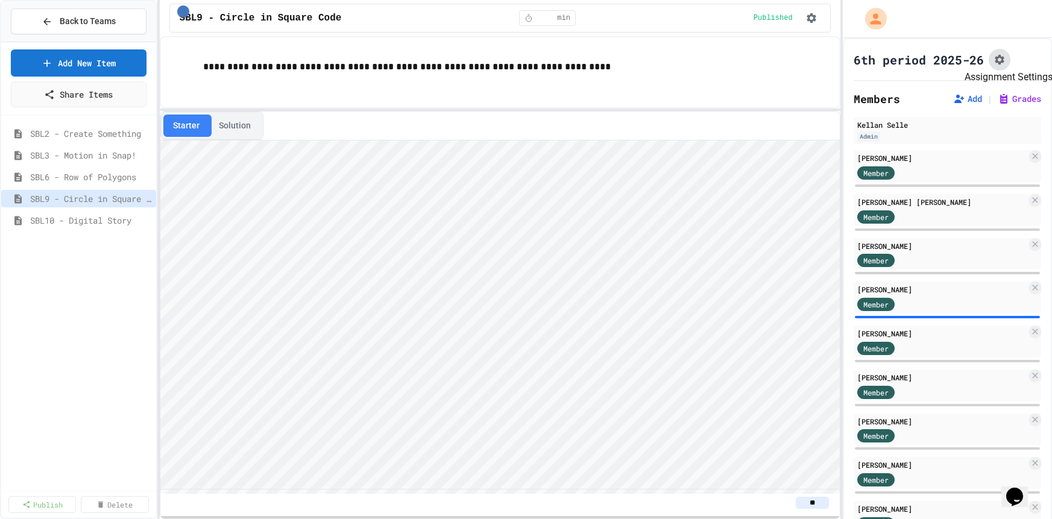
click at [1001, 57] on icon "Assignment Settings" at bounding box center [999, 60] width 10 height 10
click at [105, 174] on span "SBL6 - Row of Polygons" at bounding box center [84, 177] width 109 height 13
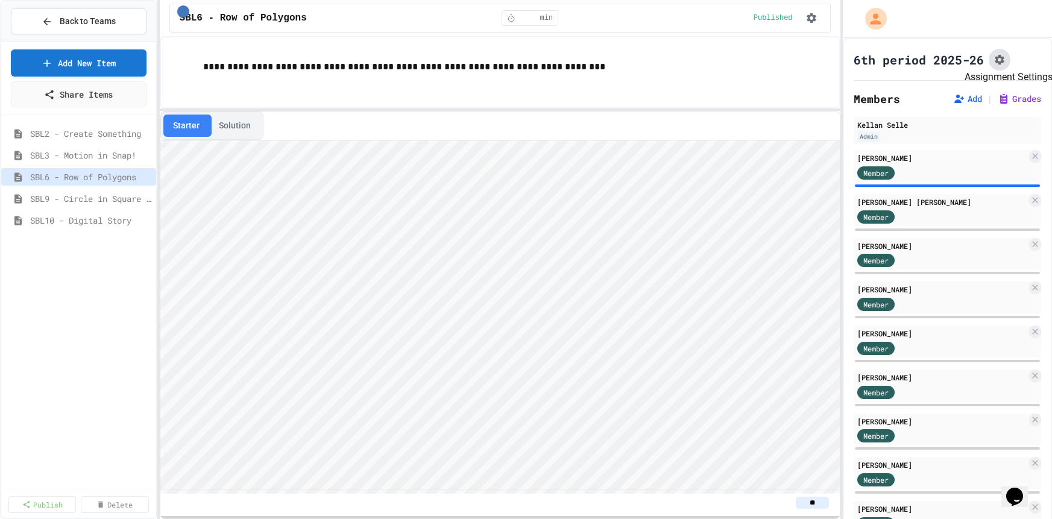
click at [1004, 58] on icon "Assignment Settings" at bounding box center [999, 60] width 12 height 12
click at [118, 155] on span "SBL3 - Motion in Snap!" at bounding box center [84, 155] width 109 height 13
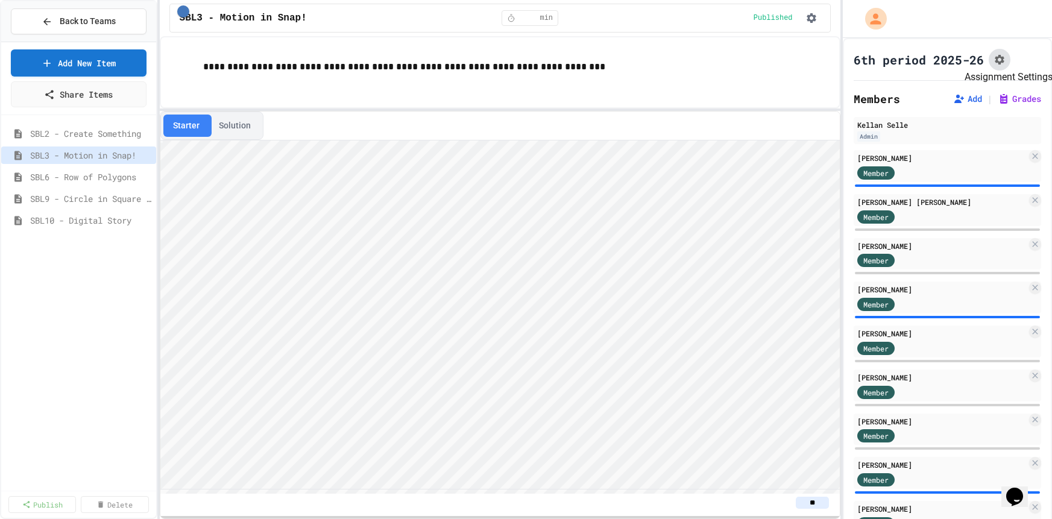
click at [998, 58] on icon "Assignment Settings" at bounding box center [999, 60] width 12 height 12
click at [88, 137] on span "SBL2 - Create Something" at bounding box center [84, 133] width 109 height 13
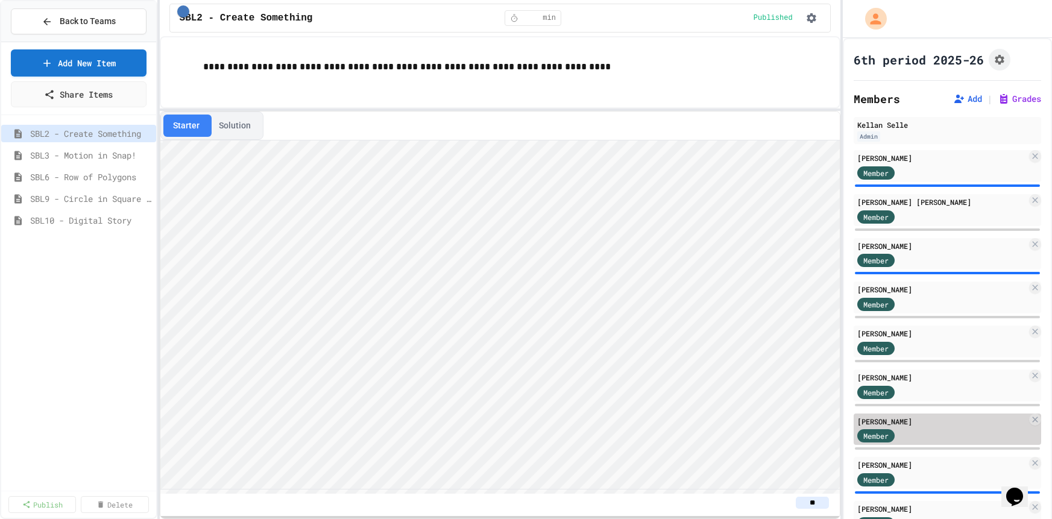
click at [915, 459] on div "[PERSON_NAME]" at bounding box center [941, 464] width 169 height 11
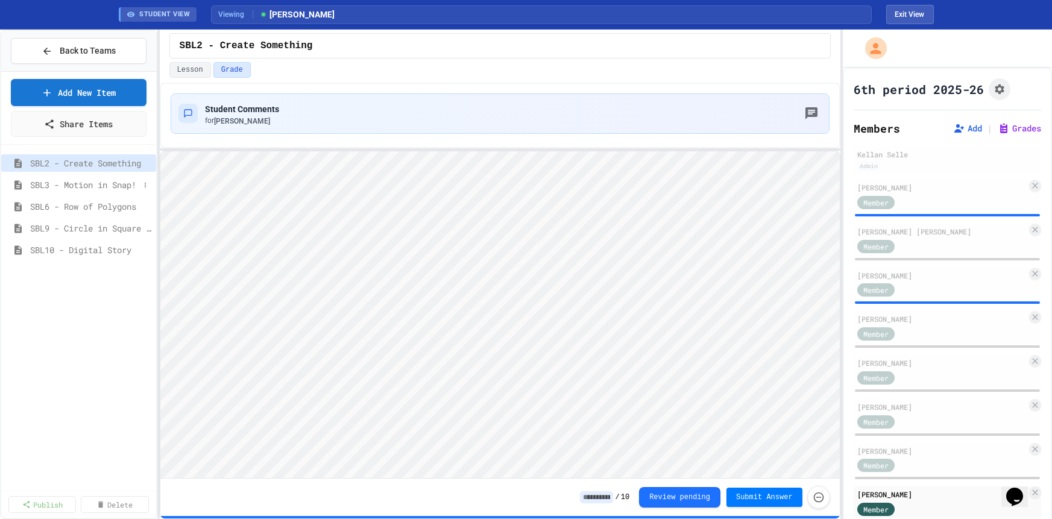
click at [126, 184] on span "SBL3 - Motion in Snap!" at bounding box center [84, 184] width 109 height 13
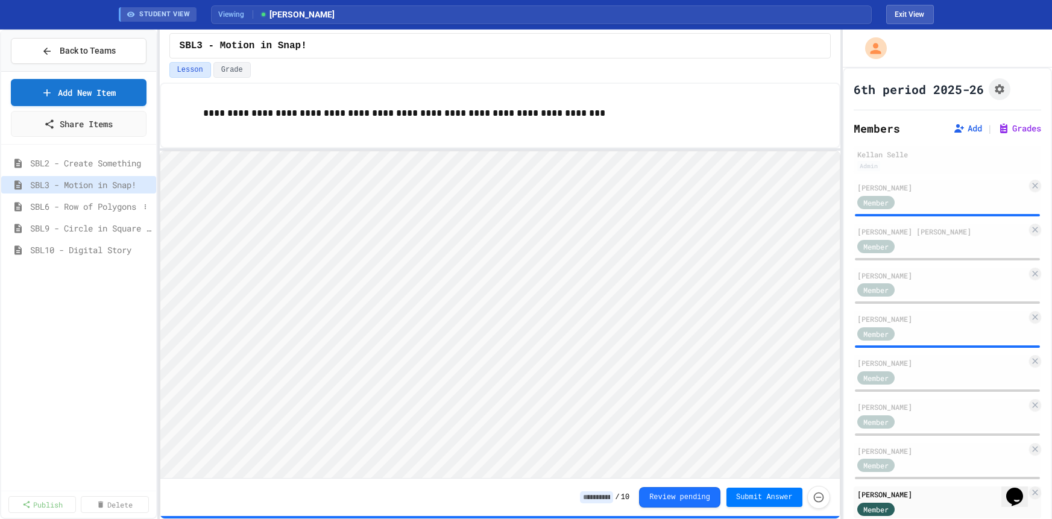
click at [116, 210] on span "SBL6 - Row of Polygons" at bounding box center [84, 206] width 109 height 13
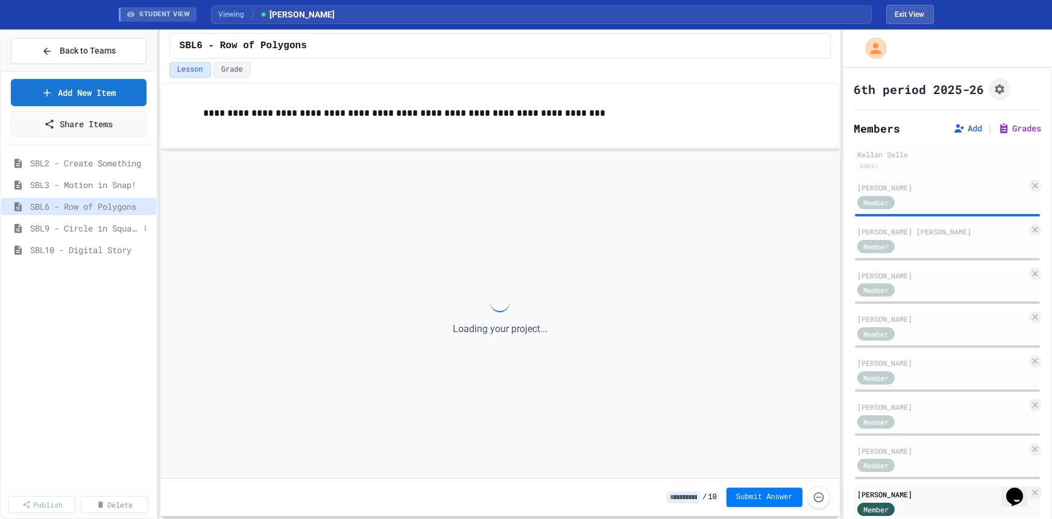
click at [112, 229] on span "SBL9 - Circle in Square Code" at bounding box center [84, 228] width 109 height 13
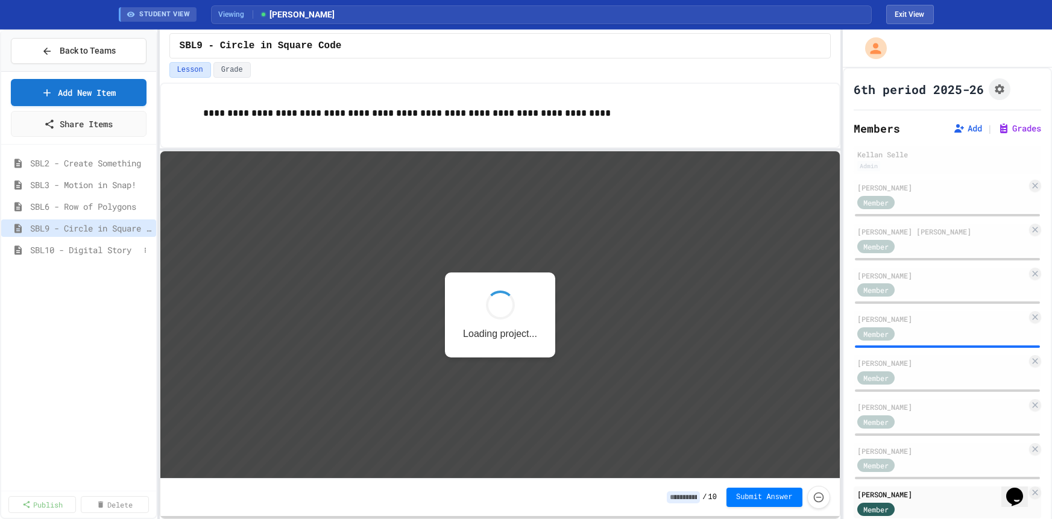
click at [111, 246] on span "SBL10 - Digital Story" at bounding box center [84, 250] width 109 height 13
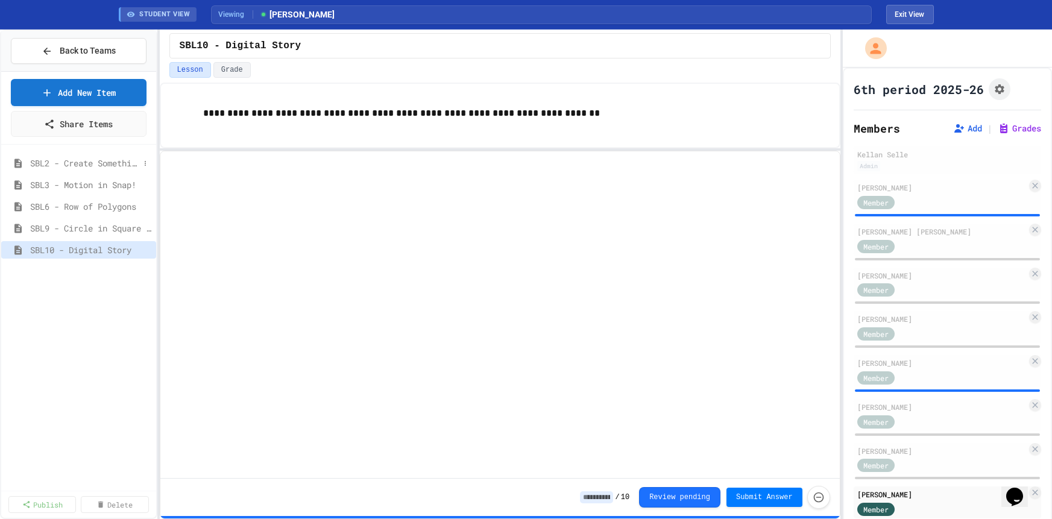
click at [105, 163] on span "SBL2 - Create Something" at bounding box center [84, 163] width 109 height 13
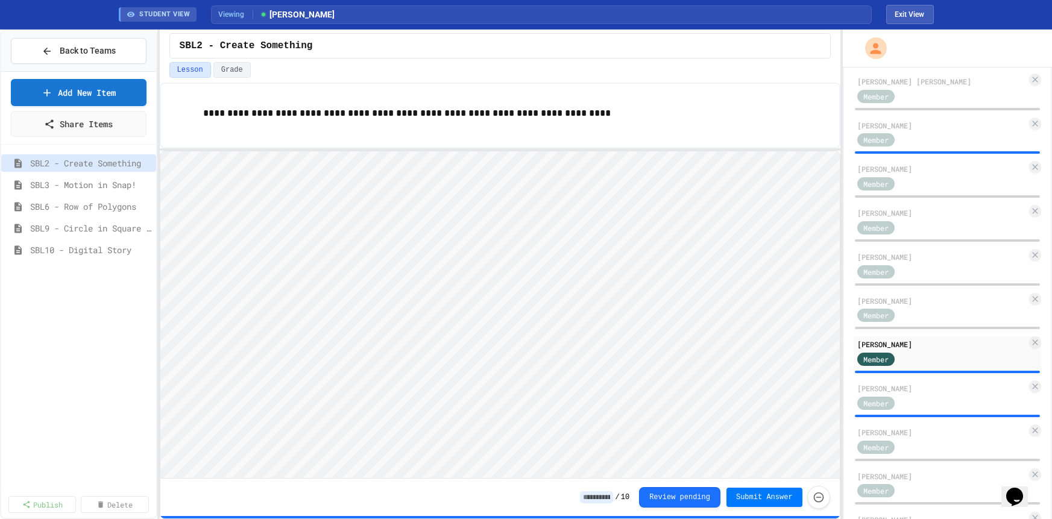
scroll to position [226, 0]
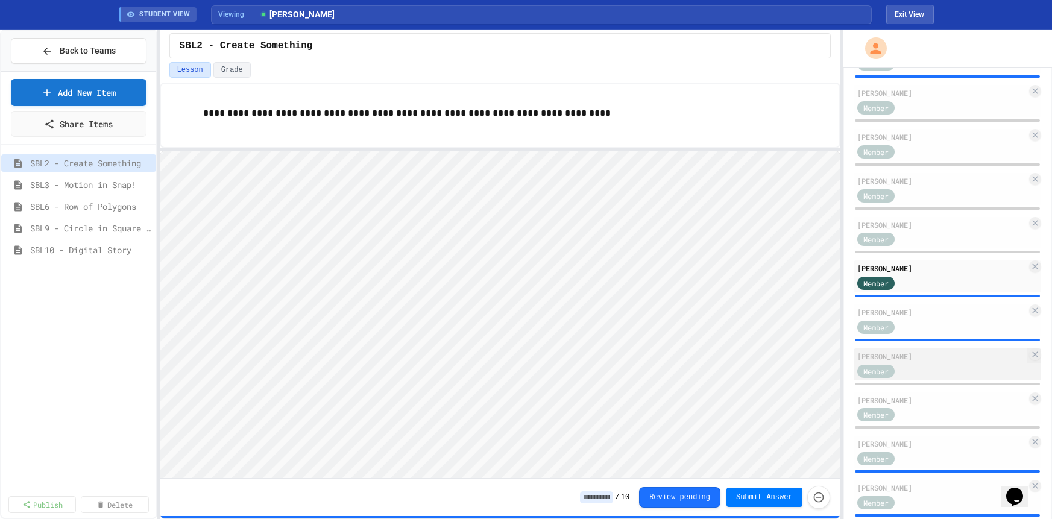
click at [938, 356] on div "[PERSON_NAME]" at bounding box center [941, 356] width 169 height 11
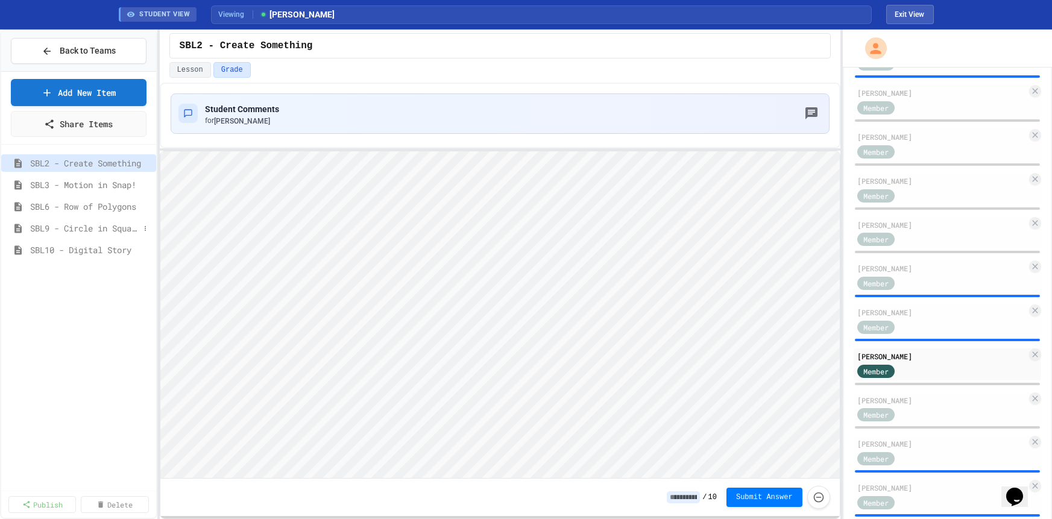
click at [96, 226] on span "SBL9 - Circle in Square Code" at bounding box center [84, 228] width 109 height 13
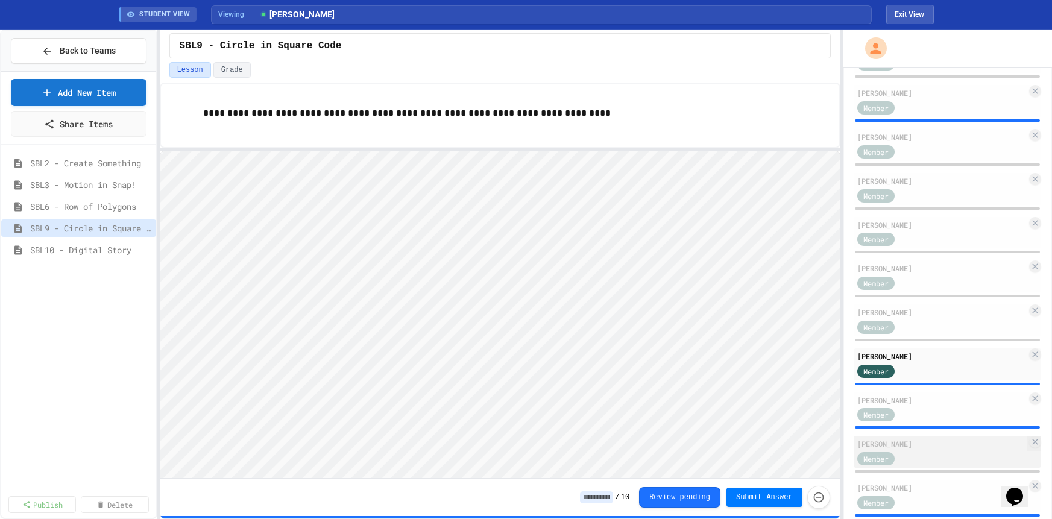
click at [898, 450] on div "Member" at bounding box center [887, 457] width 60 height 15
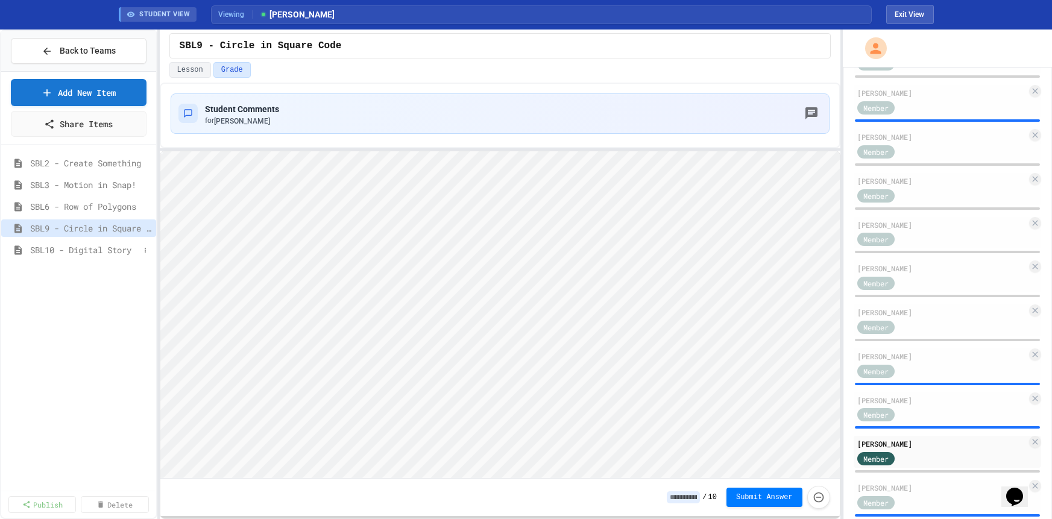
click at [123, 245] on span "SBL10 - Digital Story" at bounding box center [84, 250] width 109 height 13
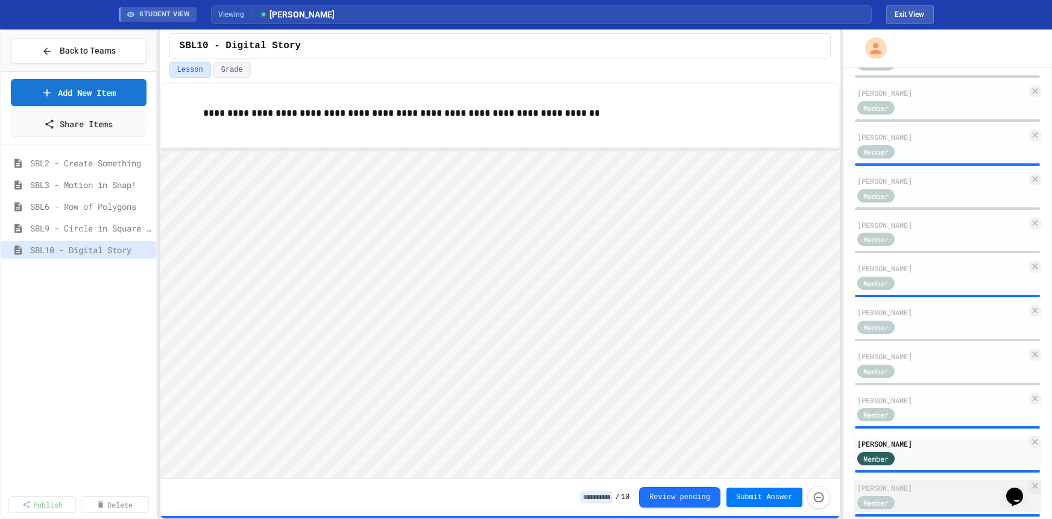
click at [912, 485] on div "[PERSON_NAME]" at bounding box center [941, 487] width 169 height 11
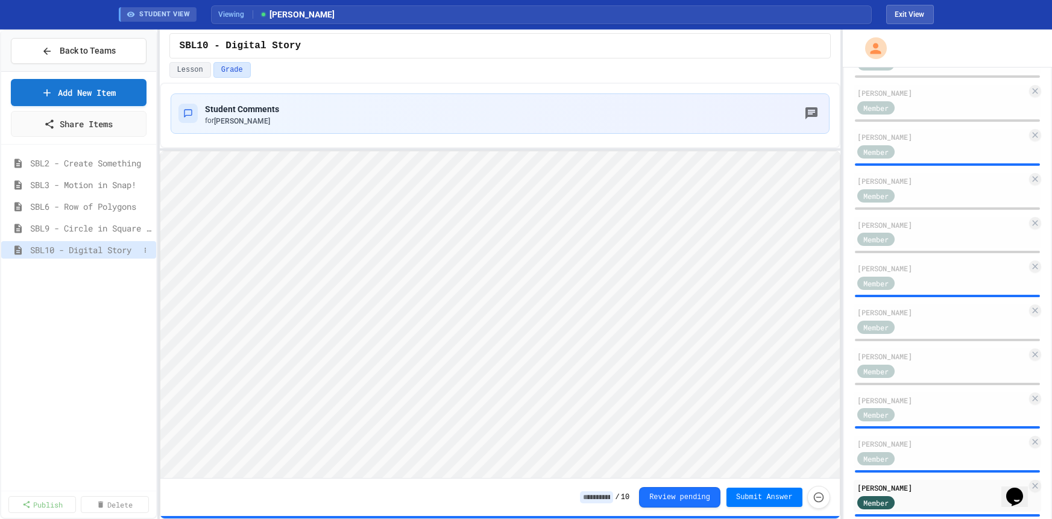
click at [86, 247] on span "SBL10 - Digital Story" at bounding box center [84, 250] width 109 height 13
click at [90, 224] on span "SBL9 - Circle in Square Code" at bounding box center [84, 228] width 109 height 13
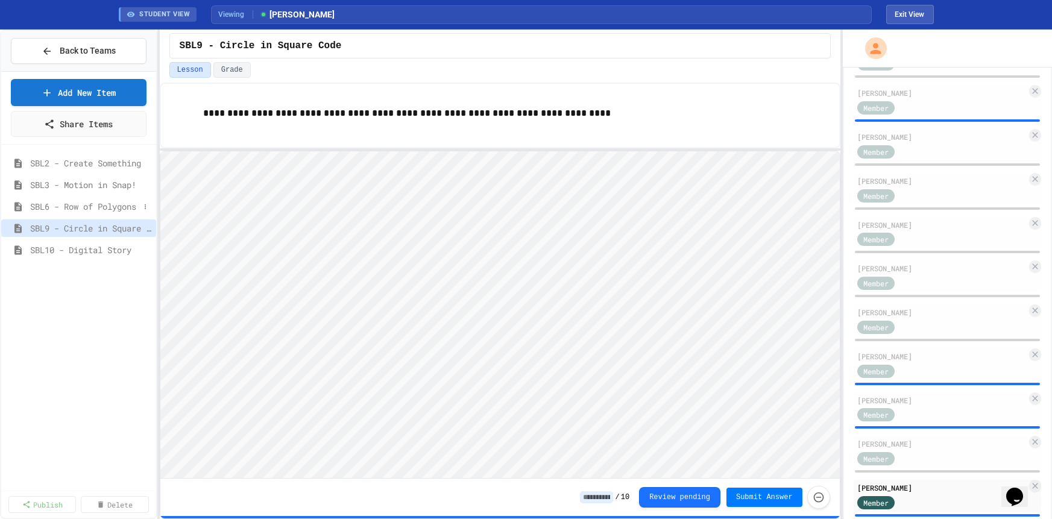
click at [95, 212] on span "SBL6 - Row of Polygons" at bounding box center [84, 206] width 109 height 13
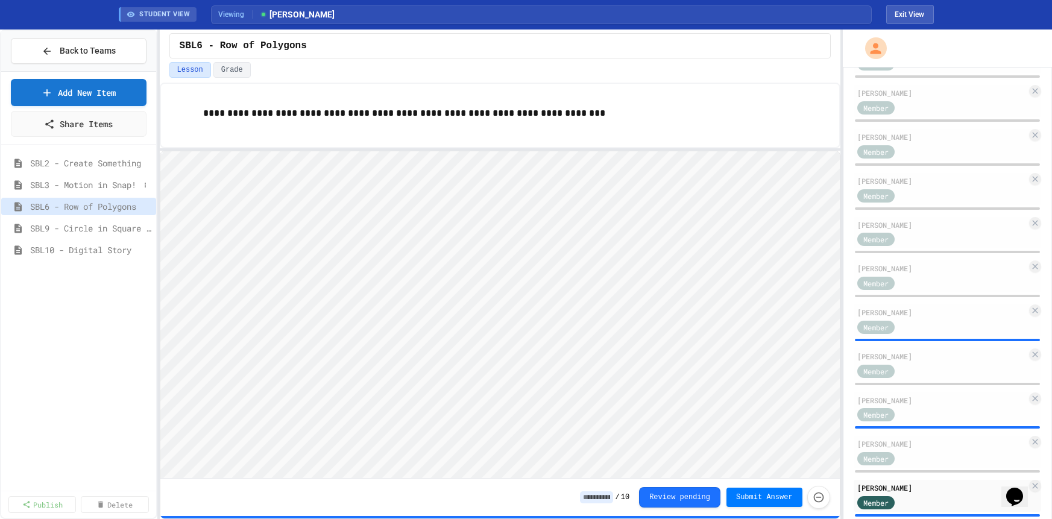
click at [101, 188] on span "SBL3 - Motion in Snap!" at bounding box center [84, 184] width 109 height 13
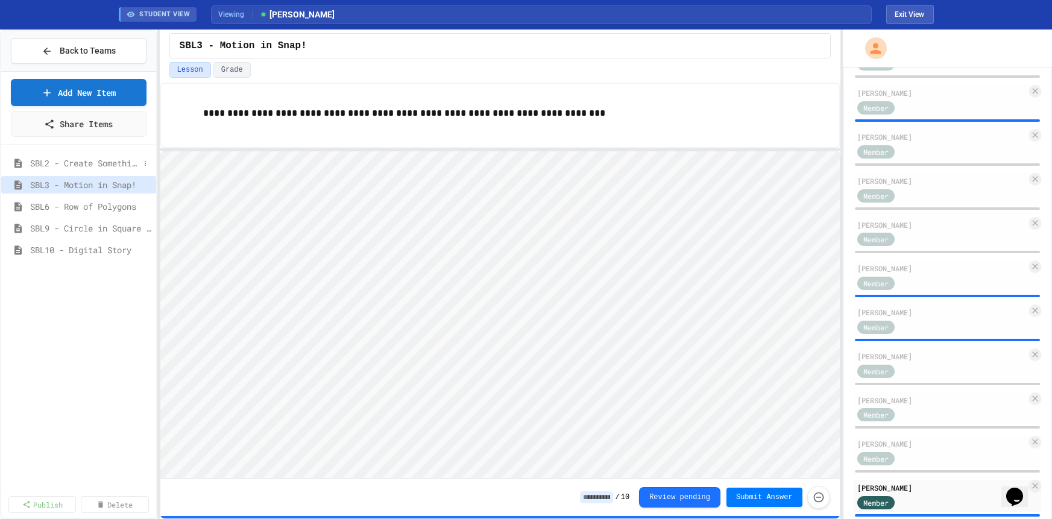
click at [106, 161] on span "SBL2 - Create Something" at bounding box center [84, 163] width 109 height 13
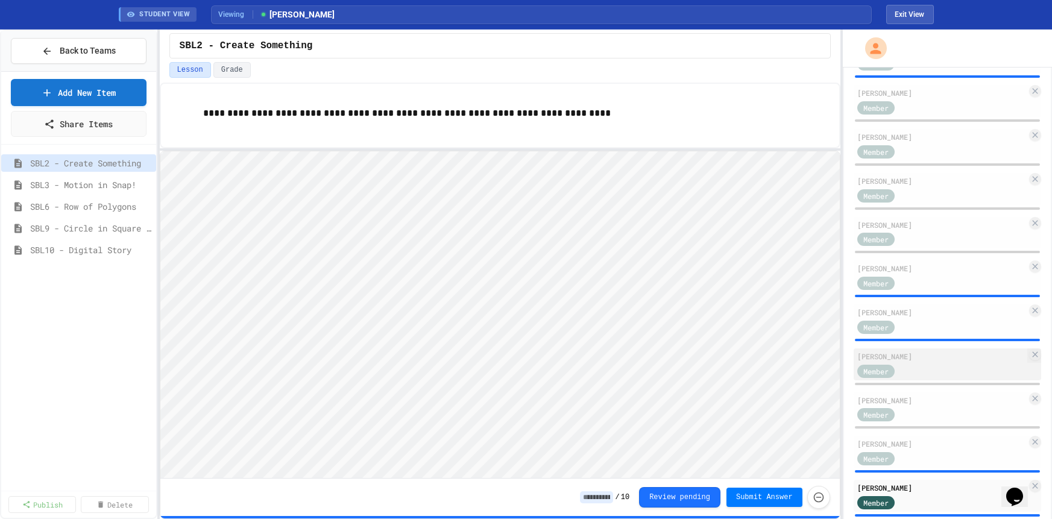
click at [899, 363] on div "Member" at bounding box center [887, 370] width 60 height 15
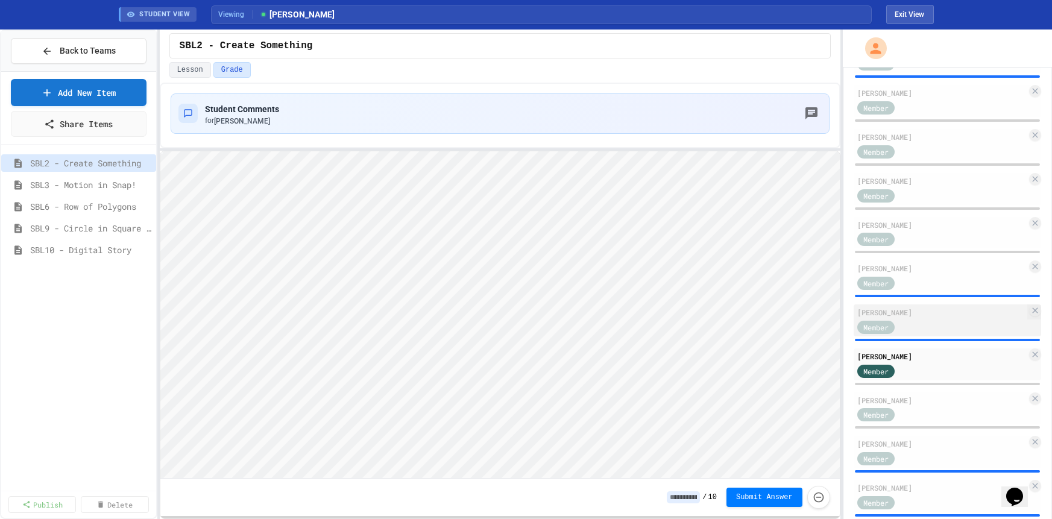
click at [899, 311] on div "[PERSON_NAME]" at bounding box center [941, 312] width 169 height 11
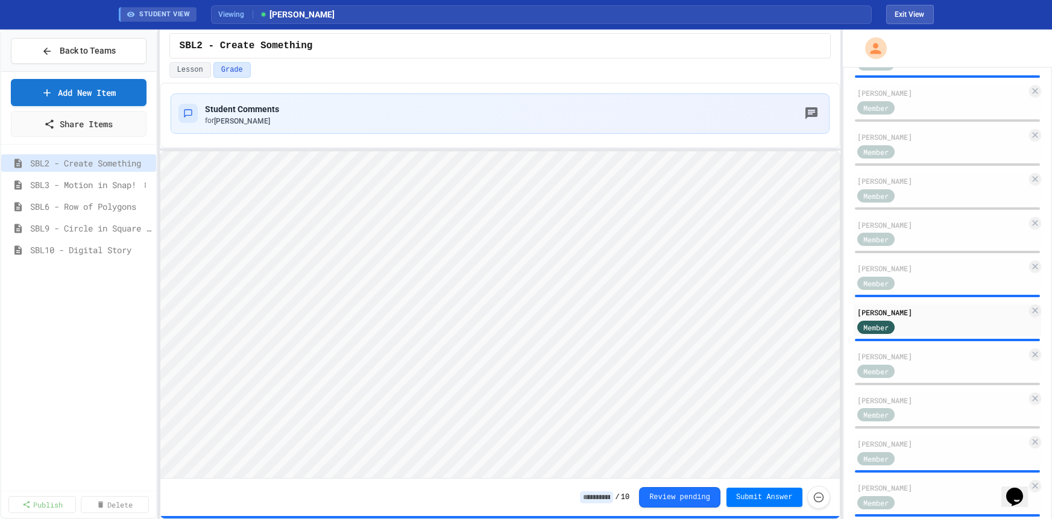
click at [108, 181] on span "SBL3 - Motion in Snap!" at bounding box center [84, 184] width 109 height 13
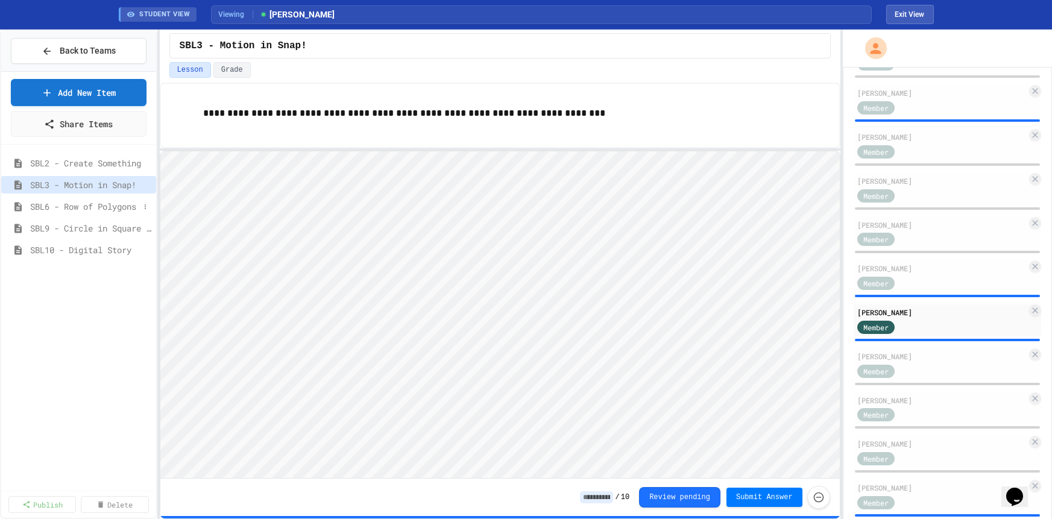
click at [104, 204] on span "SBL6 - Row of Polygons" at bounding box center [84, 206] width 109 height 13
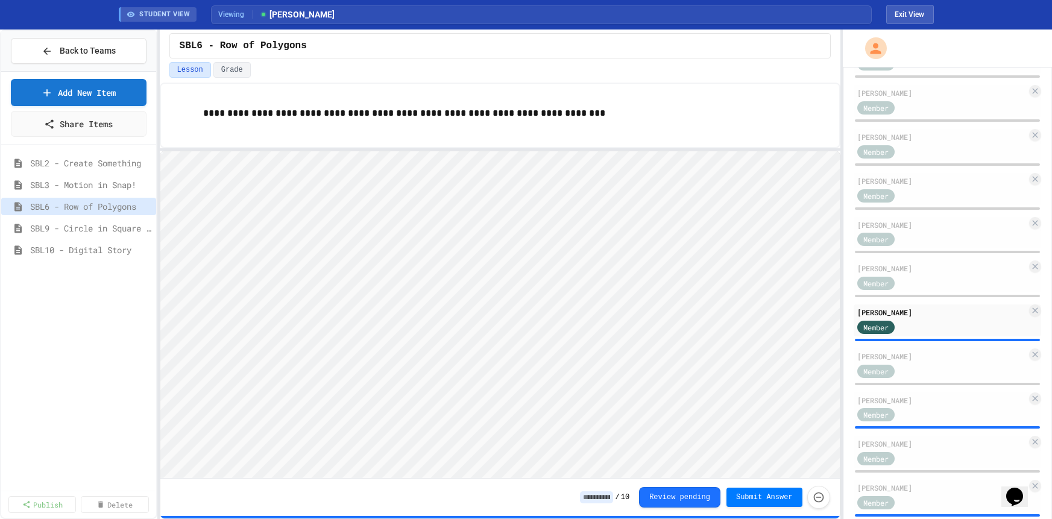
click at [102, 228] on span "SBL9 - Circle in Square Code" at bounding box center [90, 228] width 121 height 13
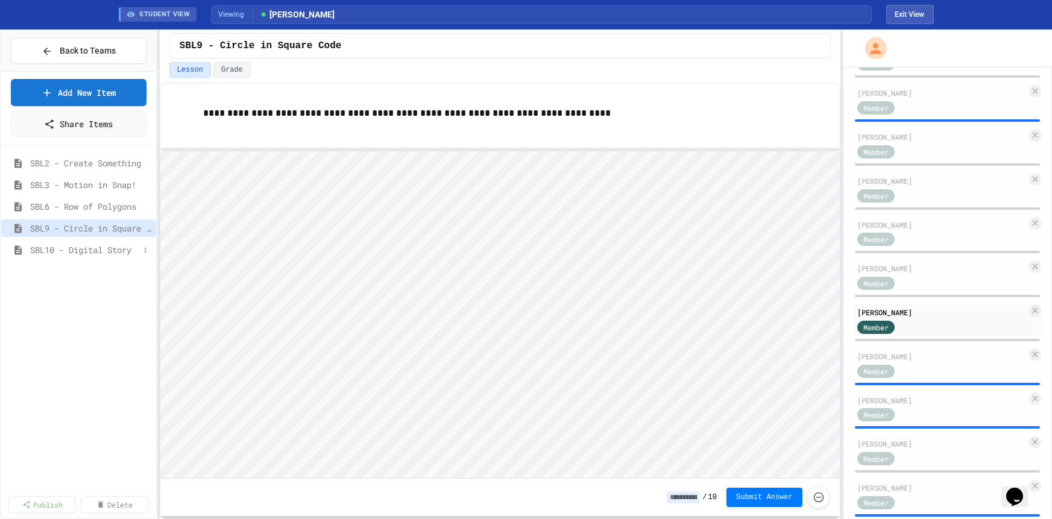
click at [99, 253] on span "SBL10 - Digital Story" at bounding box center [84, 250] width 109 height 13
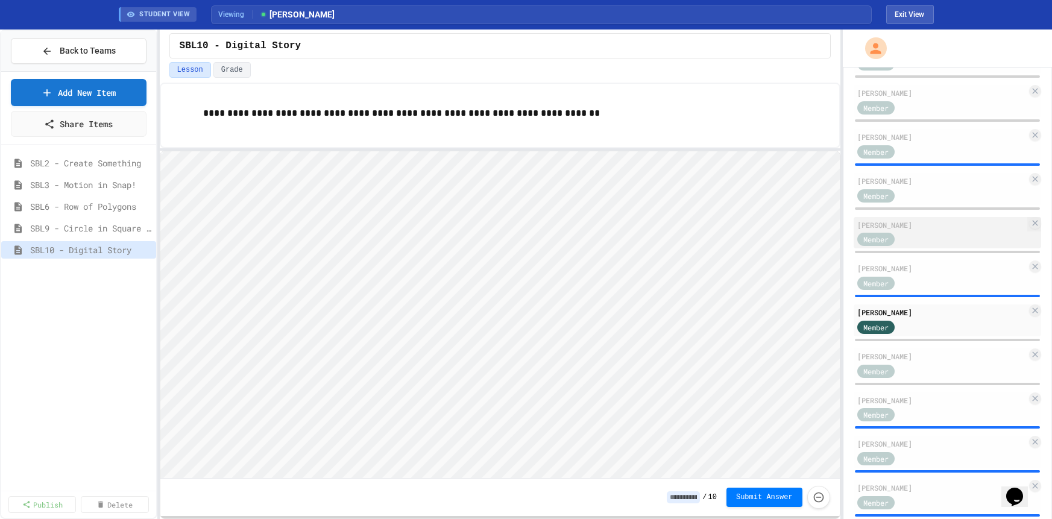
click at [919, 221] on div "[PERSON_NAME]" at bounding box center [941, 224] width 169 height 11
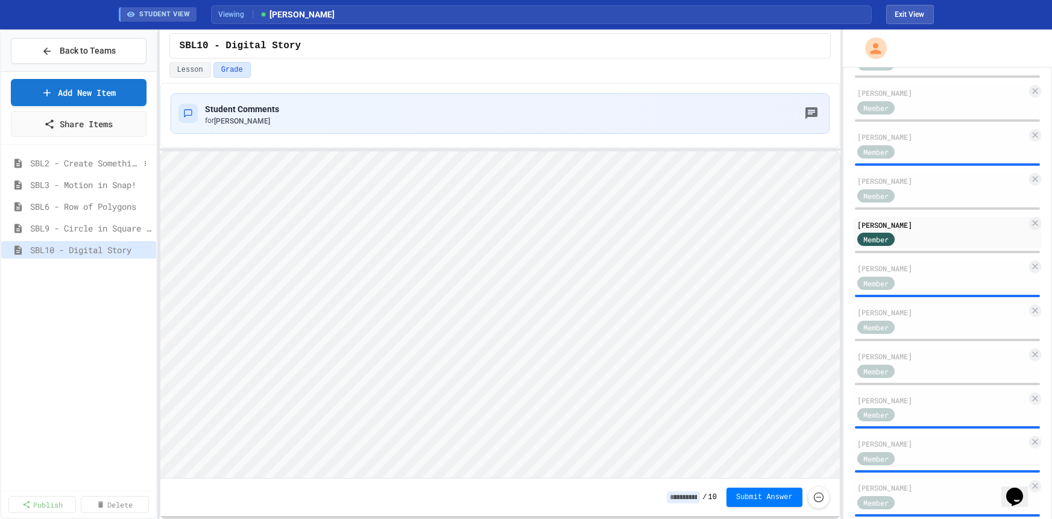
click at [92, 154] on div "SBL2 - Create Something" at bounding box center [78, 162] width 155 height 17
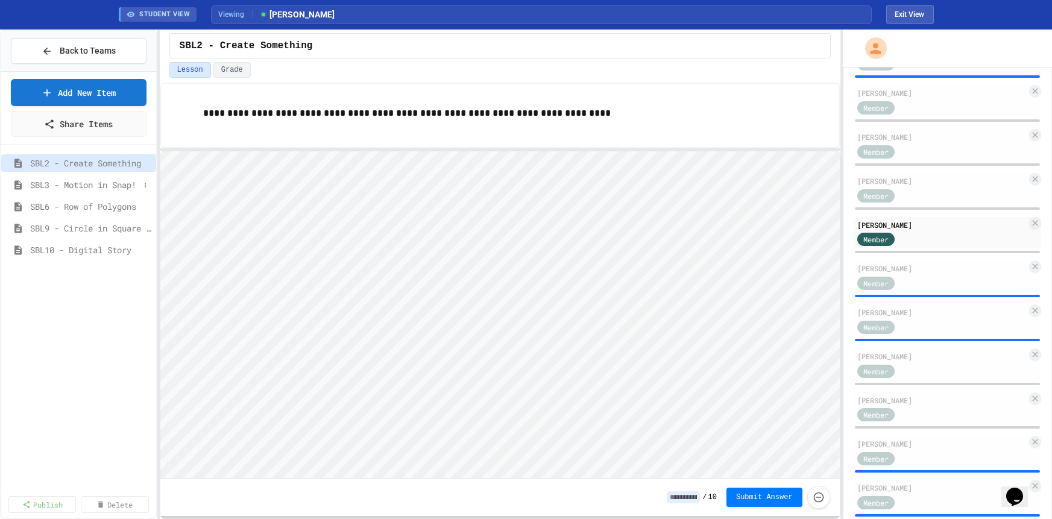
click at [92, 181] on span "SBL3 - Motion in Snap!" at bounding box center [84, 184] width 109 height 13
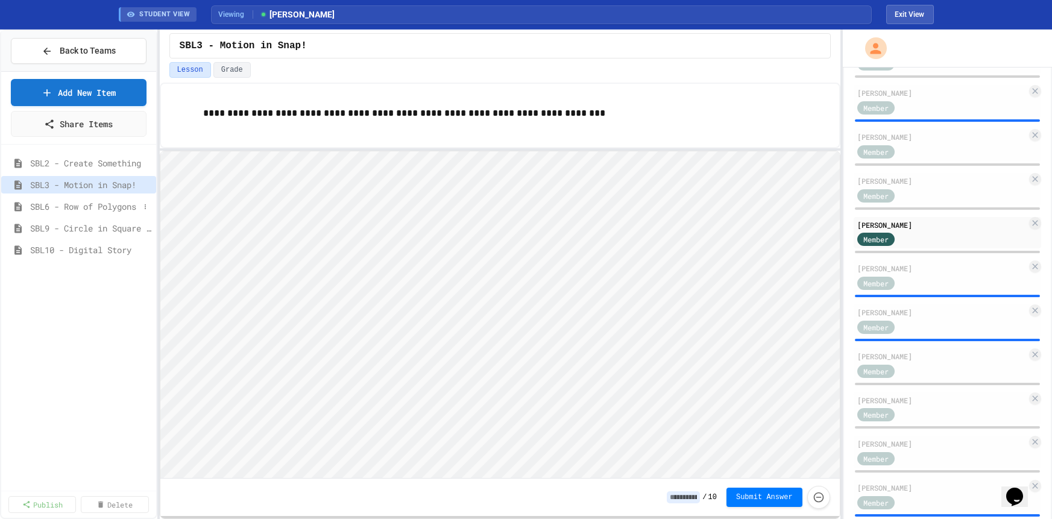
click at [90, 211] on span "SBL6 - Row of Polygons" at bounding box center [84, 206] width 109 height 13
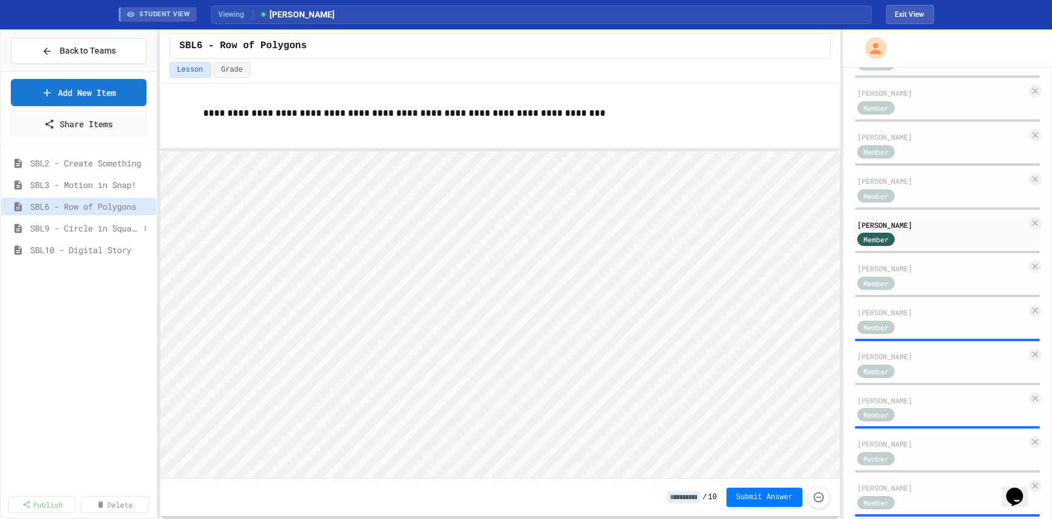
click at [93, 229] on span "SBL9 - Circle in Square Code" at bounding box center [84, 228] width 109 height 13
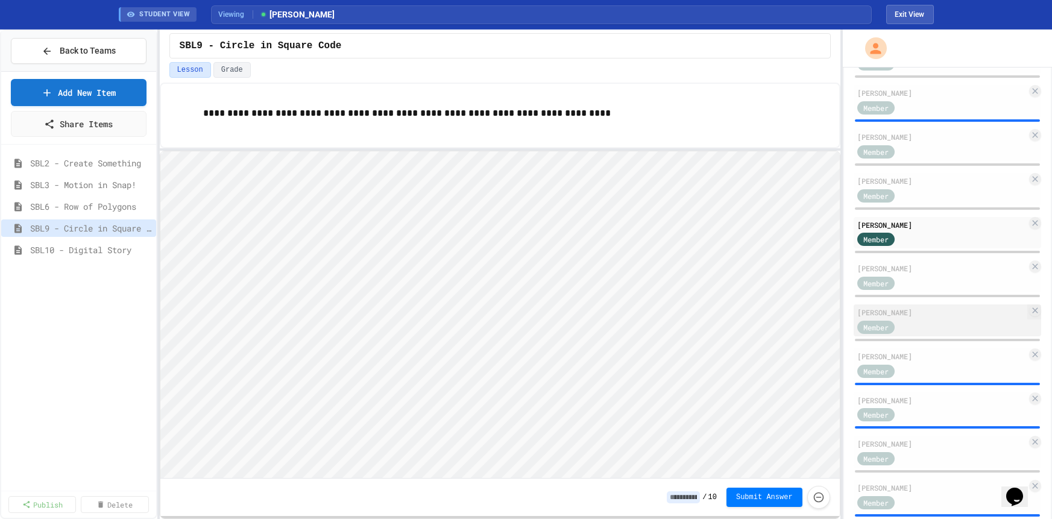
click at [923, 319] on div "Member" at bounding box center [941, 326] width 169 height 15
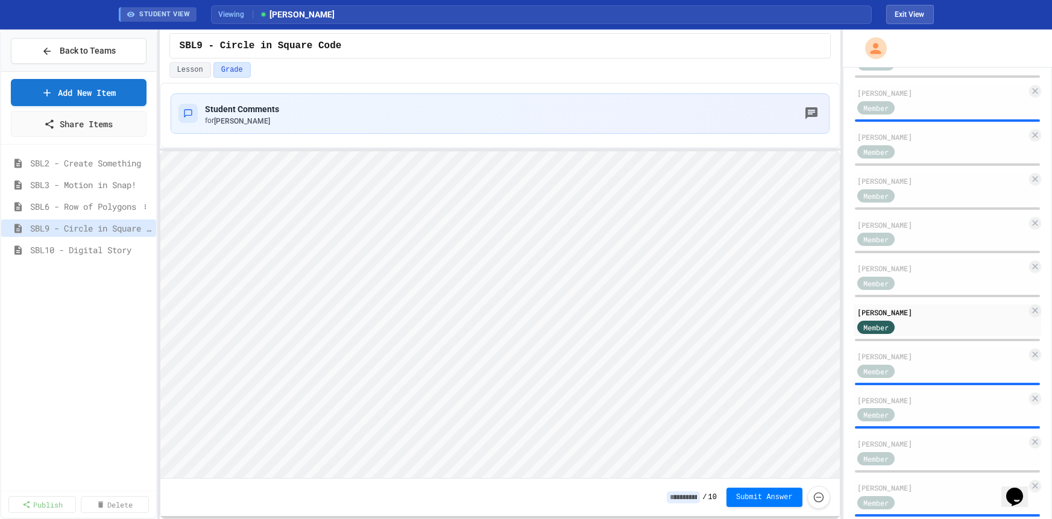
click at [96, 206] on span "SBL6 - Row of Polygons" at bounding box center [84, 206] width 109 height 13
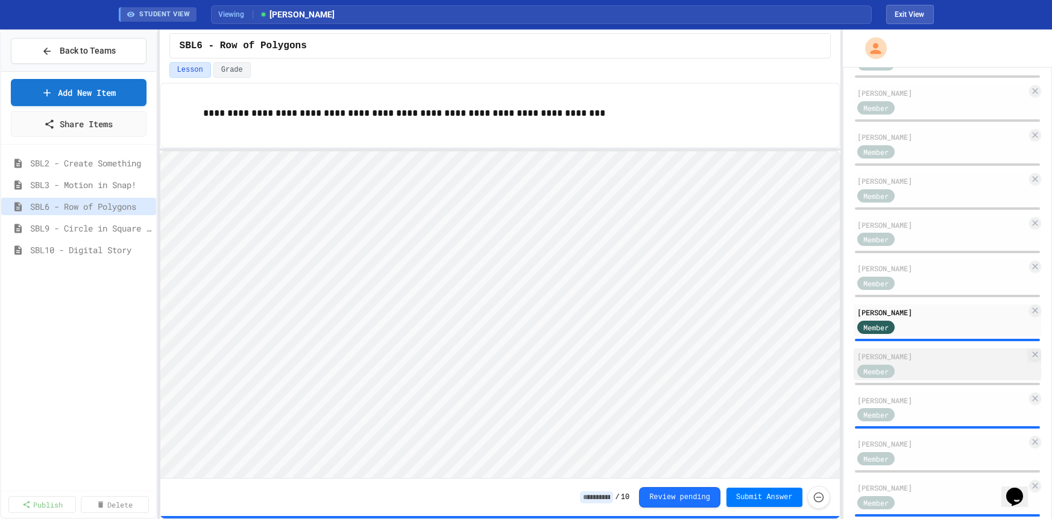
click at [912, 366] on div "Member" at bounding box center [887, 370] width 60 height 15
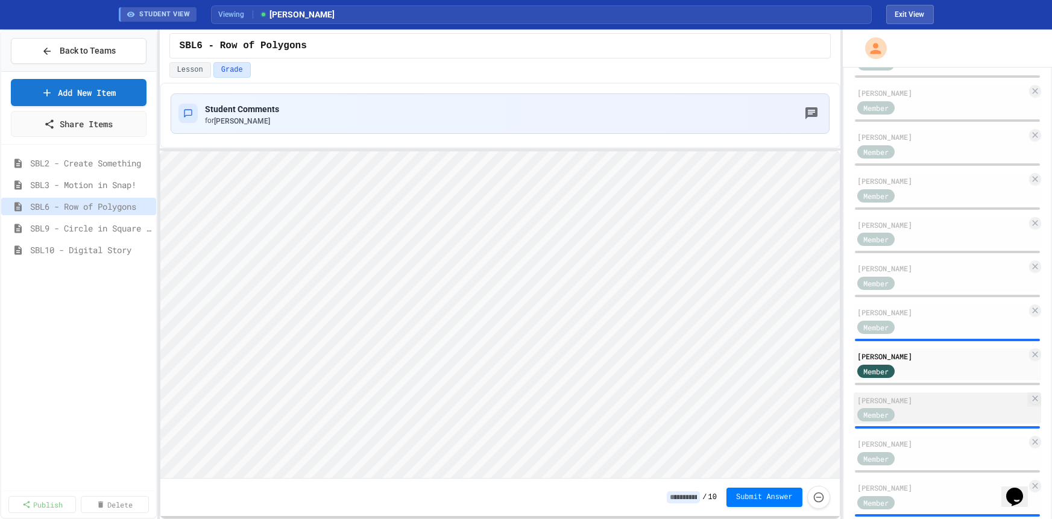
click at [916, 407] on div "Member" at bounding box center [887, 414] width 60 height 15
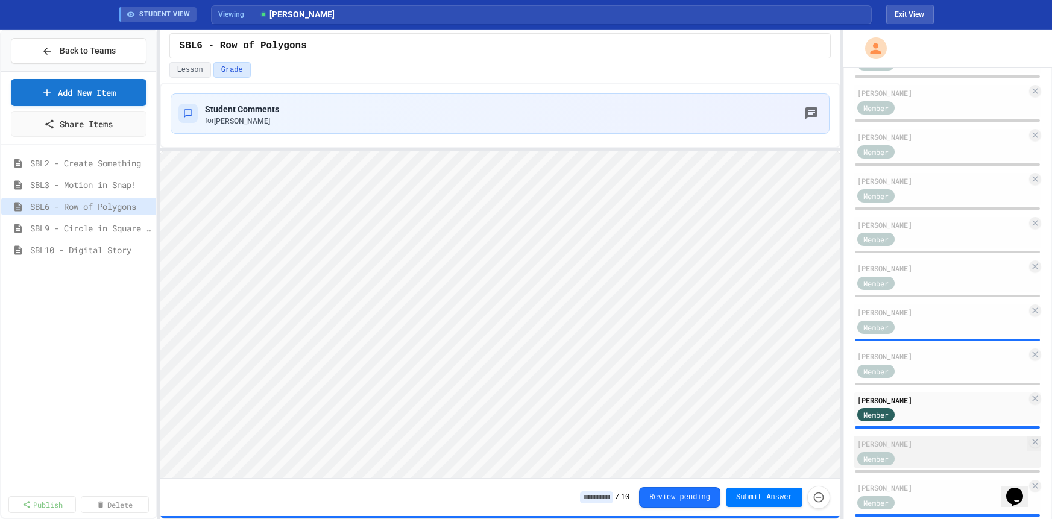
click at [922, 439] on div "[PERSON_NAME]" at bounding box center [941, 443] width 169 height 11
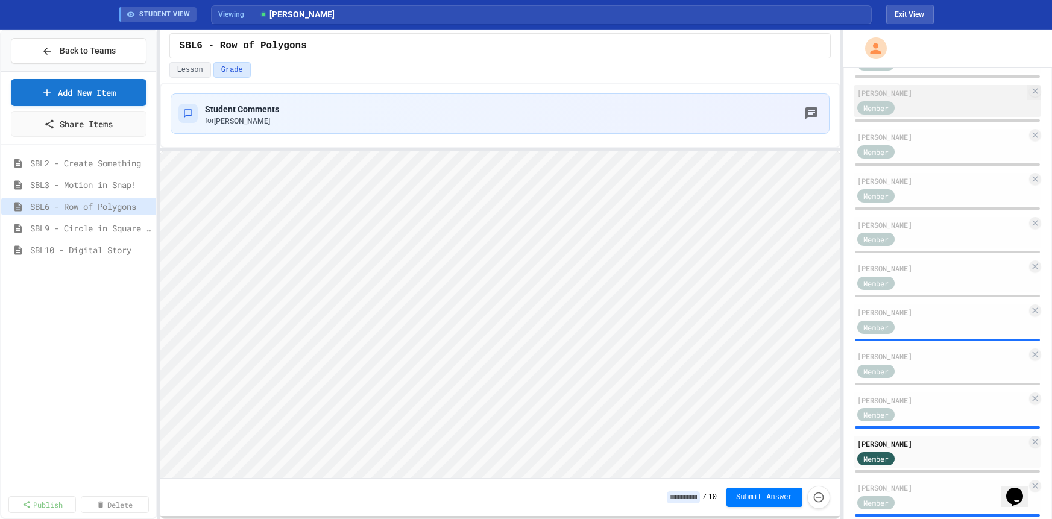
click at [920, 105] on div "Member" at bounding box center [941, 106] width 169 height 15
click at [122, 160] on span "SBL2 - Create Something" at bounding box center [84, 163] width 109 height 13
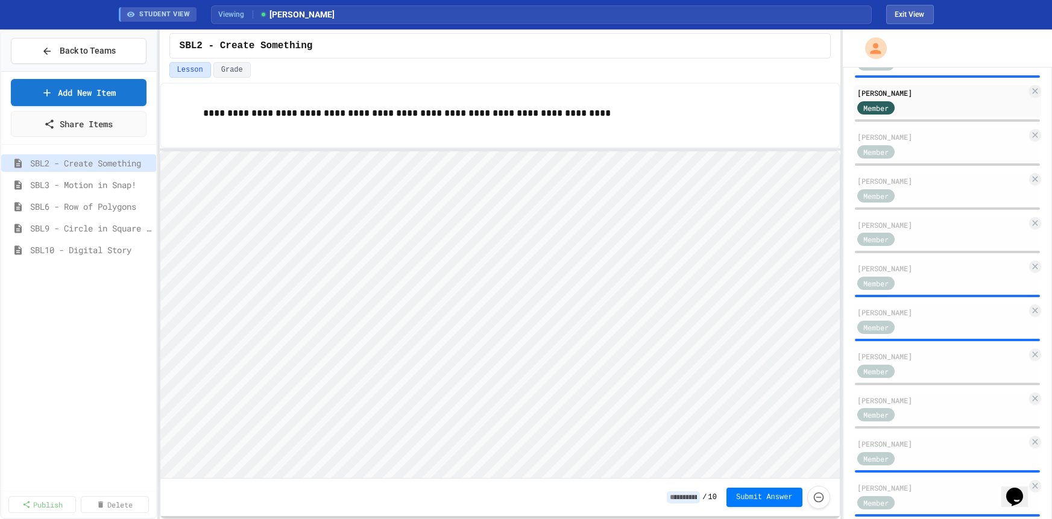
click at [115, 182] on span "SBL3 - Motion in Snap!" at bounding box center [90, 184] width 121 height 13
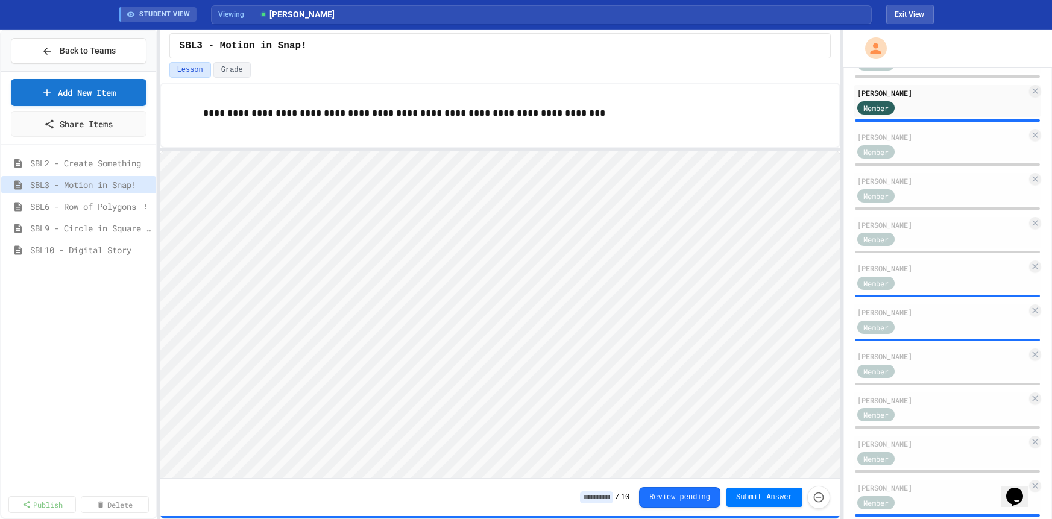
click at [110, 207] on span "SBL6 - Row of Polygons" at bounding box center [84, 206] width 109 height 13
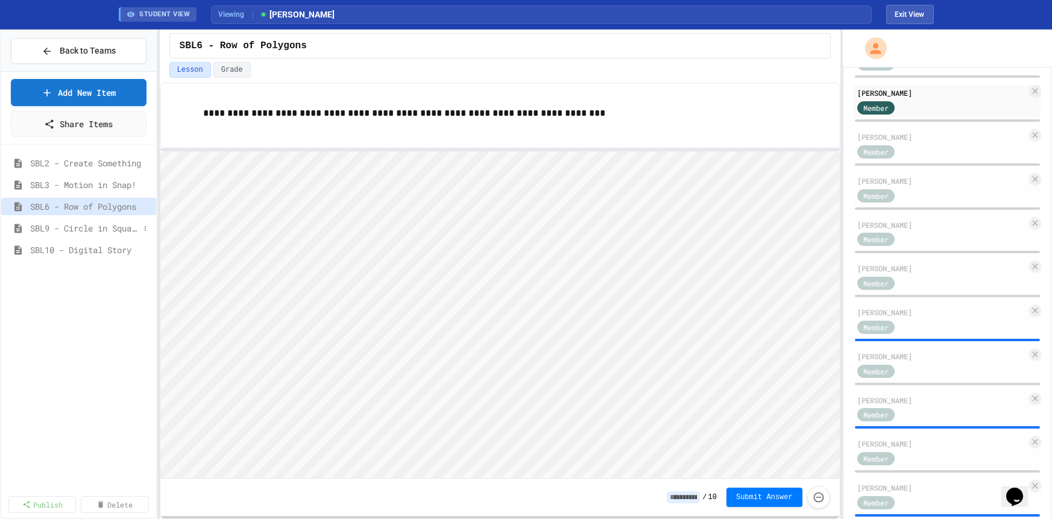
click at [110, 225] on span "SBL9 - Circle in Square Code" at bounding box center [84, 228] width 109 height 13
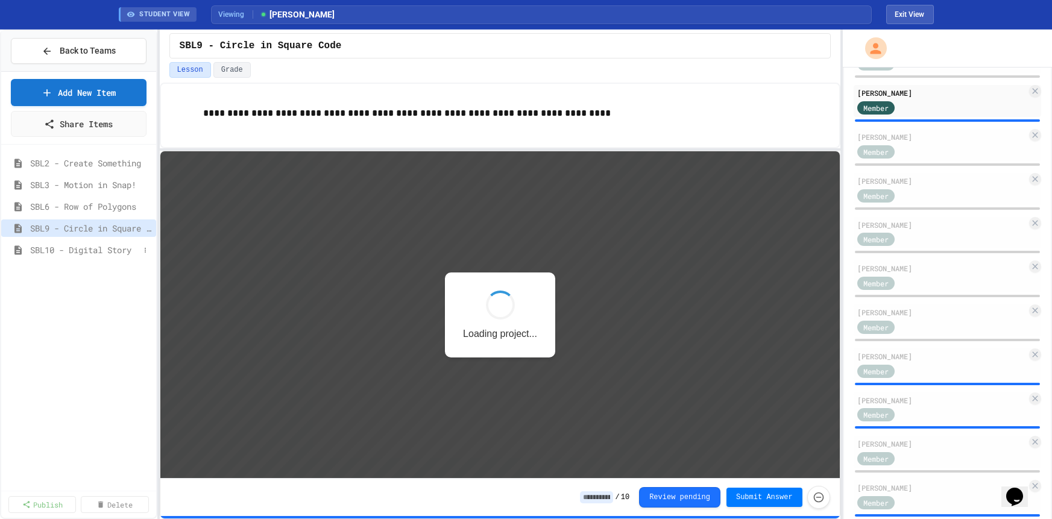
click at [104, 249] on span "SBL10 - Digital Story" at bounding box center [84, 250] width 109 height 13
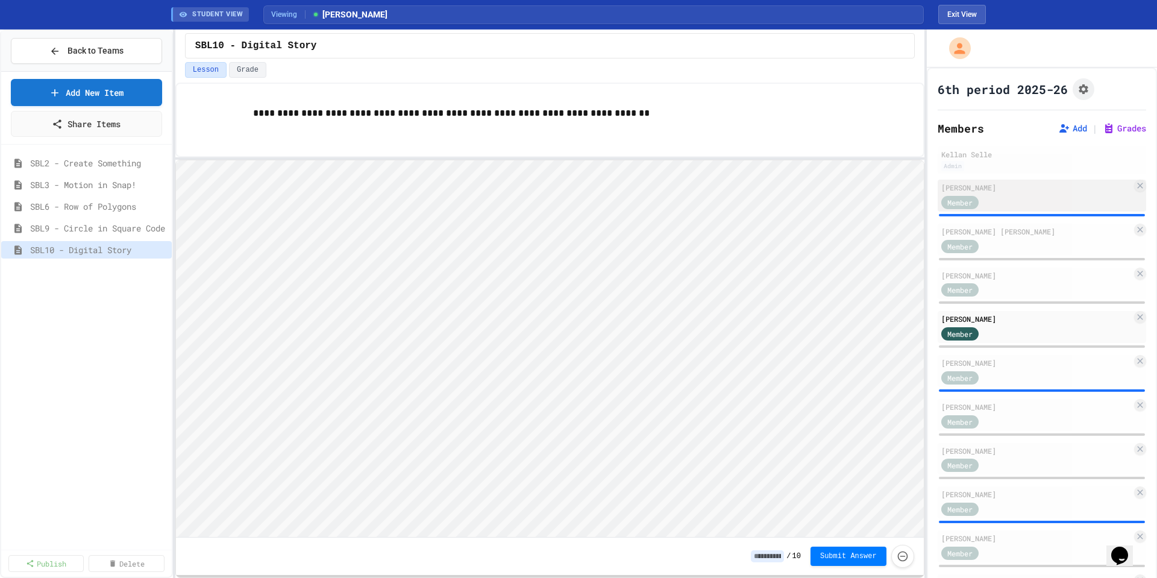
click at [1001, 195] on div "Member" at bounding box center [971, 201] width 60 height 15
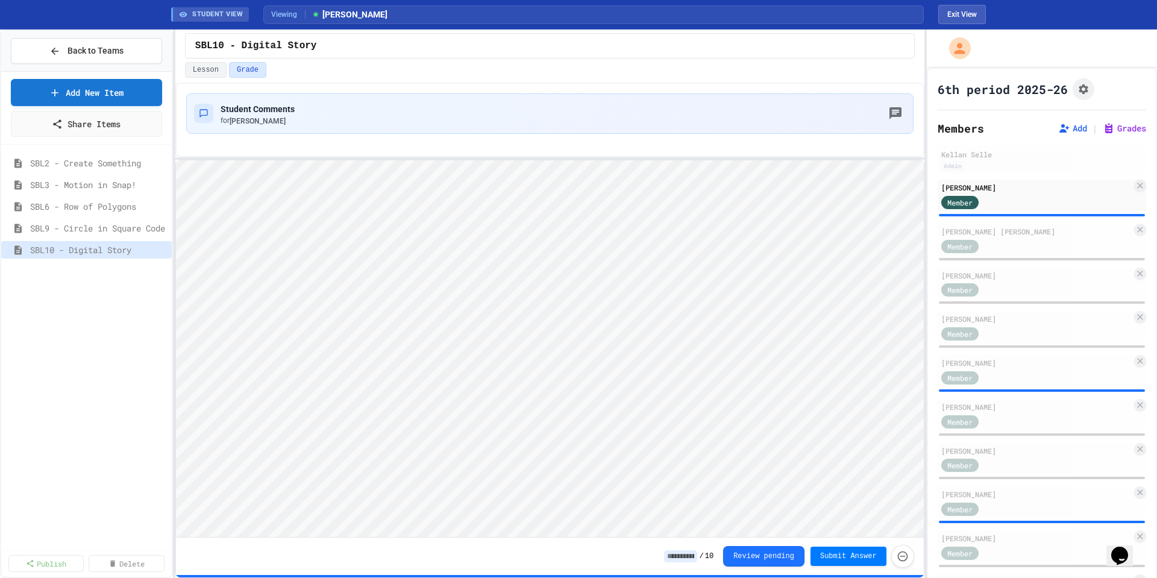
click at [96, 172] on div "SBL2 - Create Something" at bounding box center [86, 165] width 171 height 22
click at [96, 164] on span "SBL2 - Create Something" at bounding box center [92, 163] width 125 height 13
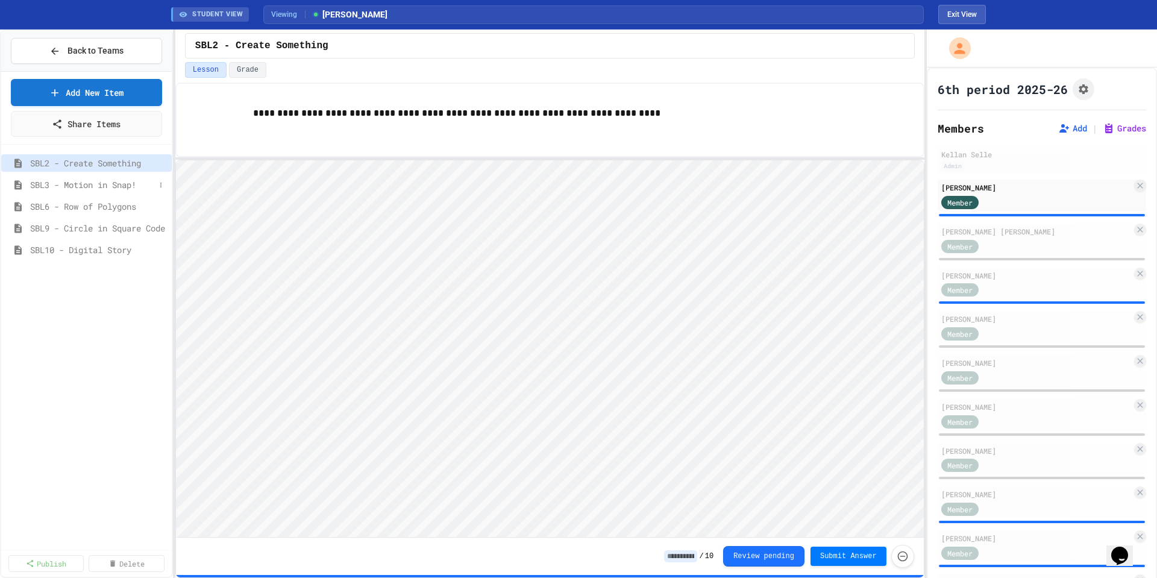
click at [98, 193] on div "SBL3 - Motion in Snap!" at bounding box center [86, 187] width 171 height 22
click at [97, 189] on span "SBL3 - Motion in Snap!" at bounding box center [92, 184] width 125 height 13
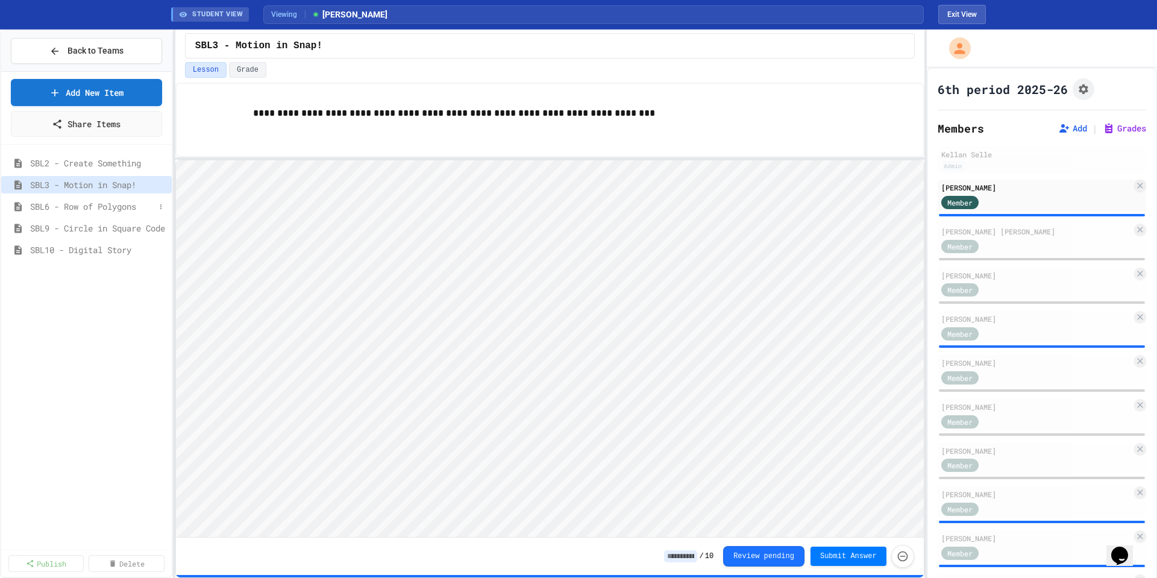
click at [101, 203] on span "SBL6 - Row of Polygons" at bounding box center [92, 206] width 125 height 13
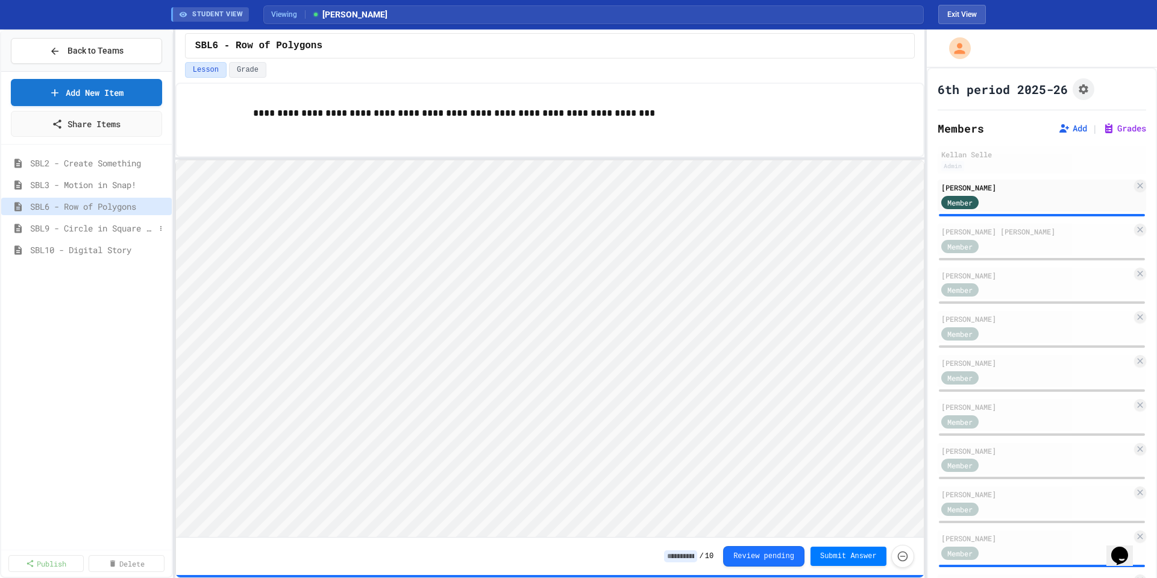
click at [103, 229] on span "SBL9 - Circle in Square Code" at bounding box center [92, 228] width 125 height 13
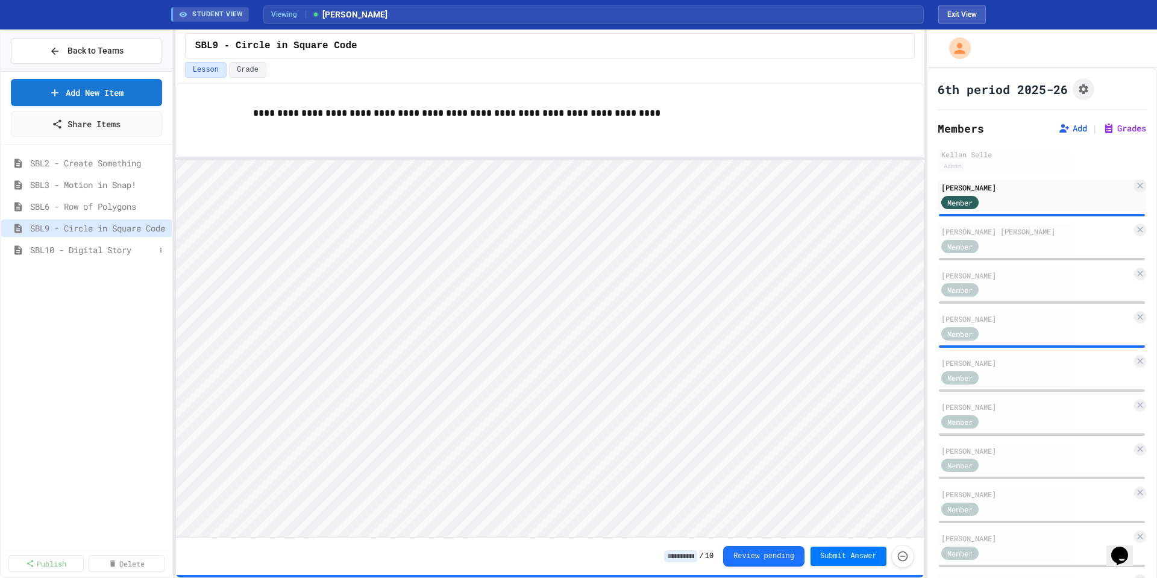
click at [104, 250] on span "SBL10 - Digital Story" at bounding box center [92, 250] width 125 height 13
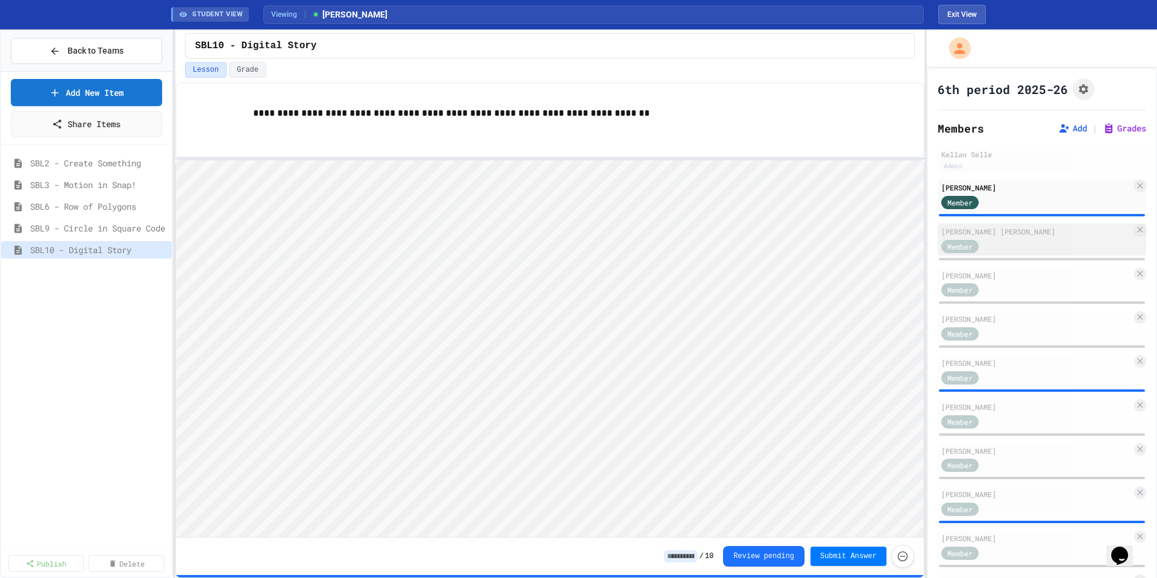
click at [976, 247] on div "Member" at bounding box center [959, 246] width 37 height 13
click at [1010, 245] on div "Member" at bounding box center [1036, 245] width 190 height 15
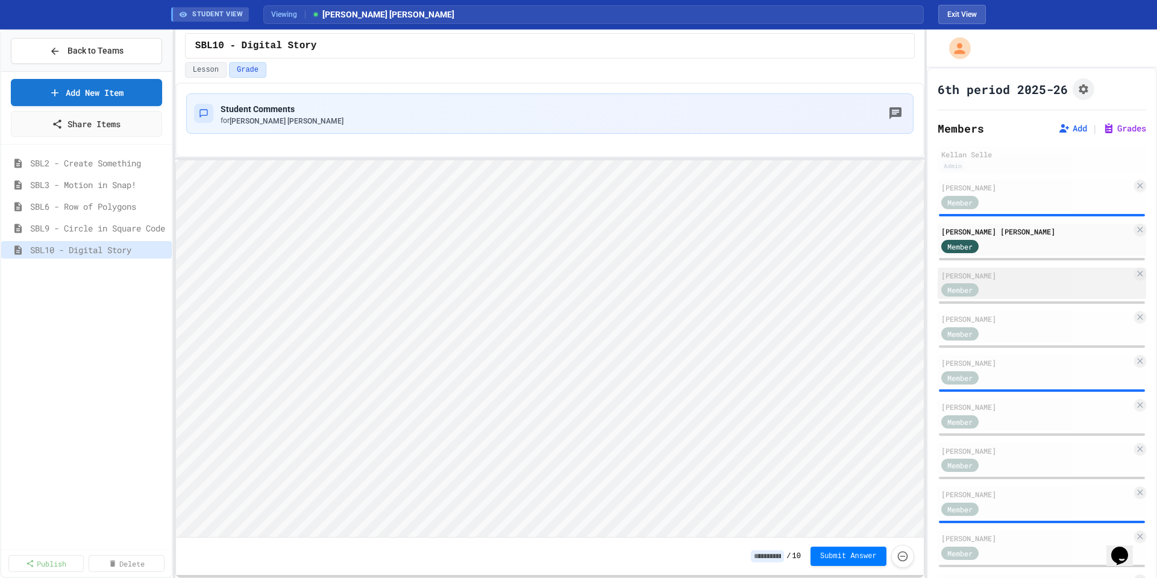
click at [1012, 279] on div "[PERSON_NAME]" at bounding box center [1036, 275] width 190 height 11
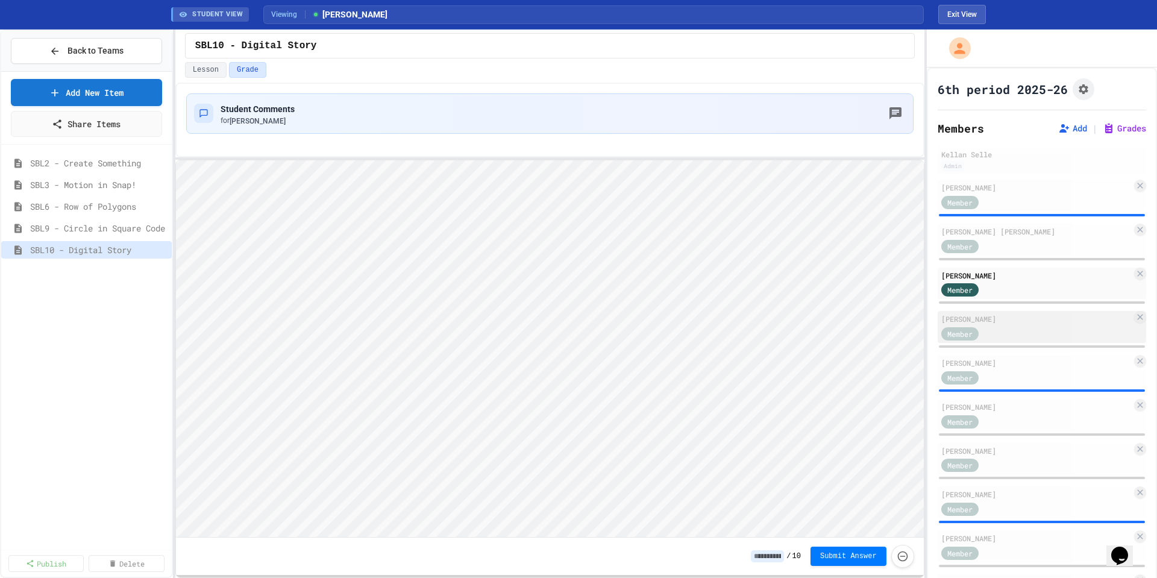
click at [1002, 319] on div "[PERSON_NAME]" at bounding box center [1036, 318] width 190 height 11
click at [1031, 363] on div "[PERSON_NAME]" at bounding box center [1036, 362] width 190 height 11
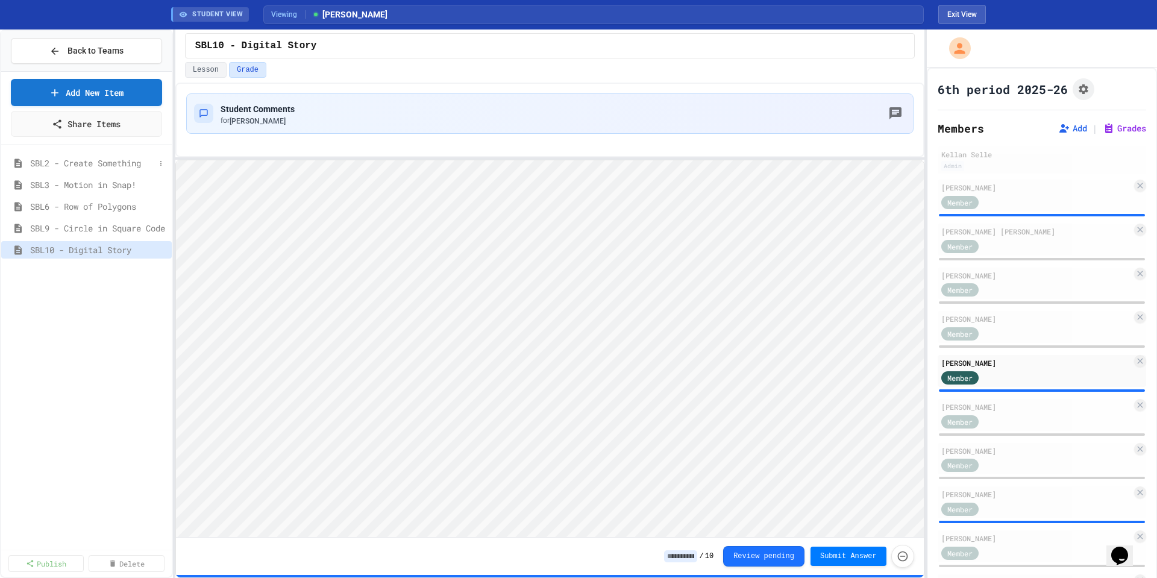
click at [100, 160] on span "SBL2 - Create Something" at bounding box center [92, 163] width 125 height 13
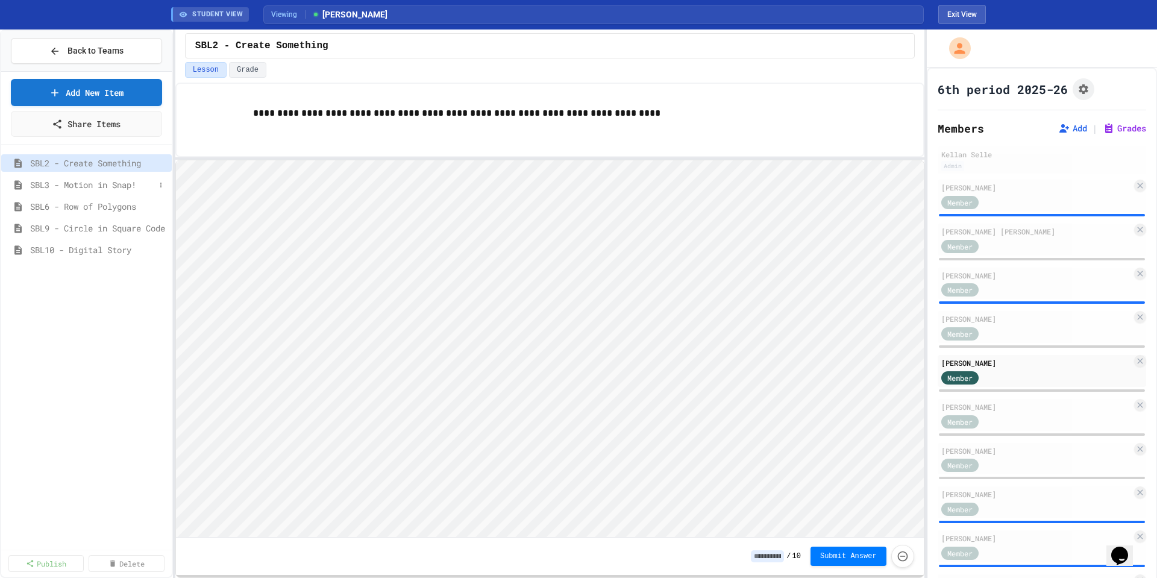
click at [99, 187] on span "SBL3 - Motion in Snap!" at bounding box center [92, 184] width 125 height 13
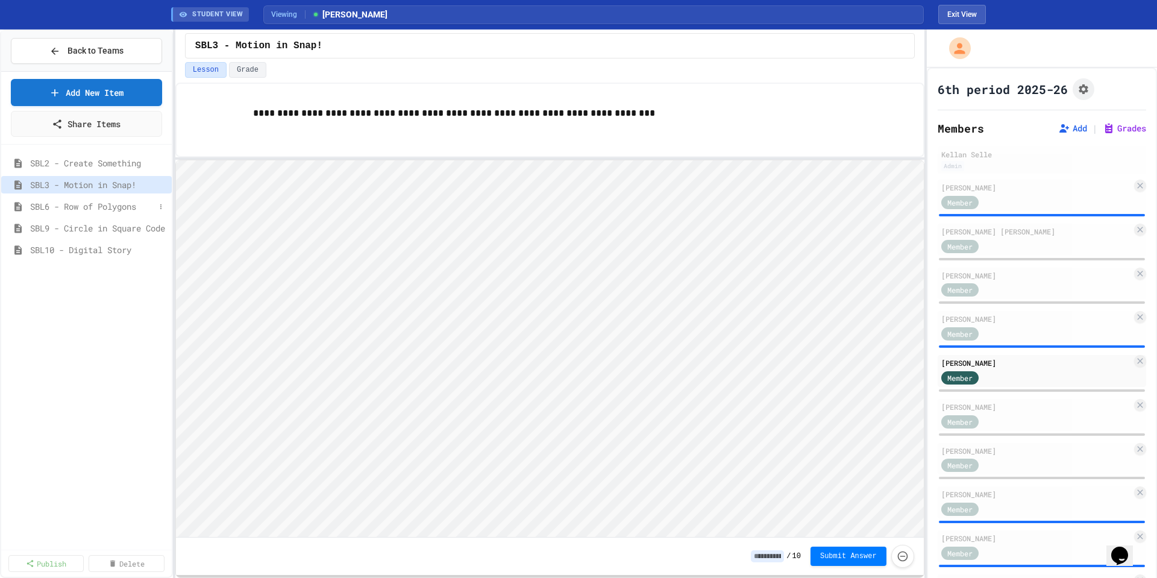
click at [99, 206] on span "SBL6 - Row of Polygons" at bounding box center [92, 206] width 125 height 13
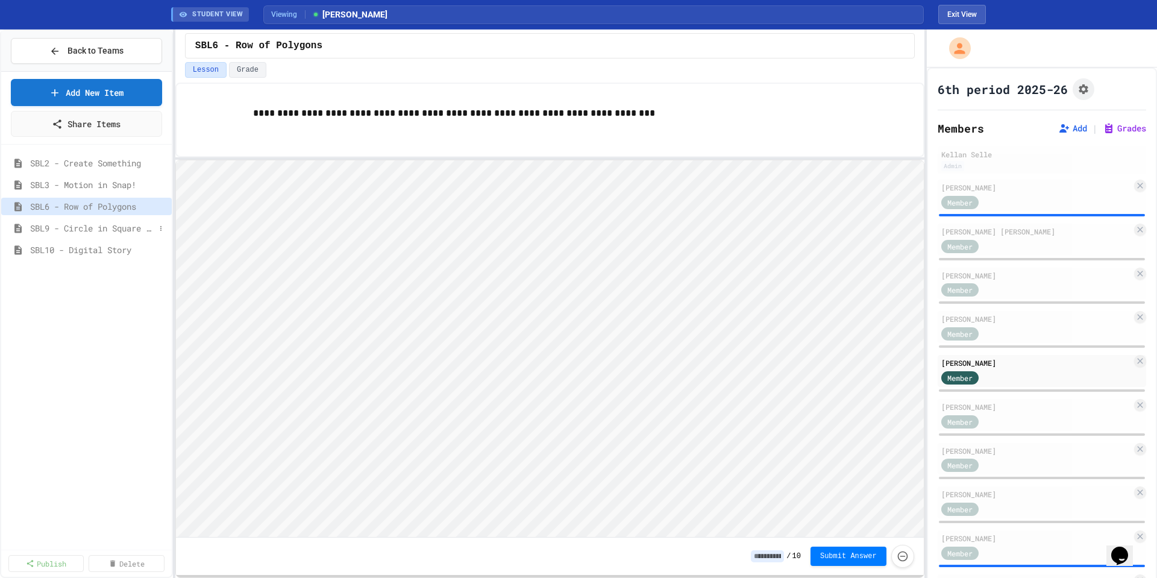
click at [104, 230] on span "SBL9 - Circle in Square Code" at bounding box center [92, 228] width 125 height 13
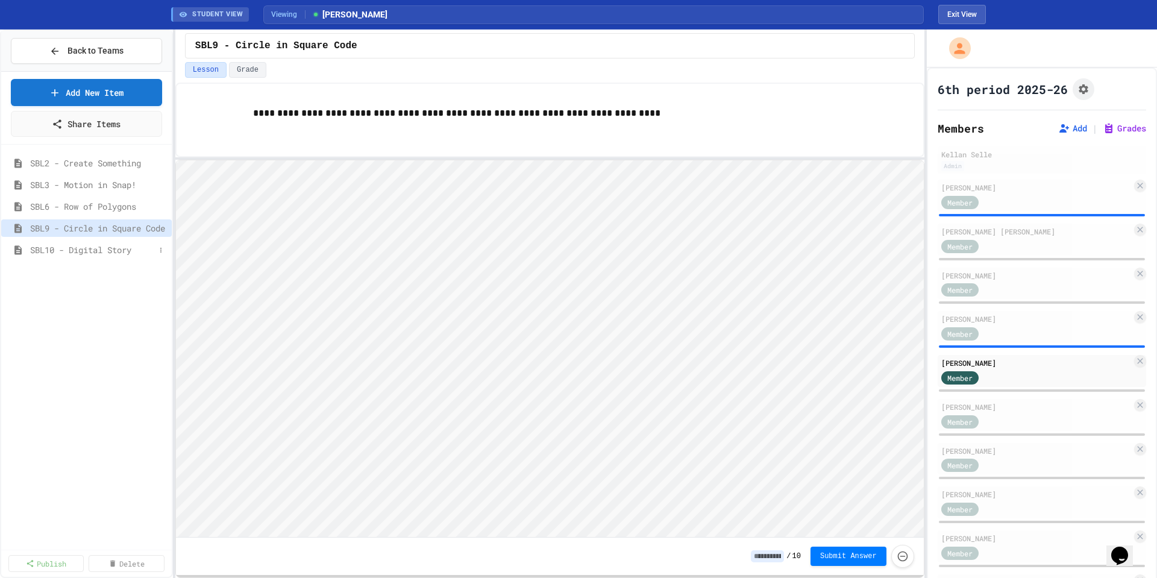
click at [96, 253] on span "SBL10 - Digital Story" at bounding box center [92, 250] width 125 height 13
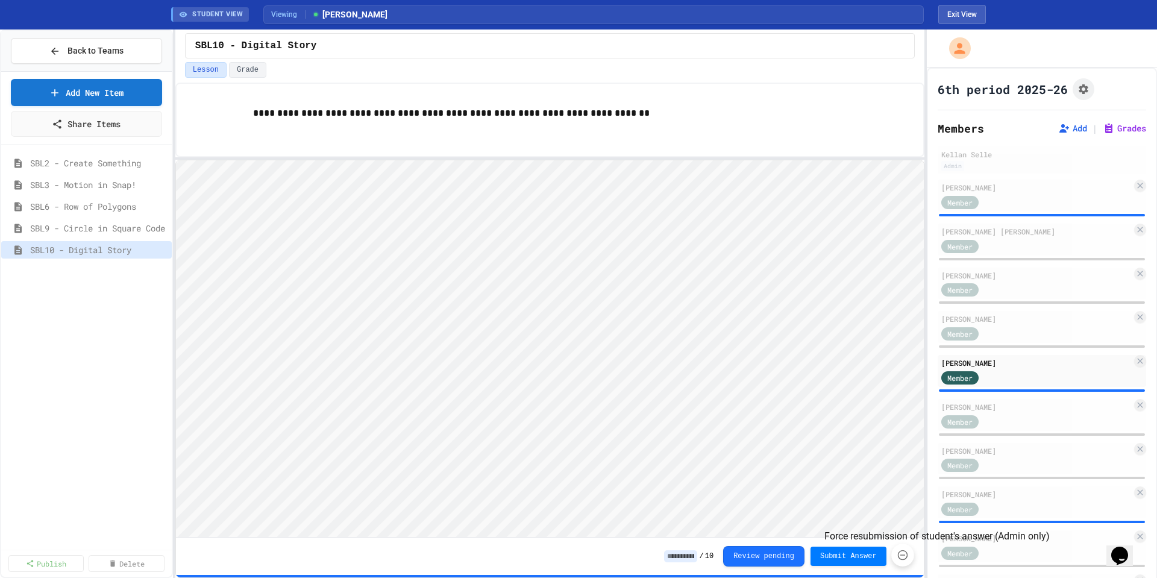
click at [907, 518] on icon "Force resubmission of student's answer (Admin only)" at bounding box center [902, 555] width 10 height 10
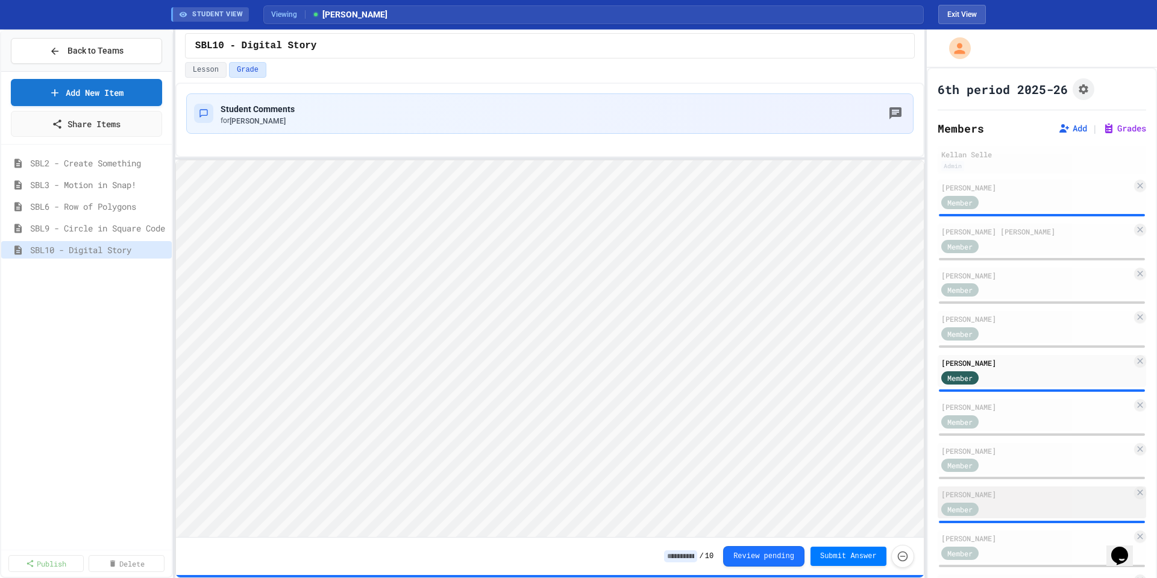
click at [996, 495] on div "[PERSON_NAME]" at bounding box center [1036, 494] width 190 height 11
